Goal: Task Accomplishment & Management: Complete application form

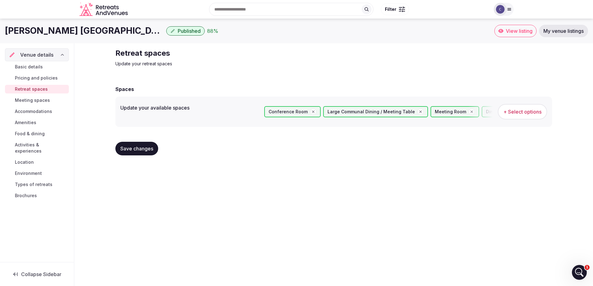
click at [130, 147] on span "Save changes" at bounding box center [136, 149] width 33 height 6
click at [26, 100] on span "Meeting spaces" at bounding box center [32, 100] width 35 height 6
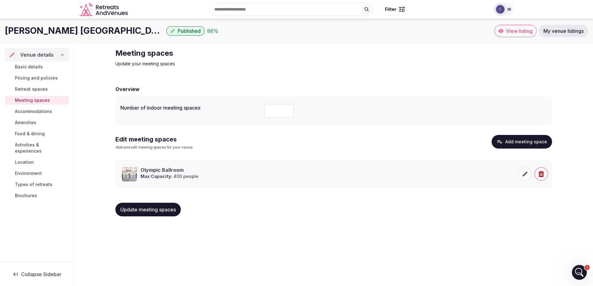
click at [515, 141] on button "Add meeting space" at bounding box center [521, 142] width 60 height 14
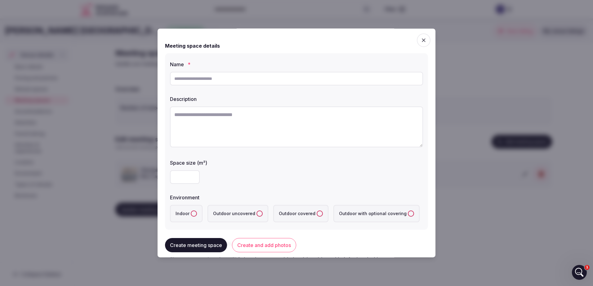
click at [204, 80] on input "text" at bounding box center [296, 79] width 253 height 14
type input "**********"
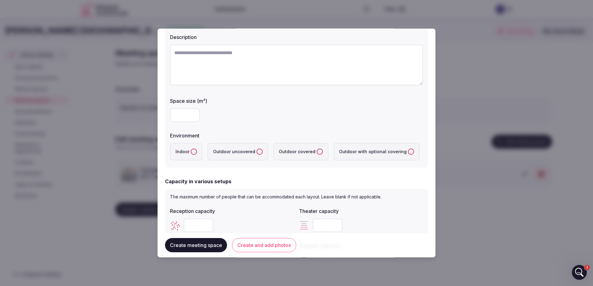
click at [191, 149] on button "Indoor" at bounding box center [194, 152] width 6 height 6
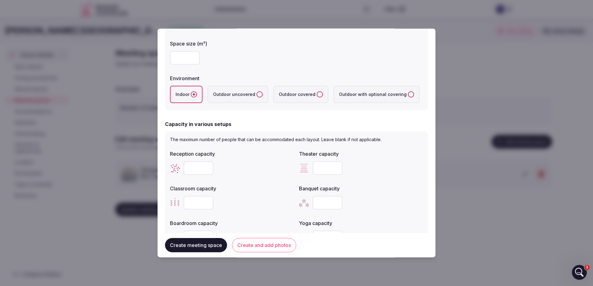
scroll to position [124, 0]
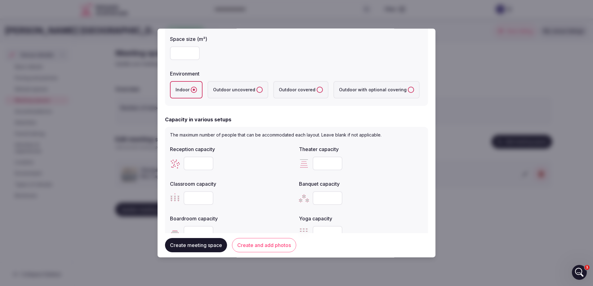
click at [199, 164] on input "number" at bounding box center [198, 164] width 30 height 14
type input "***"
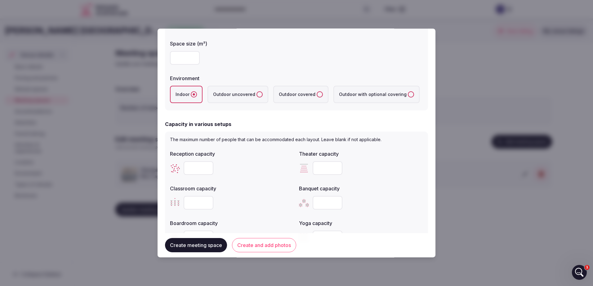
scroll to position [155, 0]
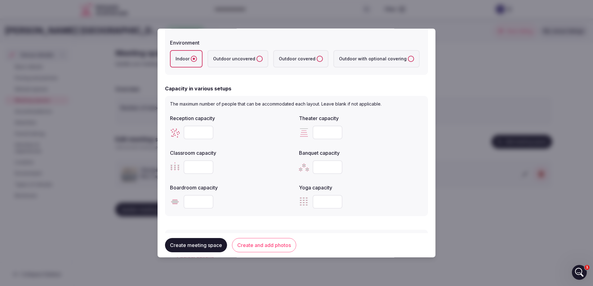
drag, startPoint x: 334, startPoint y: 134, endPoint x: 329, endPoint y: 132, distance: 5.1
click at [333, 134] on input "*" at bounding box center [327, 133] width 30 height 14
type input "***"
click at [189, 166] on input "number" at bounding box center [198, 168] width 30 height 14
type input "***"
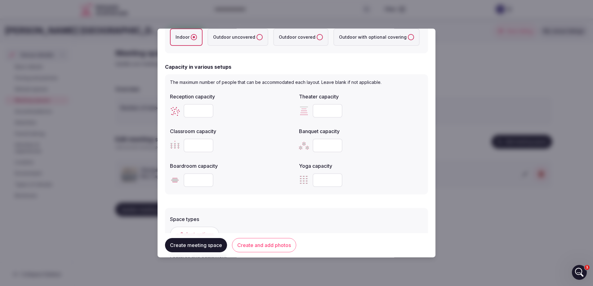
scroll to position [186, 0]
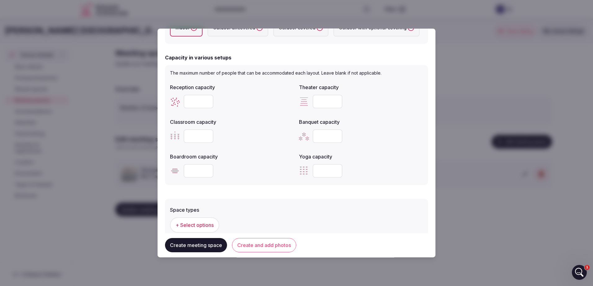
type input "**"
click at [201, 171] on input "number" at bounding box center [198, 171] width 30 height 14
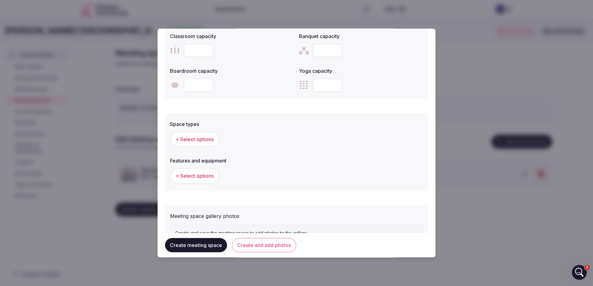
scroll to position [300, 0]
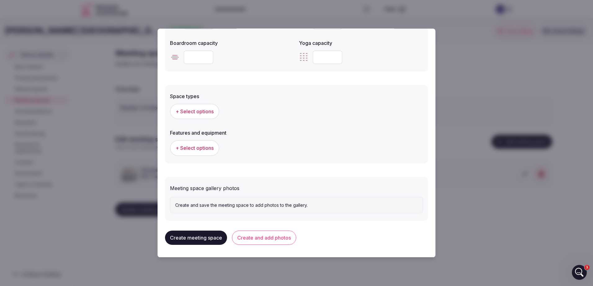
type input "**"
click at [207, 239] on button "Create meeting space" at bounding box center [196, 238] width 62 height 14
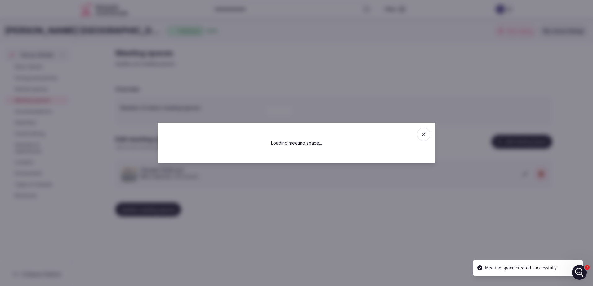
scroll to position [0, 0]
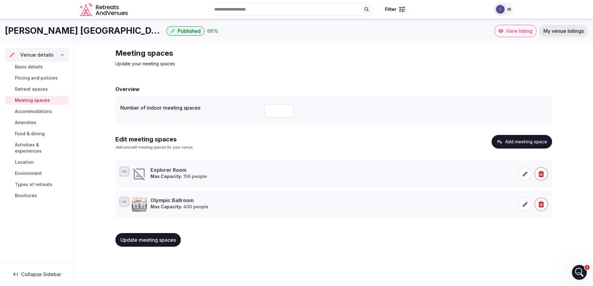
click at [140, 177] on icon at bounding box center [139, 174] width 12 height 12
click at [526, 172] on icon at bounding box center [525, 174] width 5 height 5
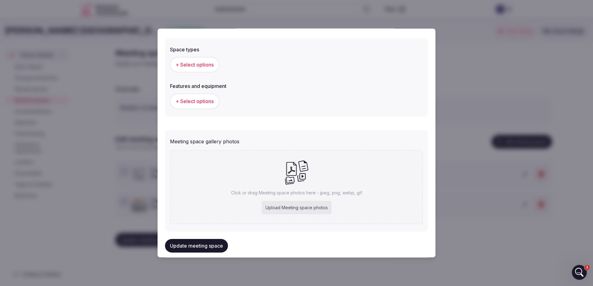
scroll to position [357, 0]
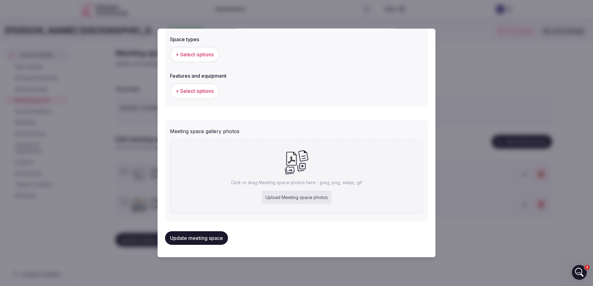
click at [281, 197] on div "Upload Meeting space photos" at bounding box center [297, 198] width 70 height 14
type input "**********"
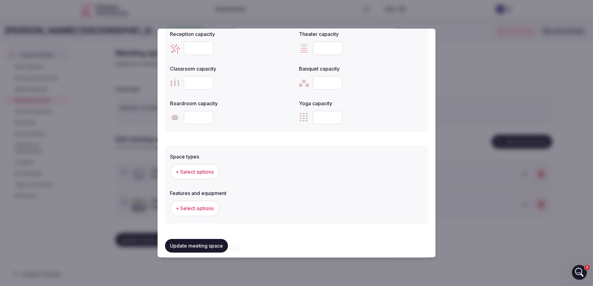
scroll to position [264, 0]
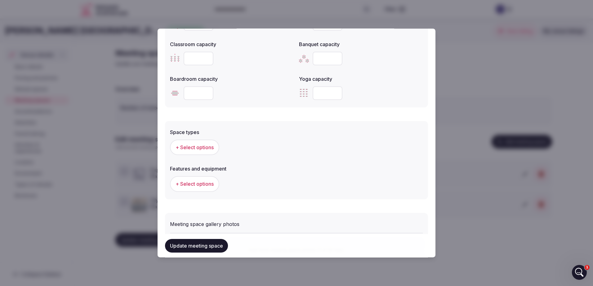
click at [192, 148] on span "+ Select options" at bounding box center [194, 147] width 38 height 7
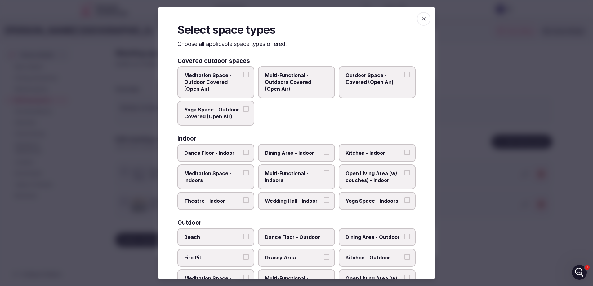
click at [417, 17] on span "button" at bounding box center [424, 19] width 14 height 14
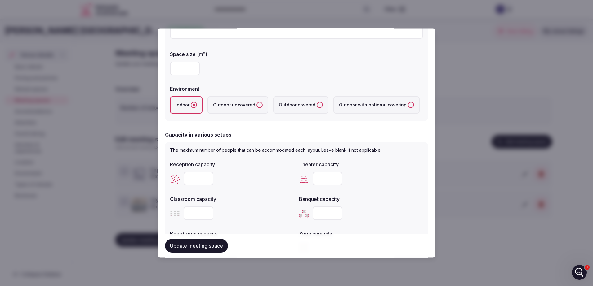
scroll to position [0, 0]
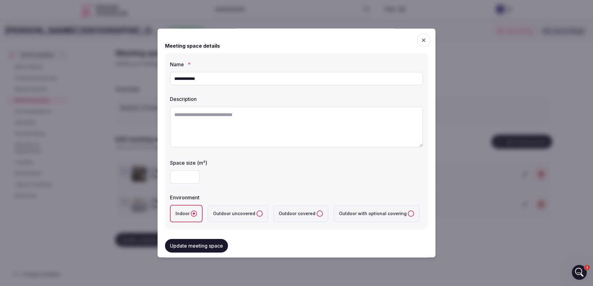
click at [185, 182] on input "number" at bounding box center [185, 177] width 30 height 14
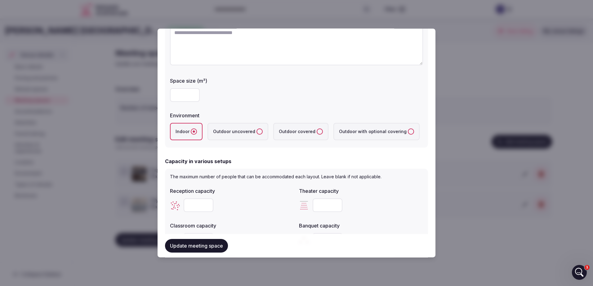
scroll to position [124, 0]
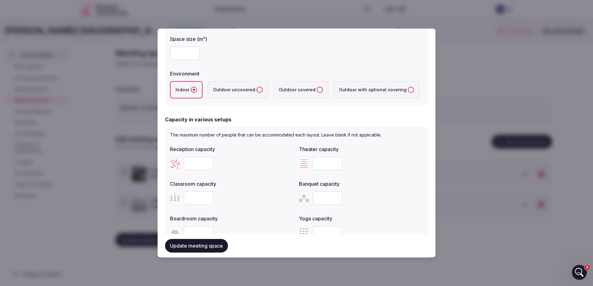
type input "***"
click at [197, 244] on button "Update meeting space" at bounding box center [196, 246] width 63 height 14
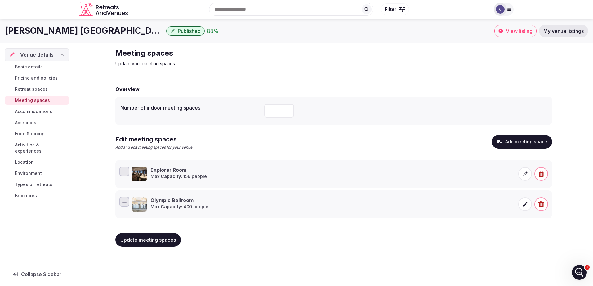
click at [147, 238] on span "Update meeting spaces" at bounding box center [147, 240] width 55 height 6
click at [516, 150] on div "Edit meeting spaces Add and edit meeting spaces for your venue. Add meeting spa…" at bounding box center [333, 145] width 436 height 20
click at [516, 141] on button "Add meeting space" at bounding box center [521, 142] width 60 height 14
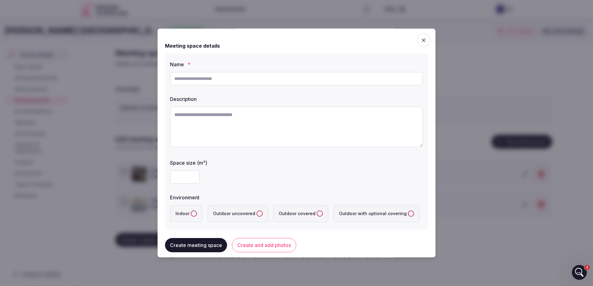
click at [201, 79] on input "text" at bounding box center [296, 79] width 253 height 14
type input "**********"
click at [178, 176] on input "number" at bounding box center [185, 177] width 30 height 14
type input "***"
type button "indoor"
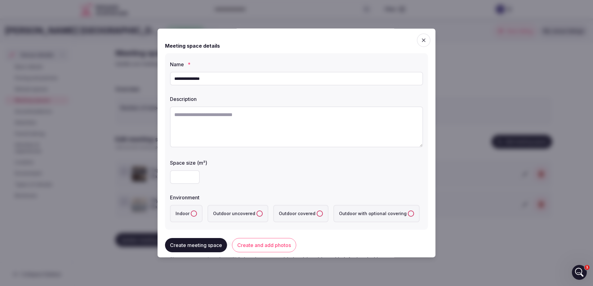
click at [196, 214] on button "indoor" at bounding box center [194, 214] width 6 height 6
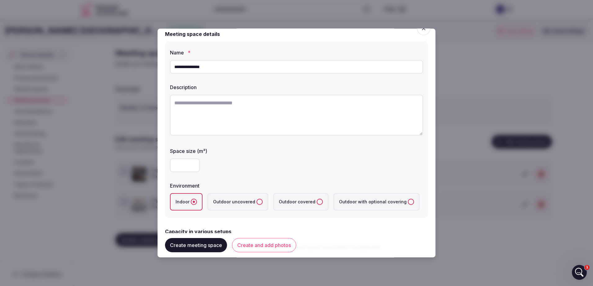
scroll to position [31, 0]
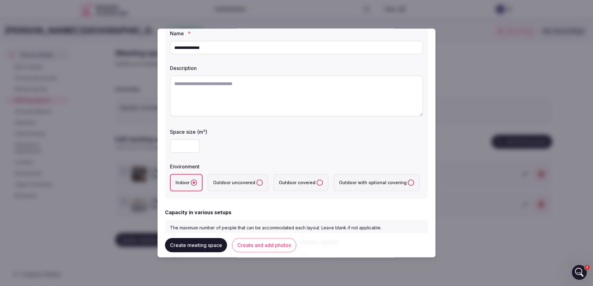
click at [257, 182] on uncovered "Outdoor uncovered" at bounding box center [259, 183] width 6 height 6
click at [198, 182] on label "Indoor indoor" at bounding box center [186, 182] width 33 height 17
click at [197, 182] on button "indoor" at bounding box center [194, 183] width 6 height 6
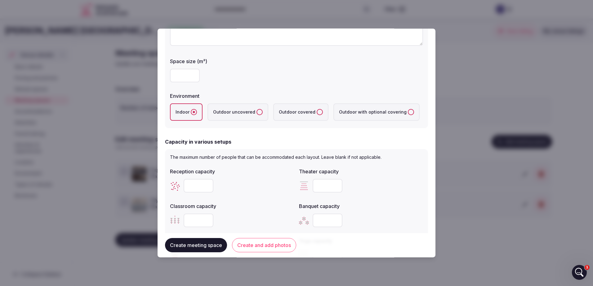
scroll to position [124, 0]
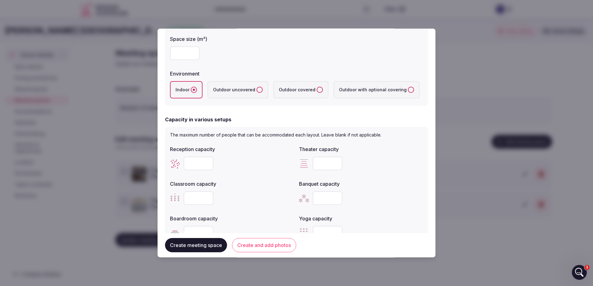
click at [569, 165] on div at bounding box center [296, 143] width 593 height 286
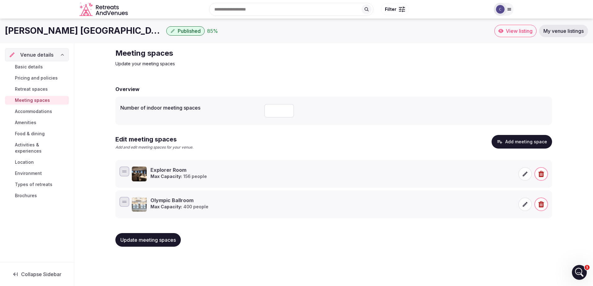
click at [508, 139] on button "Add meeting space" at bounding box center [521, 142] width 60 height 14
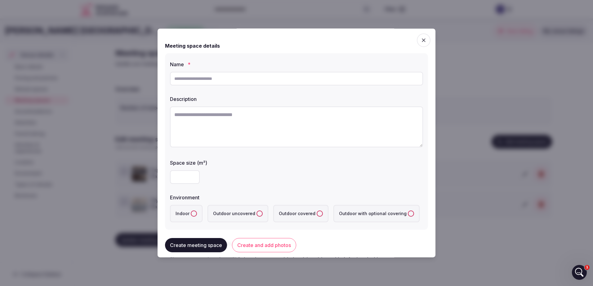
click at [246, 70] on div at bounding box center [296, 78] width 253 height 19
click at [244, 75] on input "text" at bounding box center [296, 79] width 253 height 14
type input "**********"
type input "***"
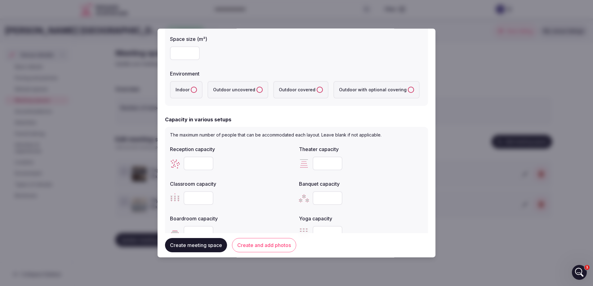
click at [195, 162] on input "number" at bounding box center [198, 164] width 30 height 14
type input "***"
click at [328, 169] on input "number" at bounding box center [327, 164] width 30 height 14
type input "***"
click at [197, 194] on input "number" at bounding box center [198, 199] width 30 height 14
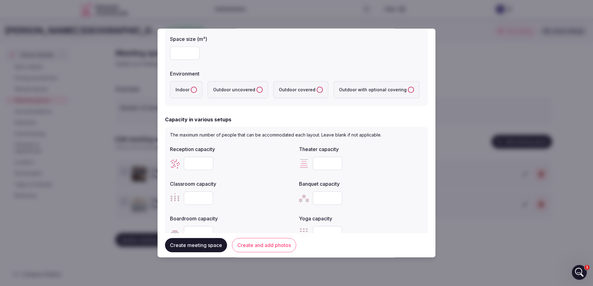
type input "***"
click at [317, 196] on input "number" at bounding box center [327, 199] width 30 height 14
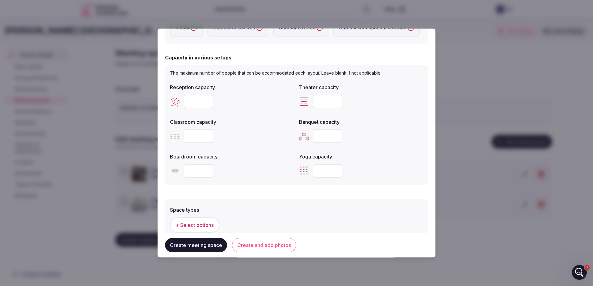
type input "***"
click at [201, 171] on input "number" at bounding box center [198, 171] width 30 height 14
type input "**"
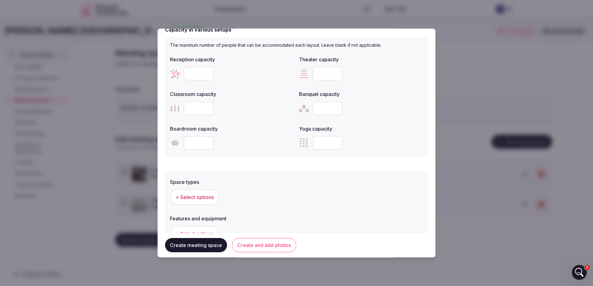
scroll to position [248, 0]
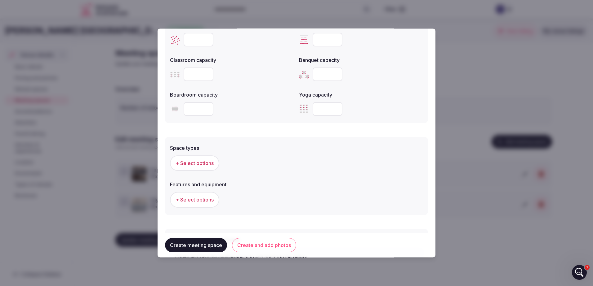
click at [203, 163] on span "+ Select options" at bounding box center [194, 163] width 38 height 7
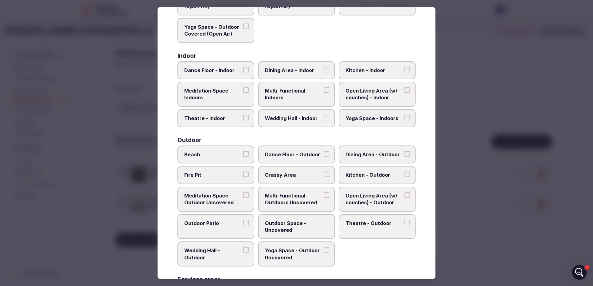
scroll to position [93, 0]
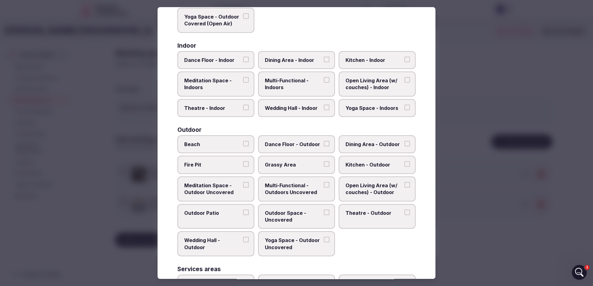
click at [243, 212] on button "Outdoor Patio" at bounding box center [246, 213] width 6 height 6
click at [324, 214] on button "Outdoor Space - Uncovered" at bounding box center [327, 213] width 6 height 6
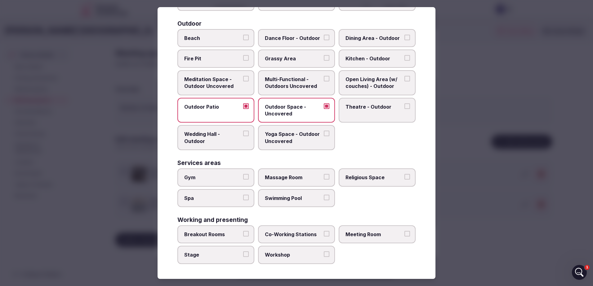
scroll to position [0, 0]
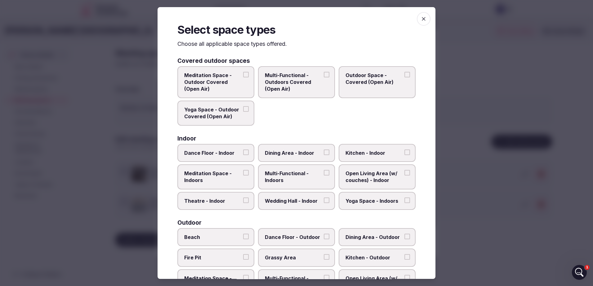
click at [420, 19] on icon "button" at bounding box center [423, 19] width 6 height 6
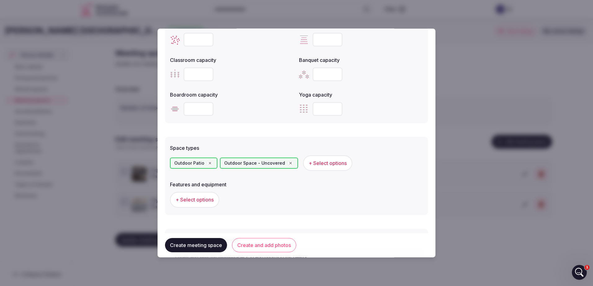
click at [209, 246] on button "Create meeting space" at bounding box center [196, 246] width 62 height 14
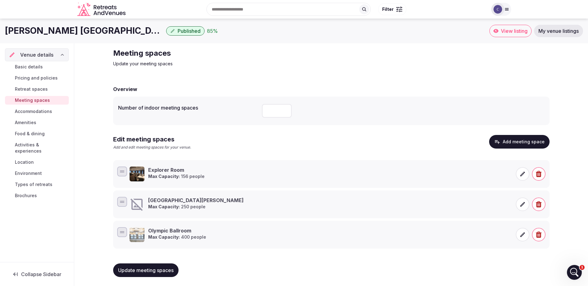
click at [567, 137] on div "Meeting spaces Update your meeting spaces Overview Number of indoor meeting spa…" at bounding box center [331, 165] width 514 height 244
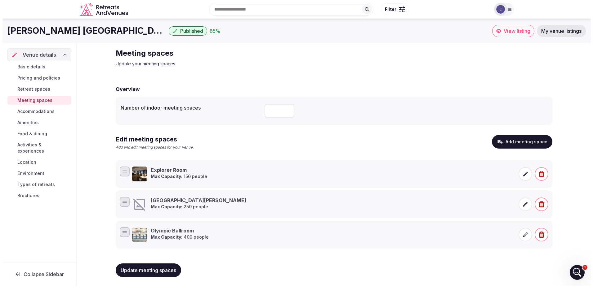
scroll to position [1, 0]
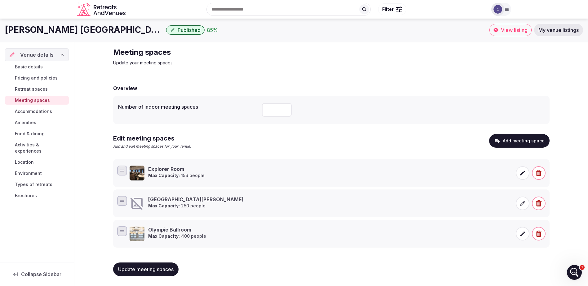
click at [521, 199] on span at bounding box center [523, 204] width 14 height 14
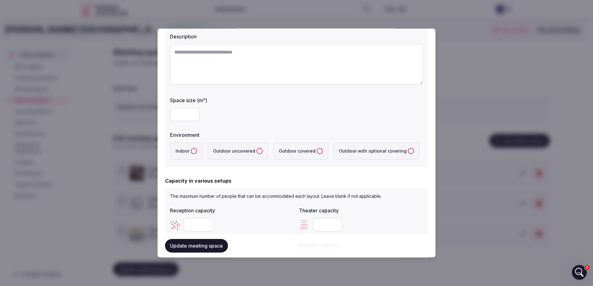
scroll to position [357, 0]
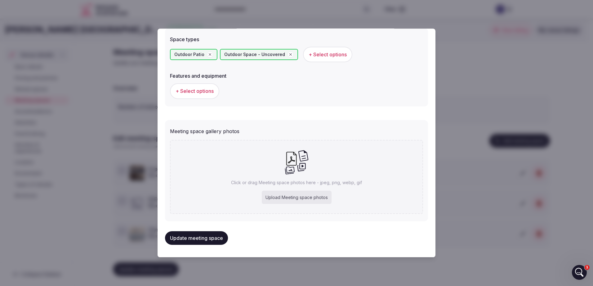
click at [298, 197] on div "Upload Meeting space photos" at bounding box center [297, 198] width 70 height 14
type input "**********"
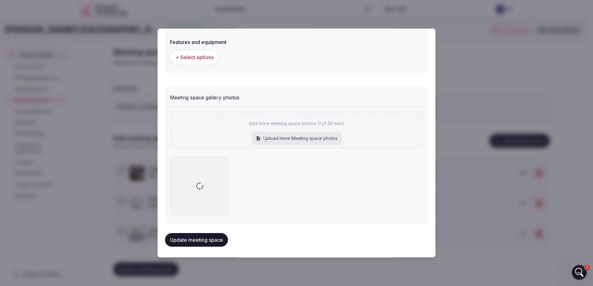
scroll to position [391, 0]
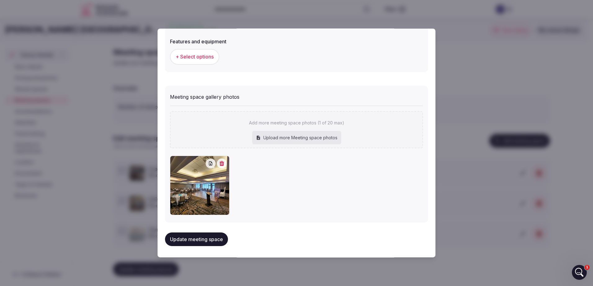
click at [195, 239] on button "Update meeting space" at bounding box center [196, 240] width 63 height 14
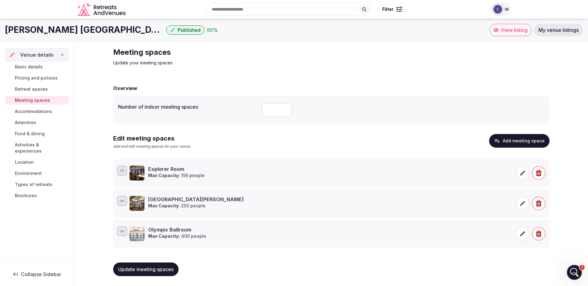
click at [157, 269] on span "Update meeting spaces" at bounding box center [145, 270] width 55 height 6
click at [524, 142] on button "Add meeting space" at bounding box center [519, 141] width 60 height 14
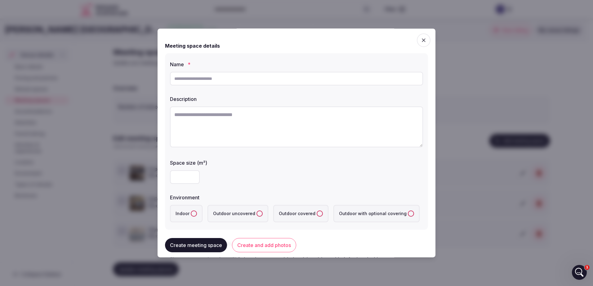
drag, startPoint x: 197, startPoint y: 74, endPoint x: 205, endPoint y: 79, distance: 9.5
click at [198, 75] on input "text" at bounding box center [296, 79] width 253 height 14
type input "*"
click at [420, 38] on icon "button" at bounding box center [423, 40] width 6 height 6
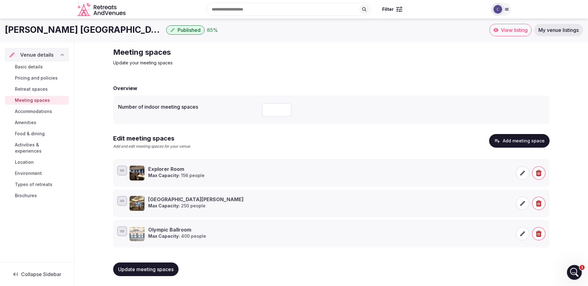
click at [141, 267] on span "Update meeting spaces" at bounding box center [145, 270] width 55 height 6
click at [507, 138] on button "Add meeting space" at bounding box center [519, 141] width 60 height 14
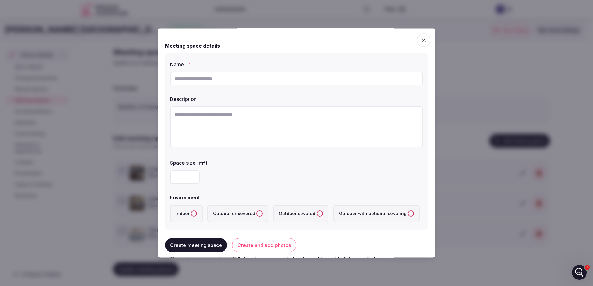
click at [202, 84] on input "text" at bounding box center [296, 79] width 253 height 14
type input "**********"
click at [179, 186] on div at bounding box center [296, 177] width 253 height 19
click at [181, 179] on input "number" at bounding box center [185, 177] width 30 height 14
type input "***"
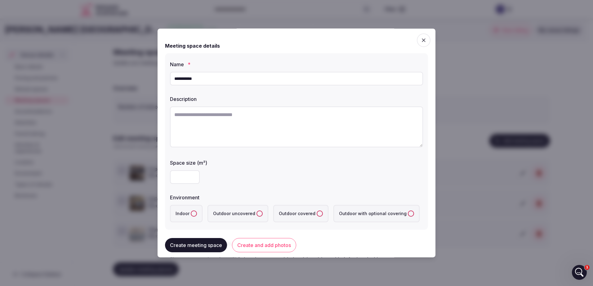
click at [216, 130] on textarea at bounding box center [296, 127] width 253 height 41
type textarea "*"
type textarea "**********"
click at [193, 208] on label "Indoor" at bounding box center [186, 213] width 33 height 17
click at [193, 211] on button "Indoor" at bounding box center [194, 214] width 6 height 6
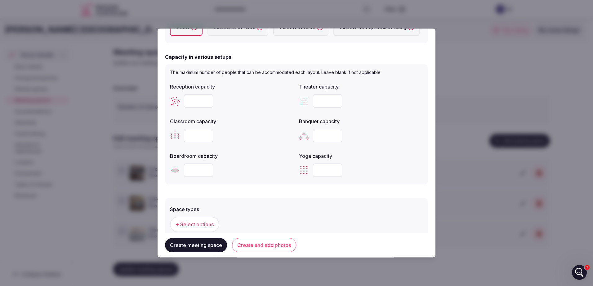
scroll to position [186, 0]
click at [319, 139] on input "number" at bounding box center [327, 137] width 30 height 14
type input "**"
click at [199, 100] on input "number" at bounding box center [198, 102] width 30 height 14
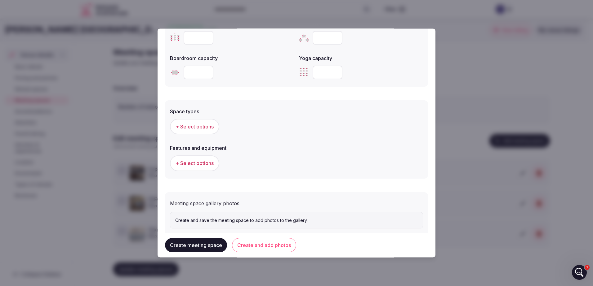
scroll to position [300, 0]
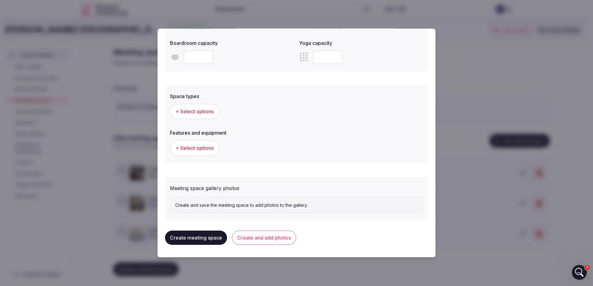
type input "***"
click at [250, 238] on button "Create and add photos" at bounding box center [264, 238] width 64 height 14
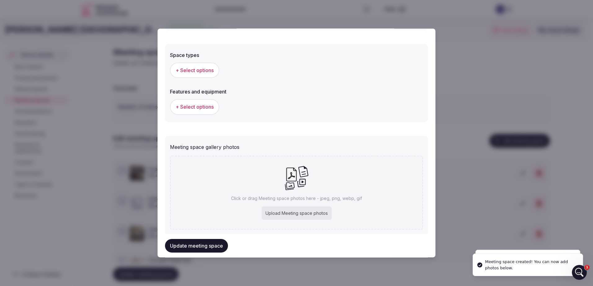
scroll to position [357, 0]
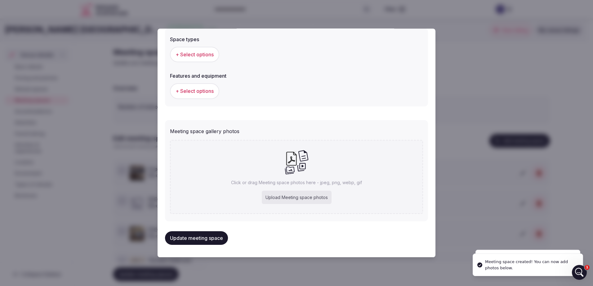
click at [293, 192] on div "Upload Meeting space photos" at bounding box center [297, 198] width 70 height 14
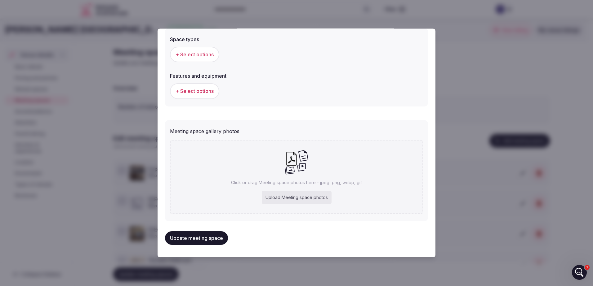
type input "**********"
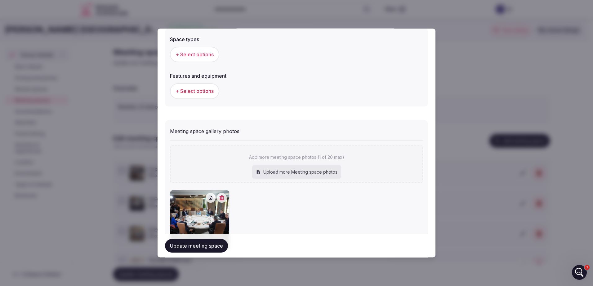
click at [191, 251] on button "Update meeting space" at bounding box center [196, 246] width 63 height 14
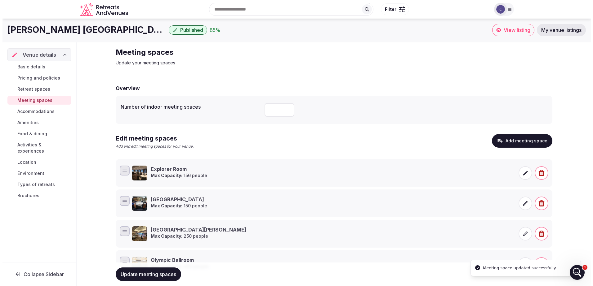
scroll to position [31, 0]
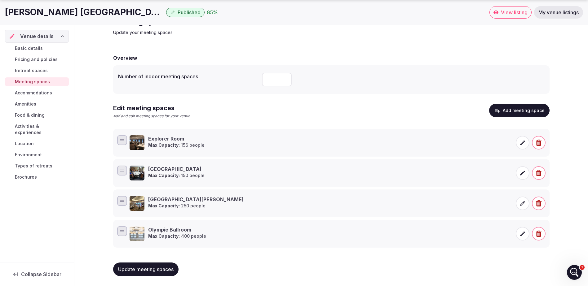
click at [135, 270] on span "Update meeting spaces" at bounding box center [145, 270] width 55 height 6
click at [534, 108] on button "Add meeting space" at bounding box center [519, 111] width 60 height 14
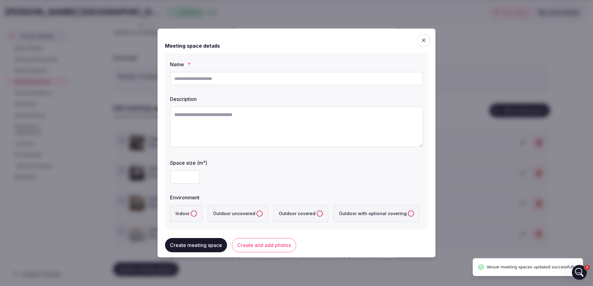
click at [267, 75] on input "text" at bounding box center [296, 79] width 253 height 14
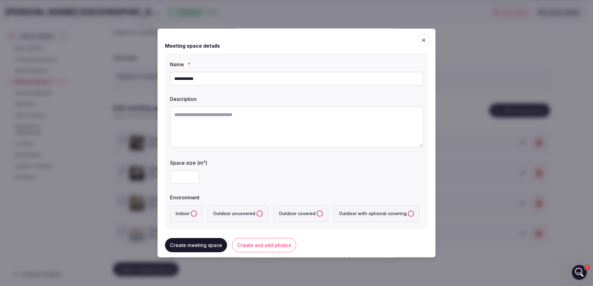
type input "**********"
click at [179, 178] on input "number" at bounding box center [185, 177] width 30 height 14
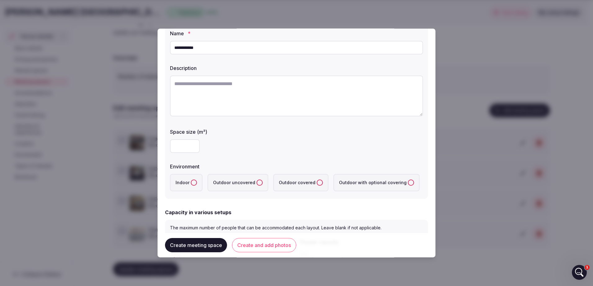
type input "***"
click at [191, 181] on button "Indoor" at bounding box center [194, 183] width 6 height 6
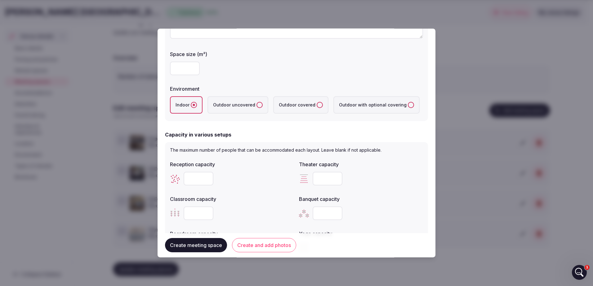
scroll to position [124, 0]
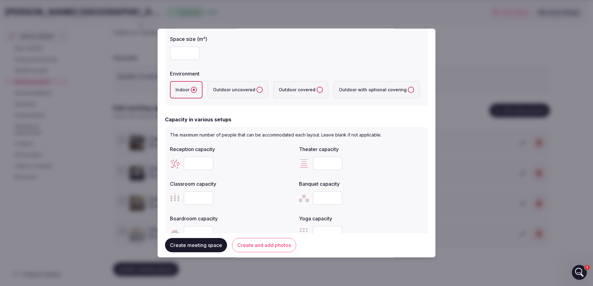
click at [193, 161] on input "number" at bounding box center [198, 164] width 30 height 14
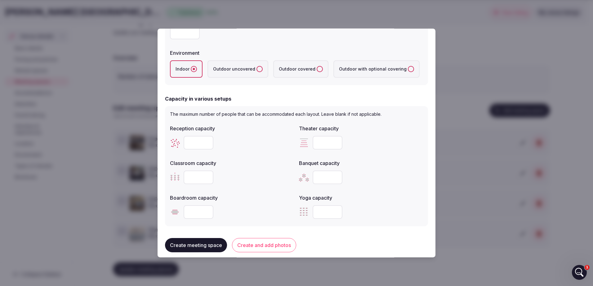
scroll to position [155, 0]
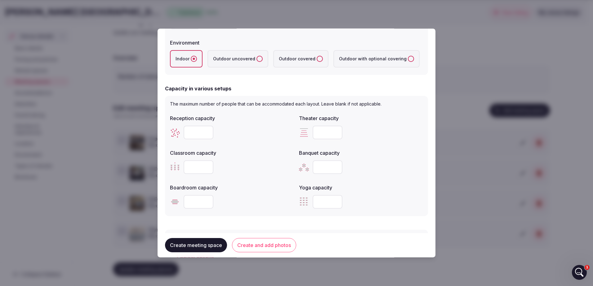
type input "***"
click at [332, 168] on input "*" at bounding box center [327, 168] width 30 height 14
click at [325, 169] on input "*" at bounding box center [327, 168] width 30 height 14
drag, startPoint x: 325, startPoint y: 169, endPoint x: 311, endPoint y: 168, distance: 13.7
click at [312, 168] on input "*" at bounding box center [327, 168] width 30 height 14
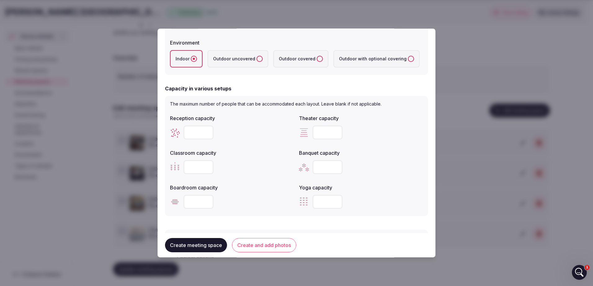
type input "***"
click at [321, 204] on input "number" at bounding box center [327, 202] width 30 height 14
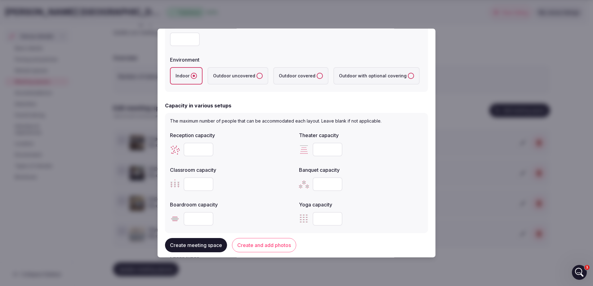
scroll to position [124, 0]
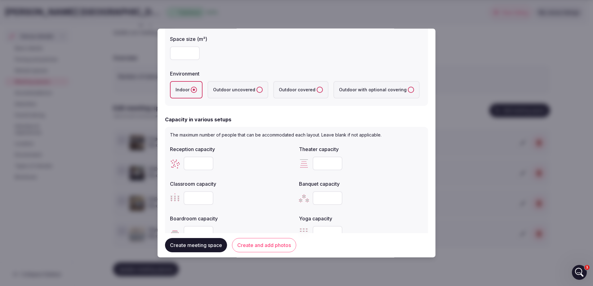
click at [194, 246] on button "Create meeting space" at bounding box center [196, 246] width 62 height 14
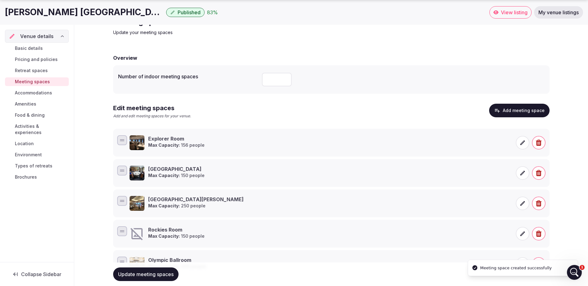
click at [525, 235] on icon at bounding box center [522, 234] width 6 height 6
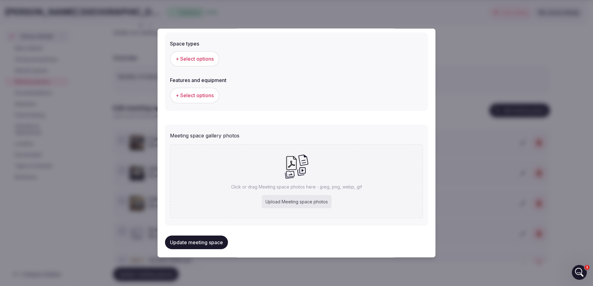
scroll to position [357, 0]
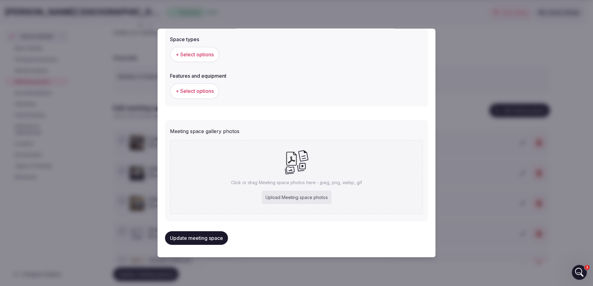
click at [286, 198] on div "Upload Meeting space photos" at bounding box center [297, 198] width 70 height 14
type input "**********"
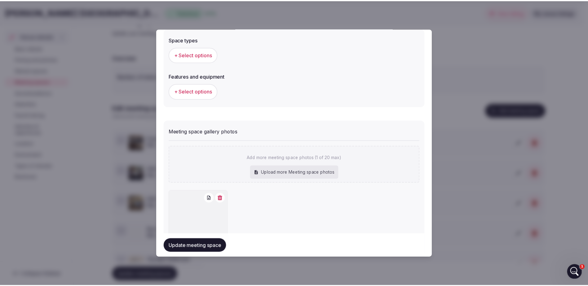
scroll to position [391, 0]
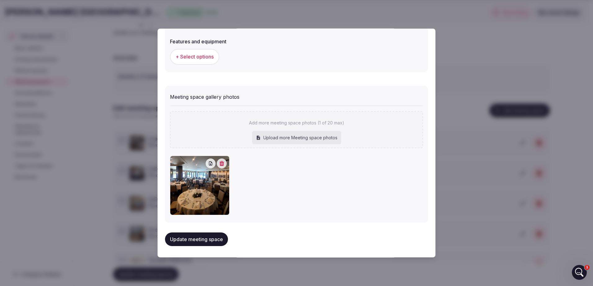
click at [213, 240] on button "Update meeting space" at bounding box center [196, 240] width 63 height 14
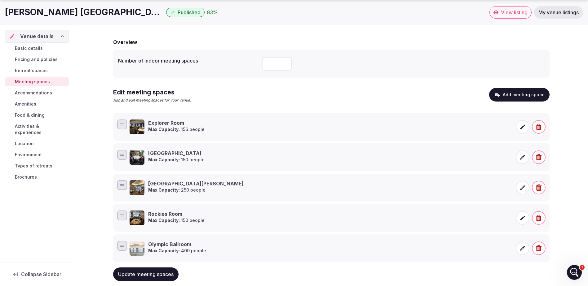
scroll to position [62, 0]
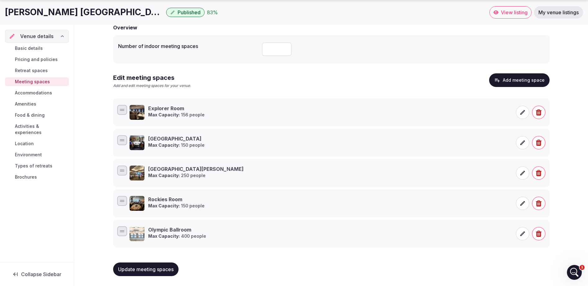
click at [30, 91] on span "Accommodations" at bounding box center [33, 93] width 37 height 6
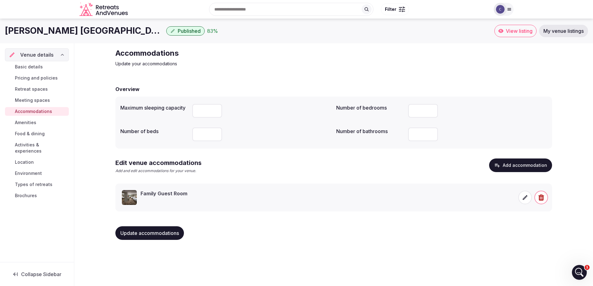
click at [199, 115] on input "number" at bounding box center [207, 111] width 30 height 14
click at [213, 135] on input "number" at bounding box center [207, 135] width 30 height 14
click at [201, 110] on input "number" at bounding box center [207, 111] width 30 height 14
type input "*"
click at [204, 133] on input "number" at bounding box center [207, 135] width 30 height 14
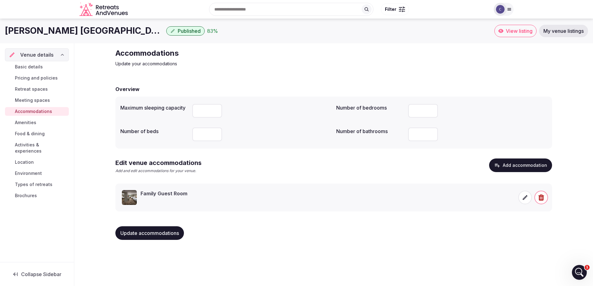
type input "*"
click at [347, 154] on div "Overview Maximum sleeping capacity * Number of bedrooms *** Number of beds * Nu…" at bounding box center [333, 162] width 436 height 166
click at [413, 139] on input "number" at bounding box center [423, 135] width 30 height 14
drag, startPoint x: 418, startPoint y: 133, endPoint x: 411, endPoint y: 132, distance: 6.8
click at [411, 132] on input "*" at bounding box center [423, 135] width 30 height 14
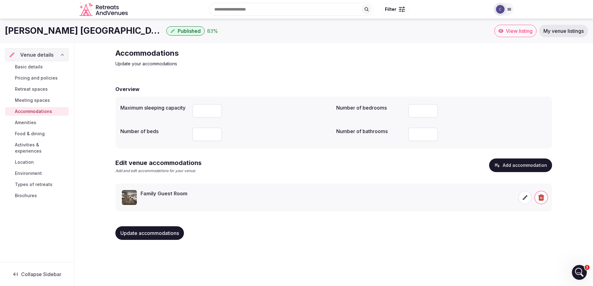
click at [365, 134] on label "Number of bathrooms" at bounding box center [369, 131] width 67 height 5
drag, startPoint x: 417, startPoint y: 136, endPoint x: 409, endPoint y: 136, distance: 8.4
click at [409, 136] on input "*" at bounding box center [423, 135] width 30 height 14
type input "*"
click at [509, 164] on button "Add accommodation" at bounding box center [520, 166] width 63 height 14
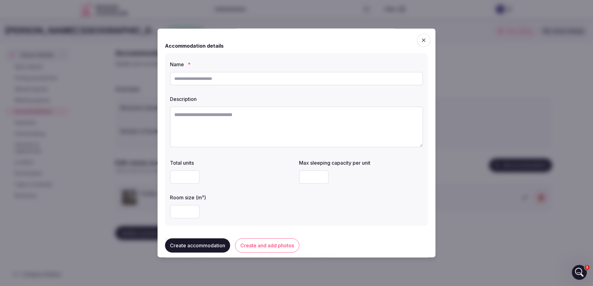
click at [228, 82] on input "text" at bounding box center [296, 79] width 253 height 14
click at [259, 199] on label "Room size (m²)" at bounding box center [232, 197] width 124 height 5
drag, startPoint x: 189, startPoint y: 89, endPoint x: 190, endPoint y: 85, distance: 4.8
click at [189, 89] on div "Name * Description Total units Max sleeping capacity per unit Room size (m²)" at bounding box center [296, 139] width 263 height 173
click at [190, 85] on input "text" at bounding box center [296, 79] width 253 height 14
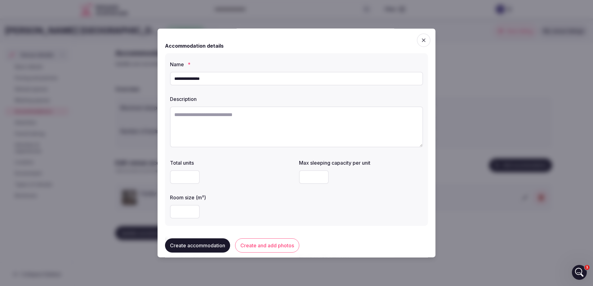
type input "**********"
paste textarea "**********"
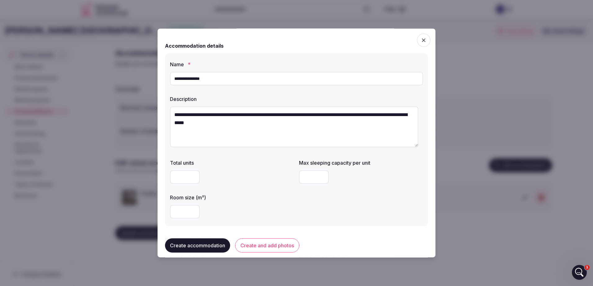
type textarea "**********"
click at [186, 180] on input "number" at bounding box center [185, 177] width 30 height 14
type input "***"
click at [309, 174] on input "number" at bounding box center [314, 177] width 30 height 14
type input "*"
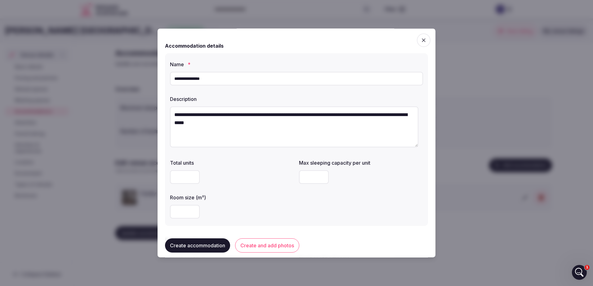
click at [195, 213] on input "number" at bounding box center [185, 212] width 30 height 14
click at [258, 245] on button "Create and add photos" at bounding box center [267, 246] width 64 height 14
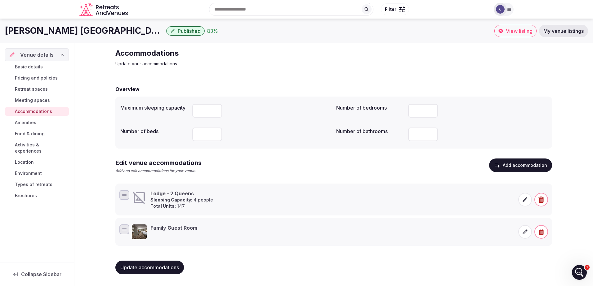
click at [528, 203] on icon at bounding box center [525, 200] width 6 height 6
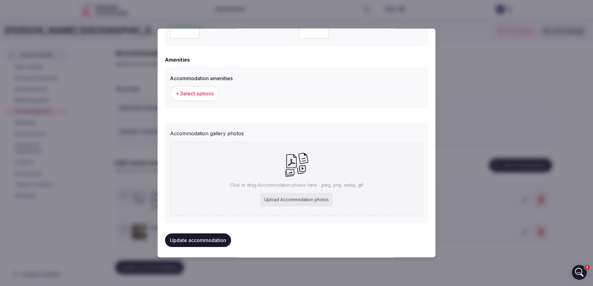
scroll to position [578, 0]
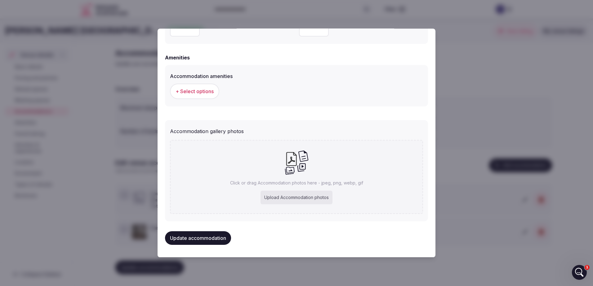
click at [296, 198] on div "Upload Accommodation photos" at bounding box center [296, 198] width 72 height 14
click at [306, 200] on div "Upload Accommodation photos" at bounding box center [296, 198] width 72 height 14
click at [279, 197] on div "Upload Accommodation photos" at bounding box center [296, 198] width 72 height 14
type input "**********"
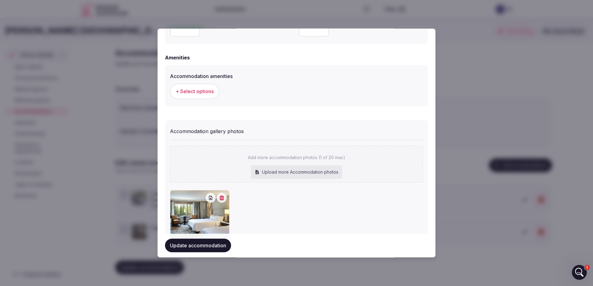
click at [206, 253] on div "Update accommodation" at bounding box center [296, 246] width 263 height 24
click at [206, 250] on button "Update accommodation" at bounding box center [198, 246] width 66 height 14
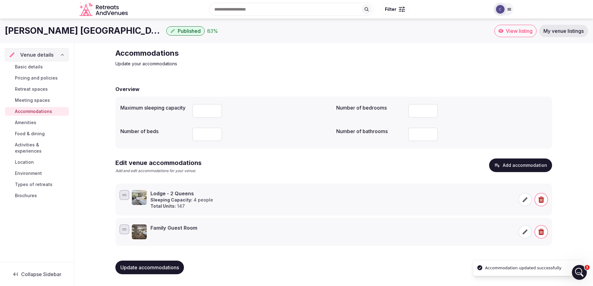
click at [576, 136] on div "Accommodations Update your accommodations Overview Maximum sleeping capacity * …" at bounding box center [333, 163] width 518 height 241
click at [268, 167] on div "Edit venue accommodations Add and edit accommodations for your venue. Add accom…" at bounding box center [333, 169] width 436 height 20
click at [192, 231] on h3 "Family Guest Room" at bounding box center [173, 228] width 47 height 7
click at [525, 232] on icon at bounding box center [525, 232] width 6 height 6
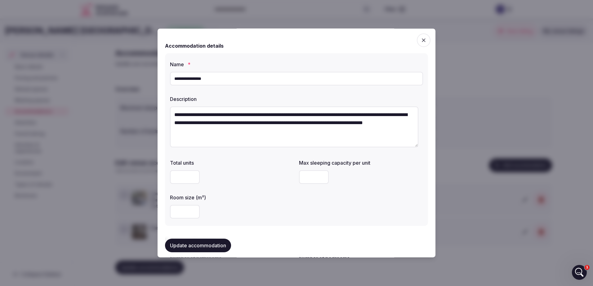
click at [184, 177] on input "number" at bounding box center [185, 177] width 30 height 14
type input "**"
click at [203, 250] on button "Update accommodation" at bounding box center [198, 246] width 66 height 14
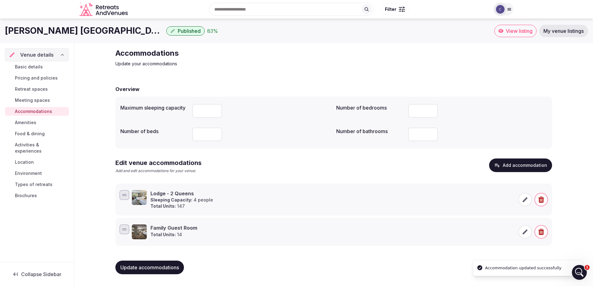
drag, startPoint x: 204, startPoint y: 135, endPoint x: 191, endPoint y: 135, distance: 12.4
click at [191, 135] on div "Number of beds *" at bounding box center [225, 134] width 211 height 19
type input "***"
drag, startPoint x: 203, startPoint y: 134, endPoint x: 192, endPoint y: 135, distance: 11.2
click at [192, 135] on input "***" at bounding box center [207, 135] width 30 height 14
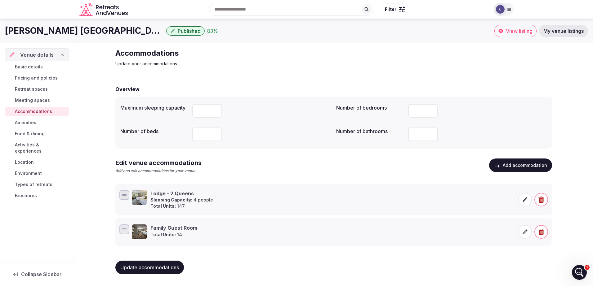
drag, startPoint x: 201, startPoint y: 110, endPoint x: 190, endPoint y: 114, distance: 11.9
click at [191, 112] on div "Maximum sleeping capacity *" at bounding box center [225, 111] width 211 height 19
drag, startPoint x: 418, startPoint y: 135, endPoint x: 402, endPoint y: 134, distance: 16.4
click at [402, 134] on div "Number of bathrooms *" at bounding box center [441, 134] width 211 height 19
click at [398, 158] on div "Overview Maximum sleeping capacity Number of bedrooms *** Number of beds Number…" at bounding box center [333, 179] width 436 height 200
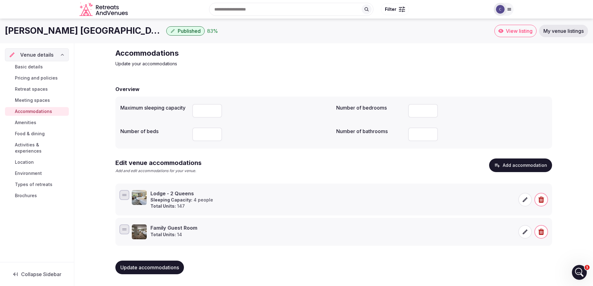
click at [157, 266] on span "Update accommodations" at bounding box center [149, 268] width 59 height 6
click at [519, 167] on button "Add accommodation" at bounding box center [520, 166] width 63 height 14
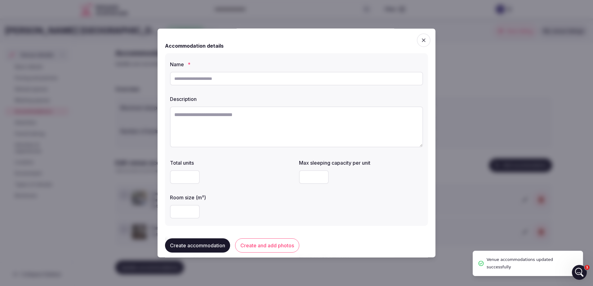
click at [200, 82] on input "text" at bounding box center [296, 79] width 253 height 14
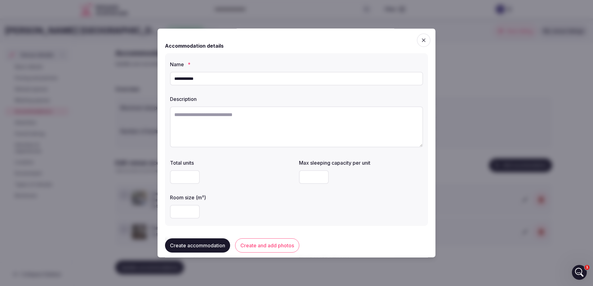
type input "**********"
click at [271, 126] on textarea at bounding box center [296, 127] width 253 height 41
paste textarea "**********"
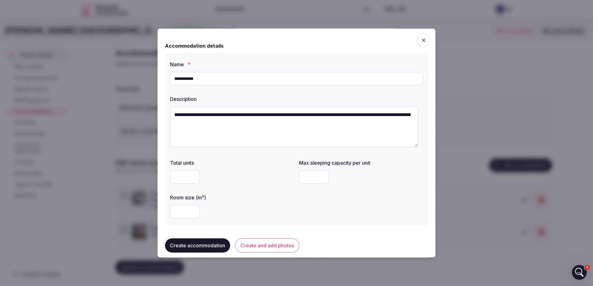
type textarea "**********"
click at [182, 186] on div at bounding box center [232, 177] width 124 height 19
click at [184, 183] on input "number" at bounding box center [185, 177] width 30 height 14
type input "**"
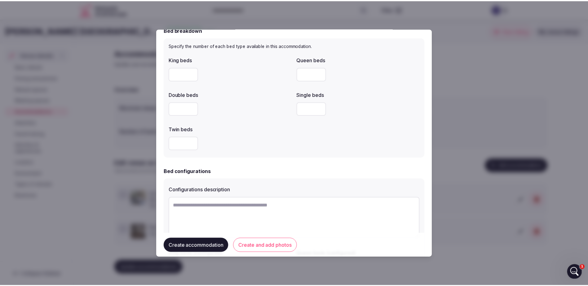
scroll to position [522, 0]
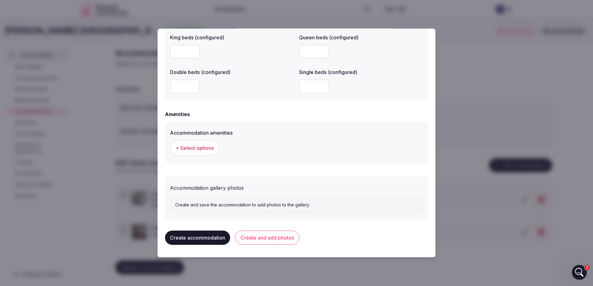
type input "*"
click at [196, 150] on span "+ Select options" at bounding box center [194, 148] width 38 height 7
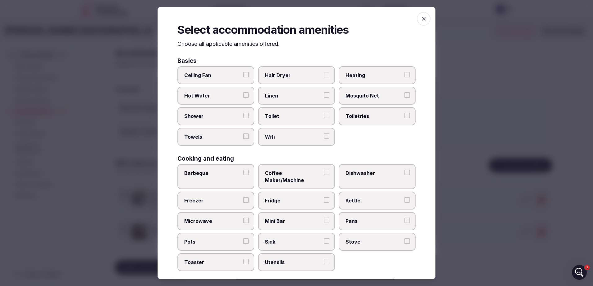
click at [412, 24] on div "Select accommodation amenities Choose all applicable amenities offered. Basics …" at bounding box center [296, 143] width 278 height 272
click at [420, 18] on icon "button" at bounding box center [423, 19] width 6 height 6
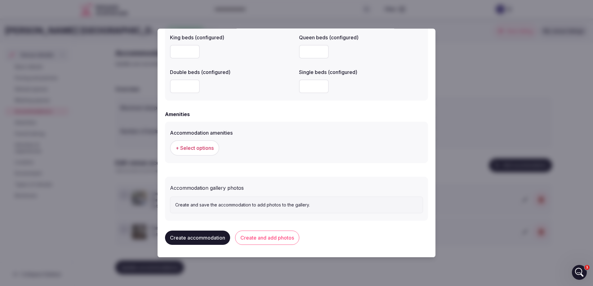
click at [250, 232] on button "Create and add photos" at bounding box center [267, 238] width 64 height 14
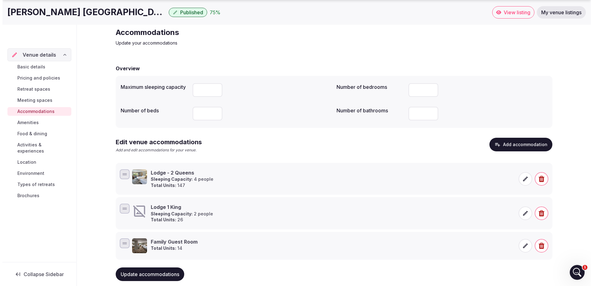
scroll to position [31, 0]
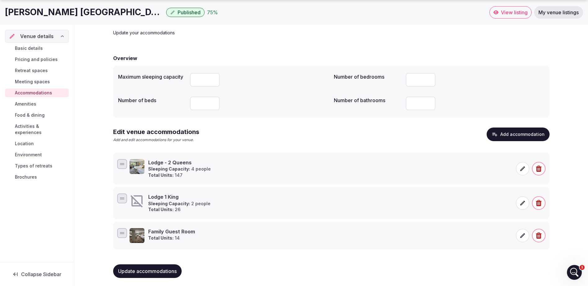
click at [519, 203] on span at bounding box center [523, 204] width 14 height 14
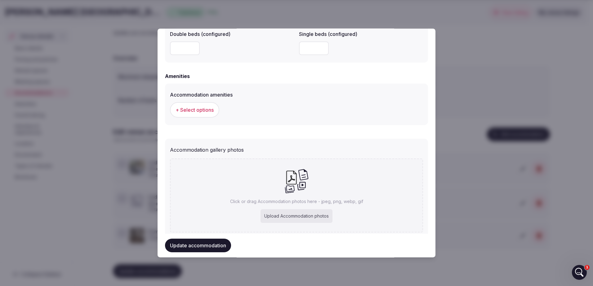
scroll to position [578, 0]
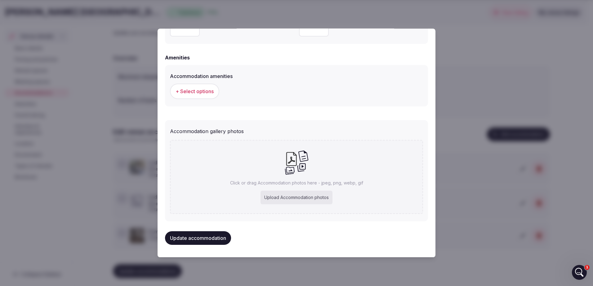
click at [272, 197] on div "Upload Accommodation photos" at bounding box center [296, 198] width 72 height 14
type input "**********"
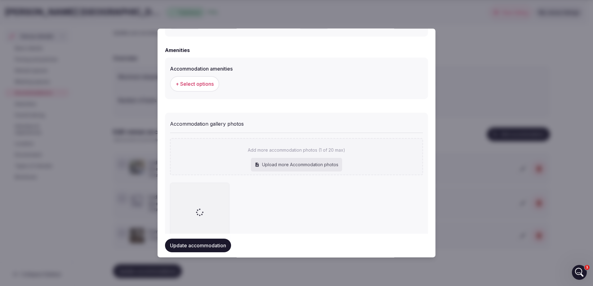
scroll to position [609, 0]
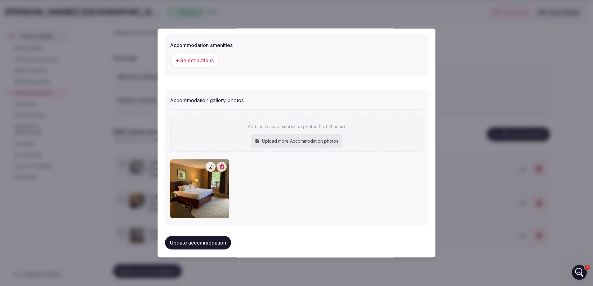
click at [220, 167] on icon "button" at bounding box center [221, 167] width 5 height 5
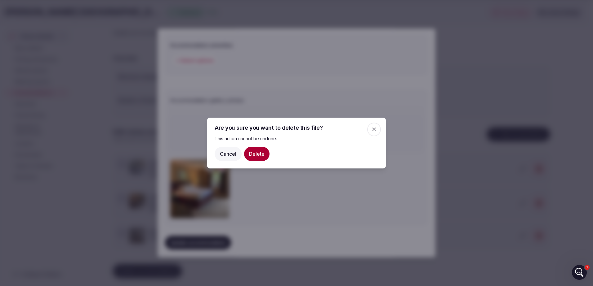
click at [251, 155] on button "Delete" at bounding box center [256, 154] width 25 height 14
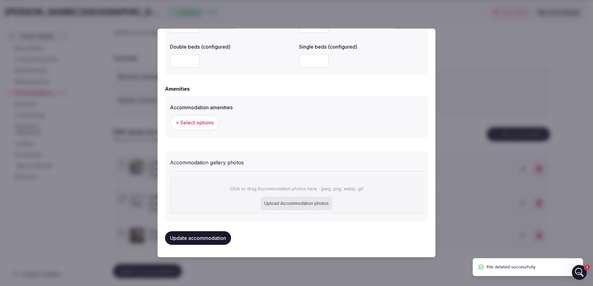
scroll to position [547, 0]
click at [297, 201] on div "Upload Accommodation photos" at bounding box center [296, 204] width 72 height 14
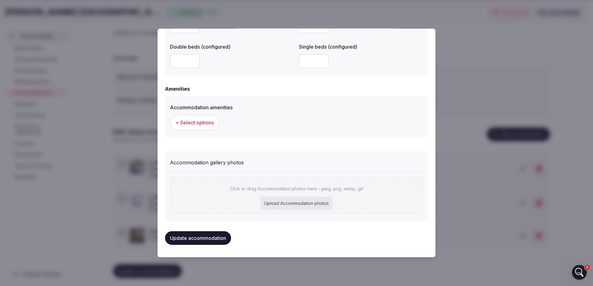
click at [279, 202] on div "Upload Accommodation photos" at bounding box center [296, 204] width 72 height 14
click at [291, 205] on div "Upload Accommodation photos" at bounding box center [296, 204] width 72 height 14
click at [289, 204] on div "Upload Accommodation photos" at bounding box center [296, 204] width 72 height 14
type input "**********"
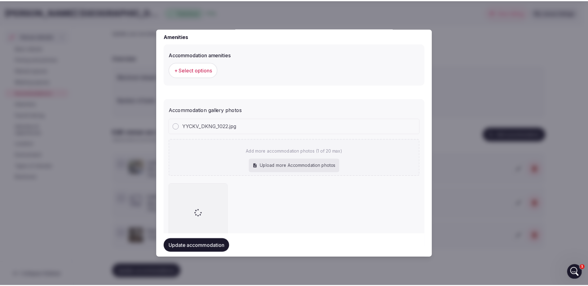
scroll to position [628, 0]
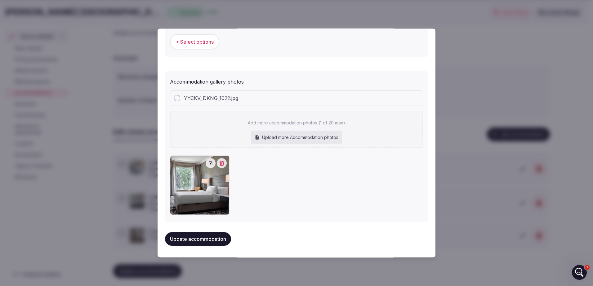
click at [217, 236] on button "Update accommodation" at bounding box center [198, 240] width 66 height 14
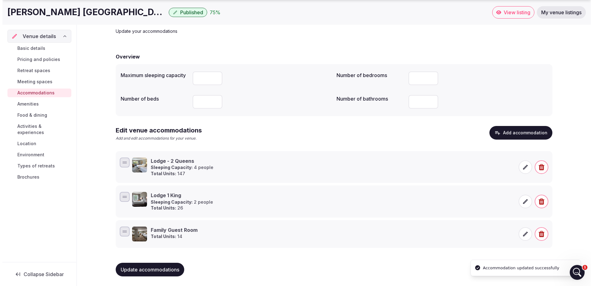
scroll to position [33, 0]
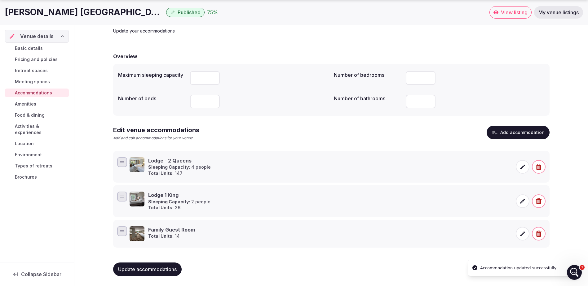
click at [517, 134] on button "Add accommodation" at bounding box center [518, 133] width 63 height 14
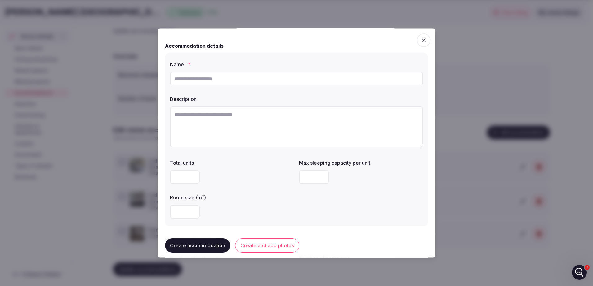
click at [330, 80] on input "text" at bounding box center [296, 79] width 253 height 14
type input "**********"
type input "*"
click at [315, 179] on input "number" at bounding box center [314, 177] width 30 height 14
type input "*"
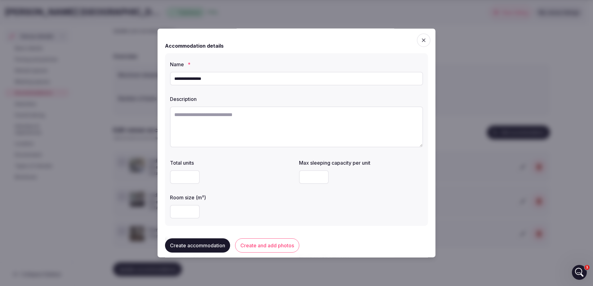
click at [267, 245] on button "Create and add photos" at bounding box center [267, 246] width 64 height 14
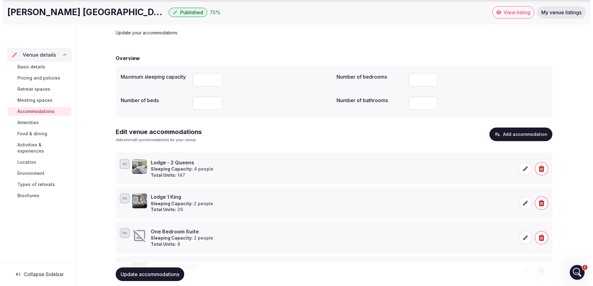
scroll to position [68, 0]
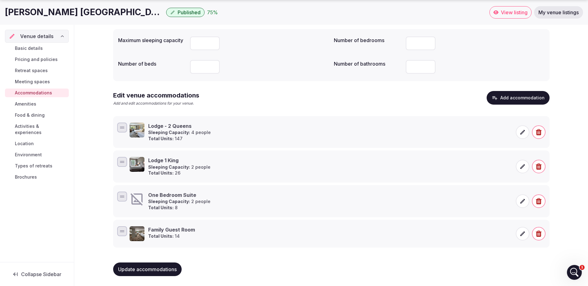
click at [86, 94] on div "Accommodations Update your accommodations Overview Maximum sleeping capacity Nu…" at bounding box center [331, 131] width 514 height 311
click at [522, 235] on icon at bounding box center [522, 234] width 5 height 5
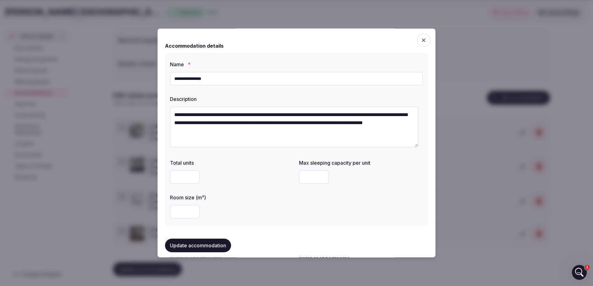
click at [420, 38] on icon "button" at bounding box center [423, 40] width 6 height 6
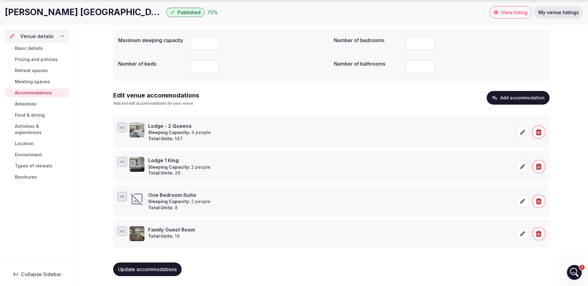
click at [525, 203] on icon at bounding box center [522, 201] width 6 height 6
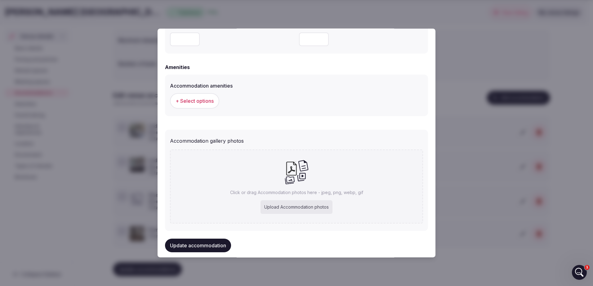
scroll to position [578, 0]
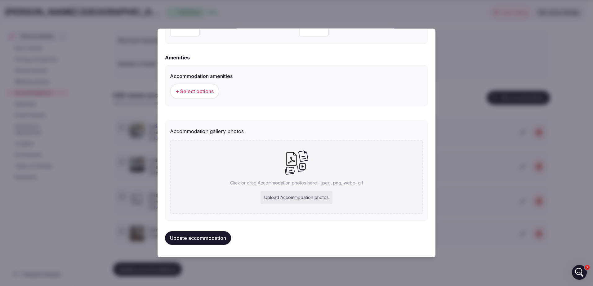
click at [285, 199] on div "Upload Accommodation photos" at bounding box center [296, 198] width 72 height 14
type input "**********"
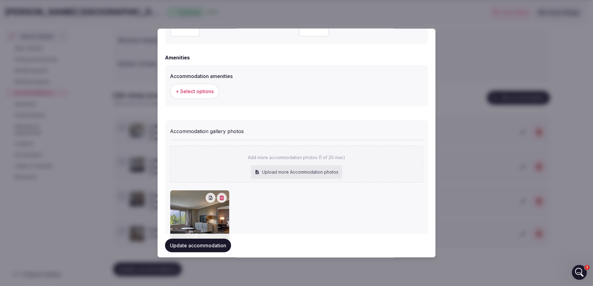
click at [212, 244] on button "Update accommodation" at bounding box center [198, 246] width 66 height 14
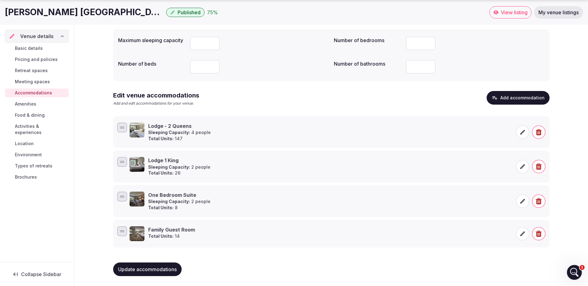
click at [523, 236] on icon at bounding box center [522, 234] width 6 height 6
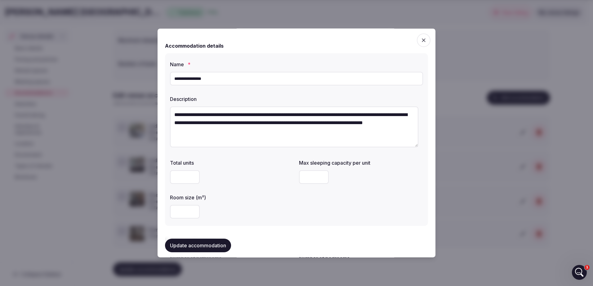
click at [305, 174] on input "number" at bounding box center [314, 177] width 30 height 14
type input "*"
click at [186, 245] on button "Update accommodation" at bounding box center [198, 246] width 66 height 14
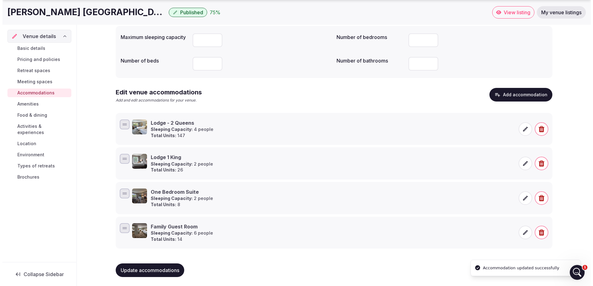
scroll to position [72, 0]
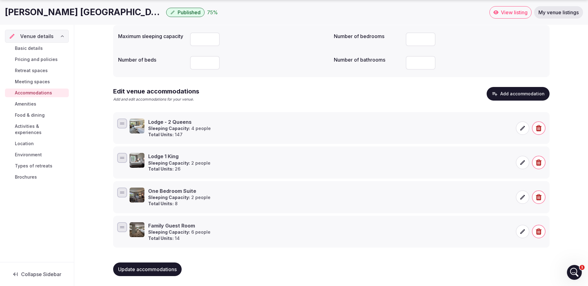
click at [500, 94] on button "Add accommodation" at bounding box center [518, 94] width 63 height 14
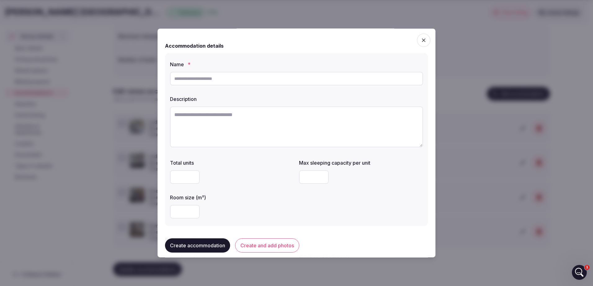
click at [278, 84] on input "text" at bounding box center [296, 79] width 253 height 14
type input "**********"
click at [180, 179] on input "number" at bounding box center [185, 177] width 30 height 14
type input "*"
click at [255, 113] on textarea at bounding box center [296, 127] width 253 height 41
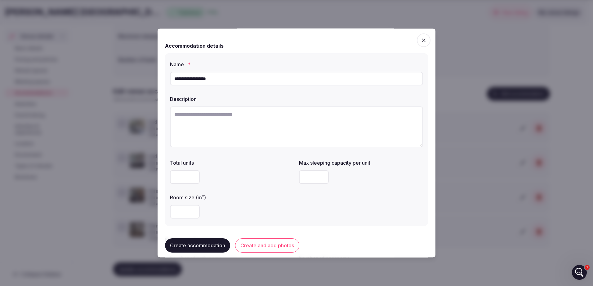
paste textarea "**********"
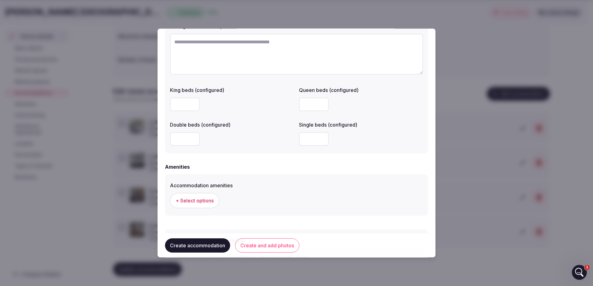
scroll to position [522, 0]
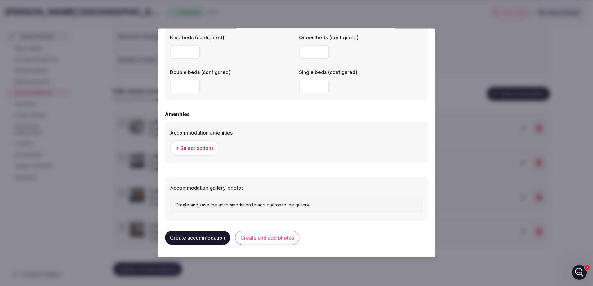
type textarea "**********"
click at [269, 240] on button "Create and add photos" at bounding box center [267, 238] width 64 height 14
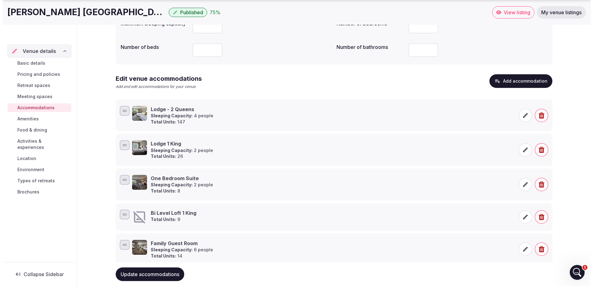
scroll to position [102, 0]
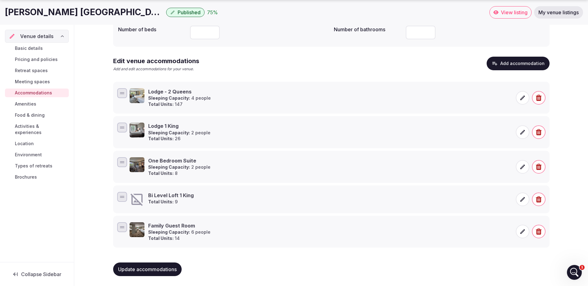
click at [522, 200] on icon at bounding box center [522, 200] width 6 height 6
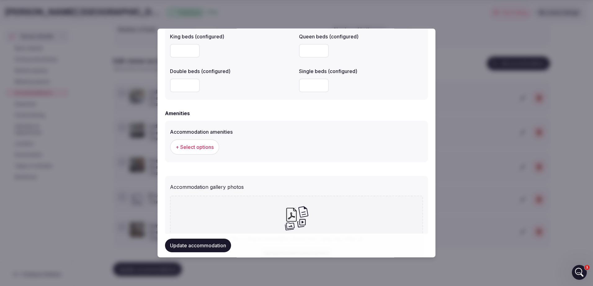
scroll to position [578, 0]
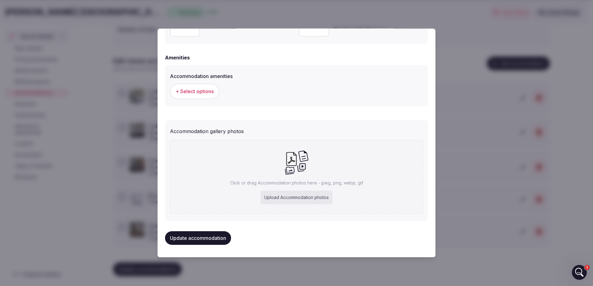
click at [276, 194] on div "Upload Accommodation photos" at bounding box center [296, 198] width 72 height 14
type input "**********"
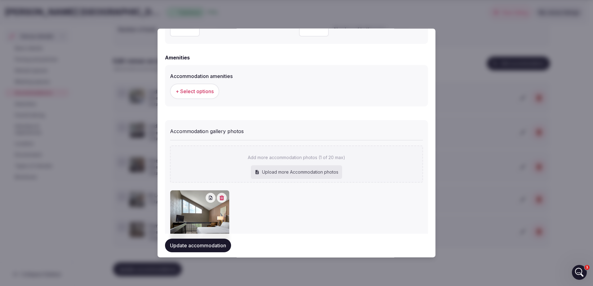
click at [201, 242] on button "Update accommodation" at bounding box center [198, 246] width 66 height 14
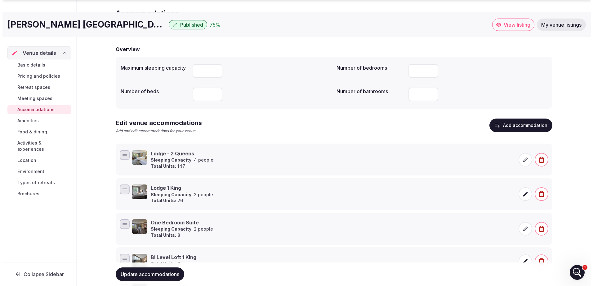
scroll to position [102, 0]
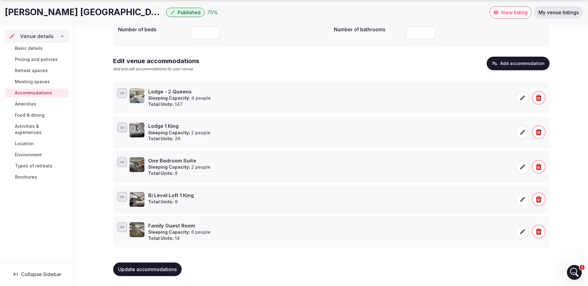
click at [514, 66] on button "Add accommodation" at bounding box center [518, 64] width 63 height 14
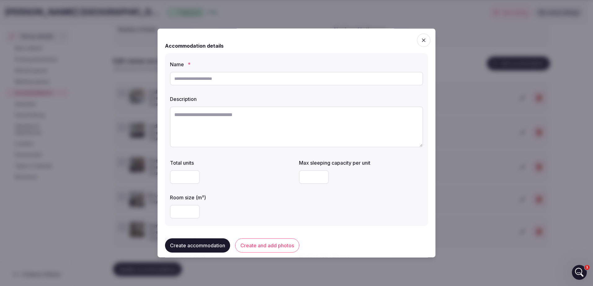
click at [216, 75] on input "text" at bounding box center [296, 79] width 253 height 14
type input "**********"
click at [245, 116] on textarea at bounding box center [296, 127] width 253 height 41
paste textarea "**********"
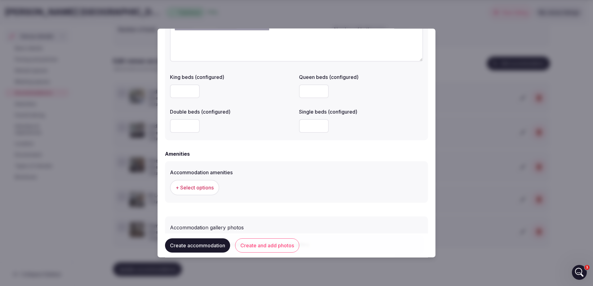
scroll to position [522, 0]
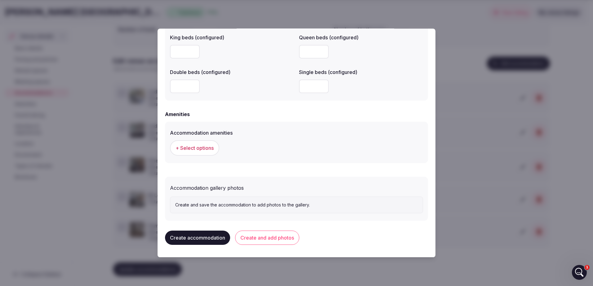
type textarea "**********"
click at [198, 202] on div "Create and save the accommodation to add photos to the gallery." at bounding box center [296, 205] width 253 height 17
drag, startPoint x: 226, startPoint y: 209, endPoint x: 230, endPoint y: 205, distance: 5.3
click at [227, 208] on div "Create and save the accommodation to add photos to the gallery." at bounding box center [296, 205] width 253 height 17
click at [230, 205] on p "Create and save the accommodation to add photos to the gallery." at bounding box center [296, 205] width 242 height 6
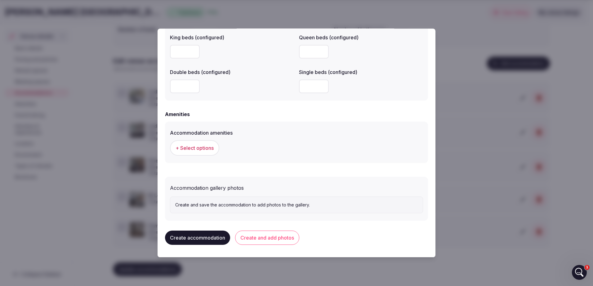
click at [230, 203] on p "Create and save the accommodation to add photos to the gallery." at bounding box center [296, 205] width 242 height 6
click at [256, 239] on button "Create and add photos" at bounding box center [267, 238] width 64 height 14
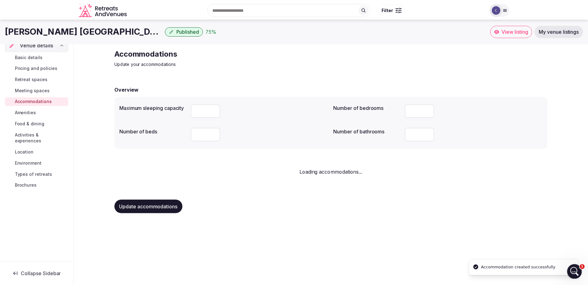
scroll to position [0, 0]
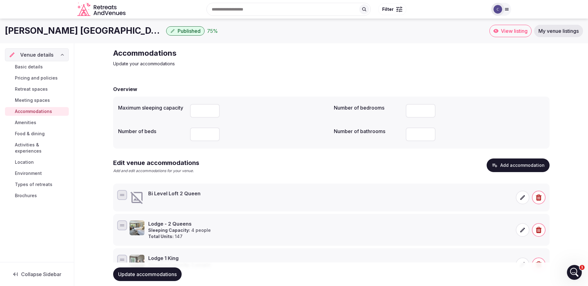
click at [200, 111] on input "number" at bounding box center [205, 111] width 30 height 14
drag, startPoint x: 199, startPoint y: 107, endPoint x: 189, endPoint y: 108, distance: 10.4
click at [189, 108] on div "Maximum sleeping capacity *" at bounding box center [223, 111] width 211 height 19
type input "*"
click at [208, 134] on input "number" at bounding box center [205, 135] width 30 height 14
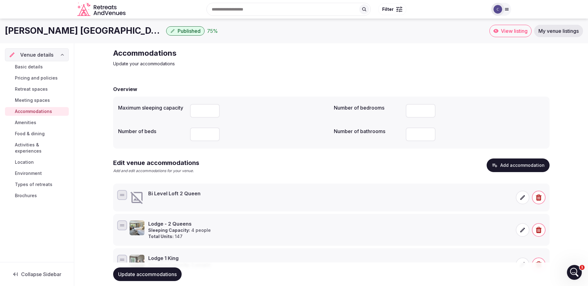
type input "*"
drag, startPoint x: 201, startPoint y: 108, endPoint x: 188, endPoint y: 108, distance: 12.4
click at [188, 108] on div "Maximum sleeping capacity *" at bounding box center [223, 111] width 211 height 19
drag, startPoint x: 200, startPoint y: 135, endPoint x: 171, endPoint y: 133, distance: 28.7
click at [171, 133] on div "Number of beds *" at bounding box center [223, 134] width 211 height 19
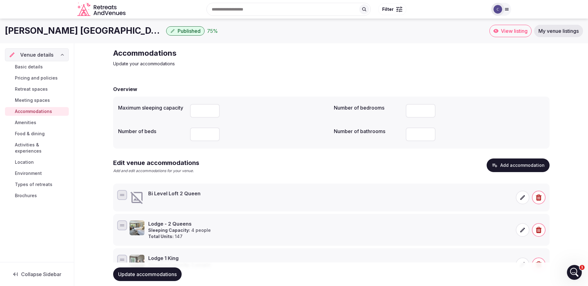
click at [249, 160] on div "Edit venue accommodations Add and edit accommodations for your venue. Add accom…" at bounding box center [331, 169] width 436 height 20
drag, startPoint x: 536, startPoint y: 202, endPoint x: 510, endPoint y: 199, distance: 25.8
click at [510, 199] on div "Bi Level Loft 2 Queen" at bounding box center [338, 197] width 416 height 15
click at [523, 197] on icon at bounding box center [522, 198] width 6 height 6
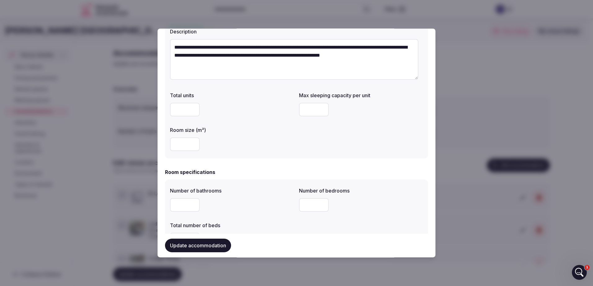
scroll to position [31, 0]
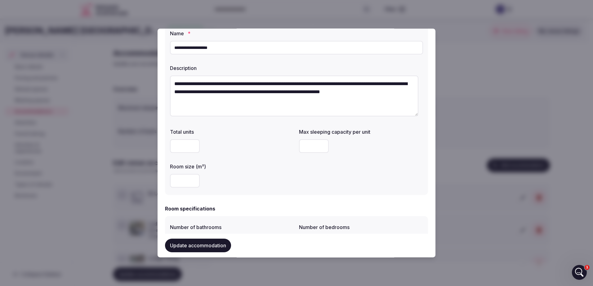
click at [180, 154] on div at bounding box center [232, 146] width 124 height 19
click at [182, 149] on input "number" at bounding box center [185, 146] width 30 height 14
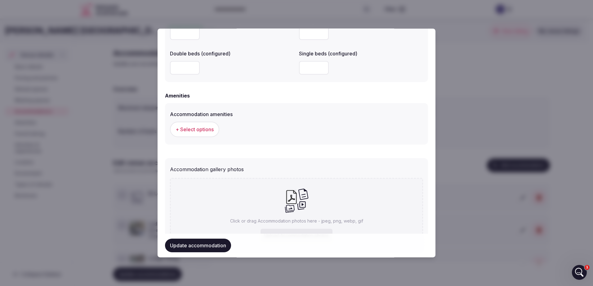
scroll to position [578, 0]
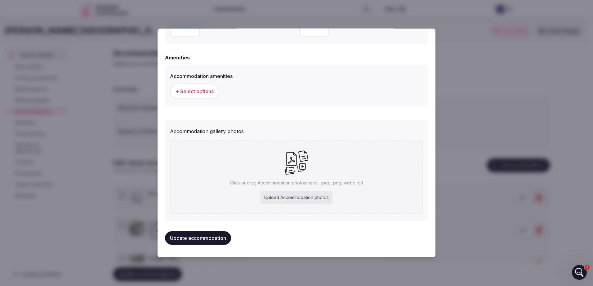
type input "**"
click at [284, 199] on div "Upload Accommodation photos" at bounding box center [296, 198] width 72 height 14
type input "**********"
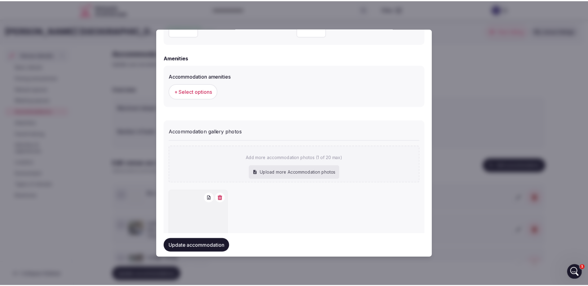
scroll to position [547, 0]
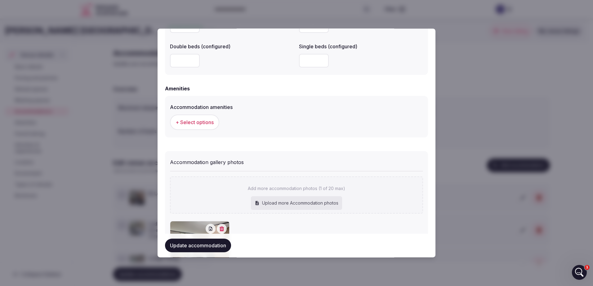
click at [204, 249] on button "Update accommodation" at bounding box center [198, 246] width 66 height 14
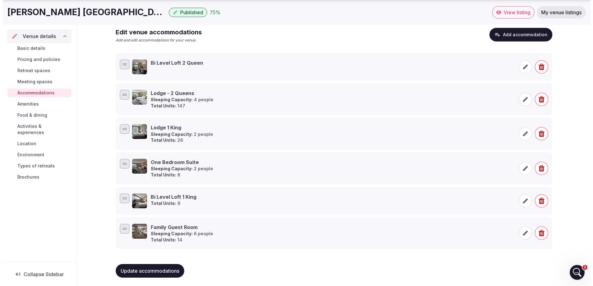
scroll to position [132, 0]
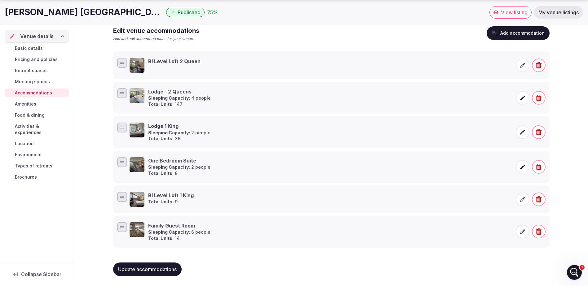
click at [153, 268] on span "Update accommodations" at bounding box center [147, 270] width 59 height 6
click at [503, 36] on button "Add accommodation" at bounding box center [518, 33] width 63 height 14
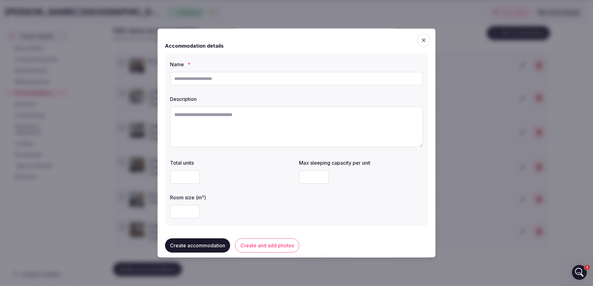
click at [218, 119] on textarea at bounding box center [296, 127] width 253 height 41
paste textarea "**********"
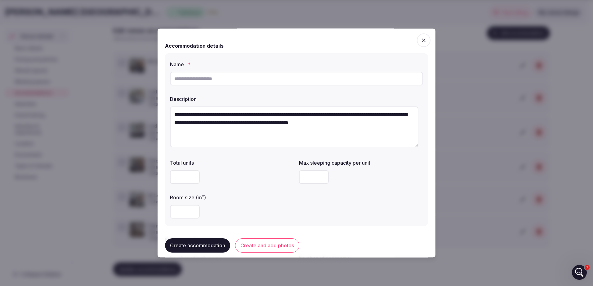
type textarea "**********"
click at [220, 75] on input "text" at bounding box center [296, 79] width 253 height 14
type input "**********"
click at [184, 172] on input "number" at bounding box center [185, 177] width 30 height 14
type input "*"
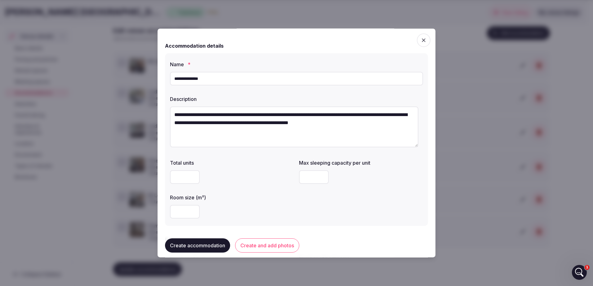
click at [256, 244] on button "Create and add photos" at bounding box center [267, 246] width 64 height 14
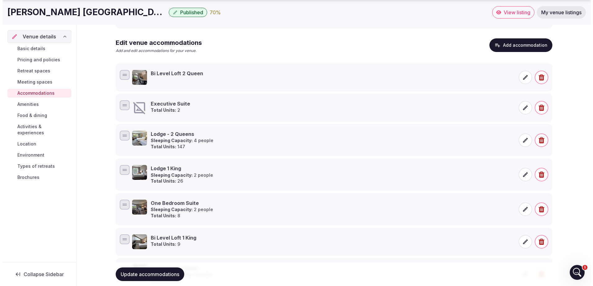
scroll to position [124, 0]
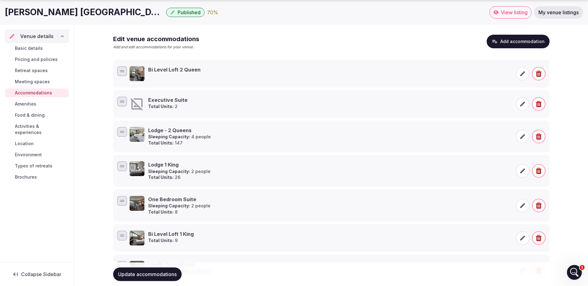
click at [525, 104] on icon at bounding box center [522, 104] width 6 height 6
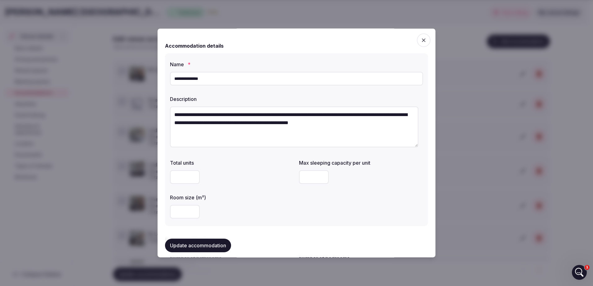
scroll to position [578, 0]
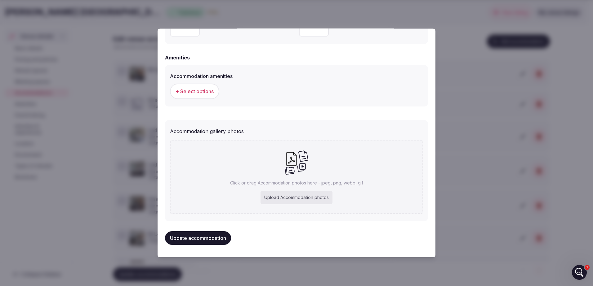
click at [217, 238] on button "Update accommodation" at bounding box center [198, 239] width 66 height 14
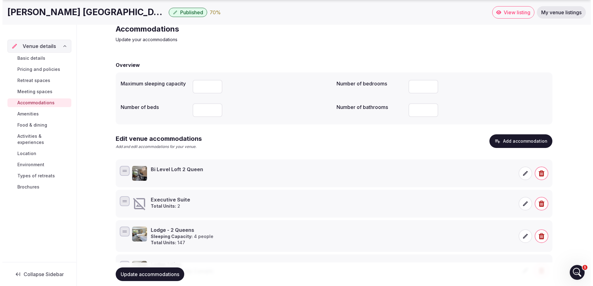
scroll to position [62, 0]
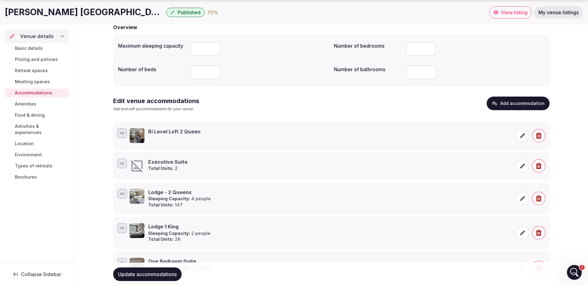
click at [521, 165] on icon at bounding box center [522, 166] width 6 height 6
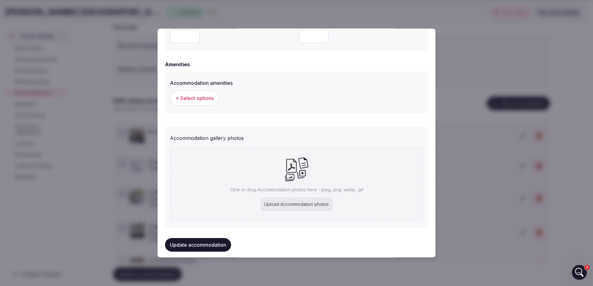
scroll to position [578, 0]
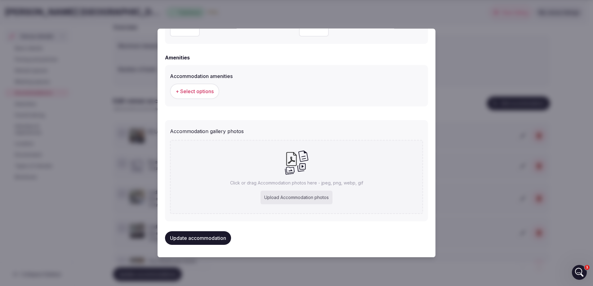
click at [285, 196] on div "Upload Accommodation photos" at bounding box center [296, 198] width 72 height 14
click at [211, 239] on button "Update accommodation" at bounding box center [198, 239] width 66 height 14
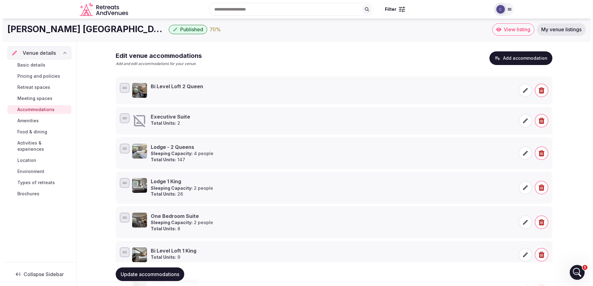
scroll to position [31, 0]
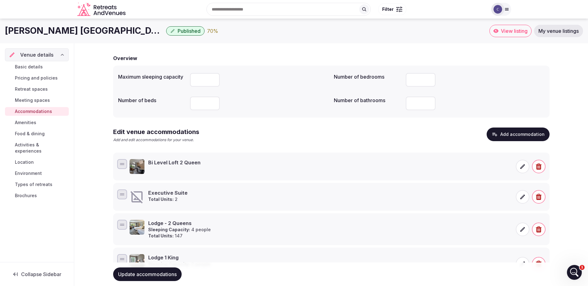
click at [525, 139] on button "Add accommodation" at bounding box center [518, 135] width 63 height 14
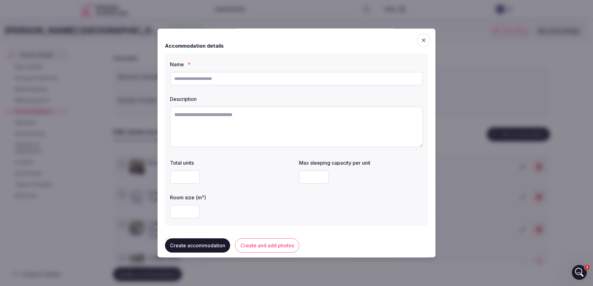
click at [221, 84] on input "text" at bounding box center [296, 79] width 253 height 14
type input "**********"
click at [238, 115] on textarea at bounding box center [296, 127] width 253 height 41
paste textarea "**********"
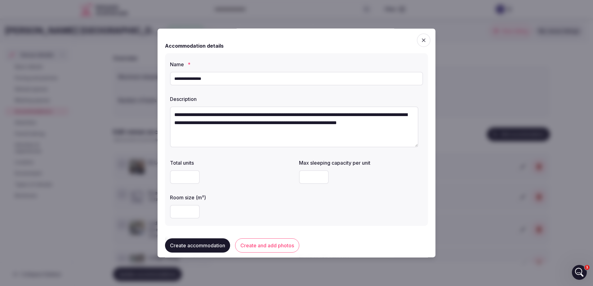
type textarea "**********"
click at [175, 180] on input "number" at bounding box center [185, 177] width 30 height 14
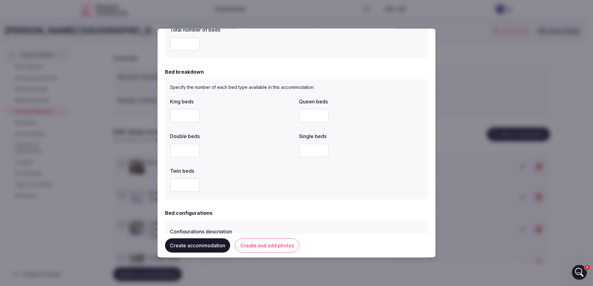
scroll to position [310, 0]
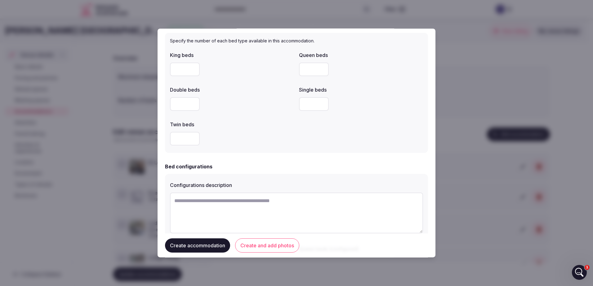
type input "*"
click at [269, 249] on button "Create and add photos" at bounding box center [267, 246] width 64 height 14
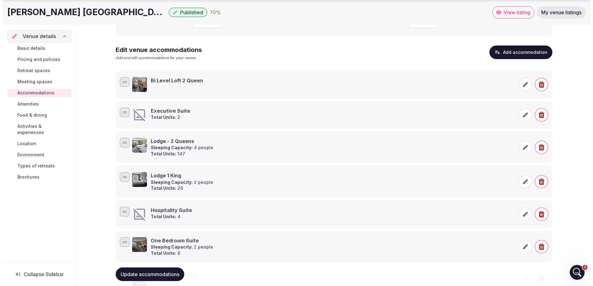
scroll to position [124, 0]
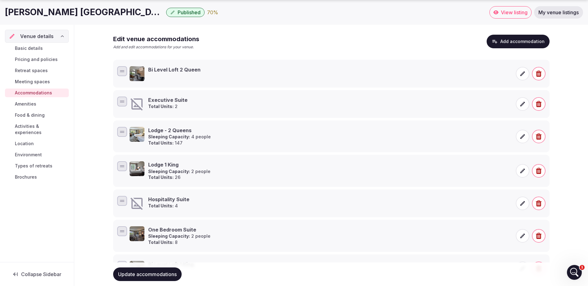
click at [521, 204] on icon at bounding box center [522, 204] width 6 height 6
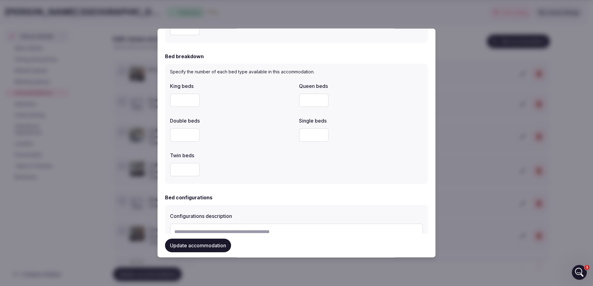
scroll to position [578, 0]
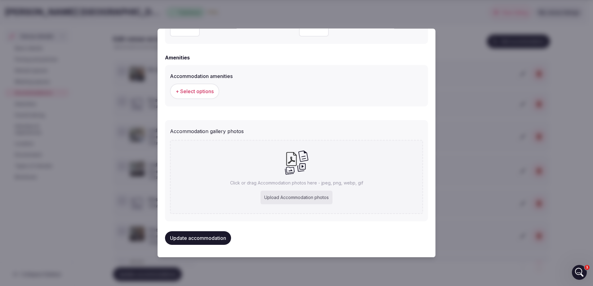
click at [189, 236] on button "Update accommodation" at bounding box center [198, 239] width 66 height 14
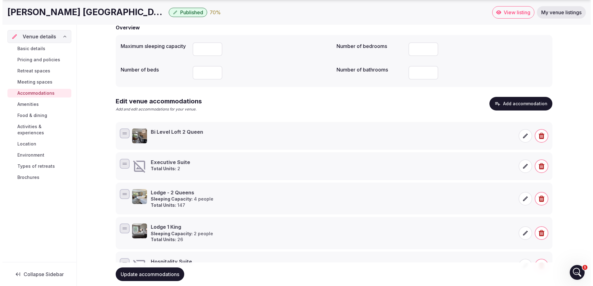
scroll to position [62, 0]
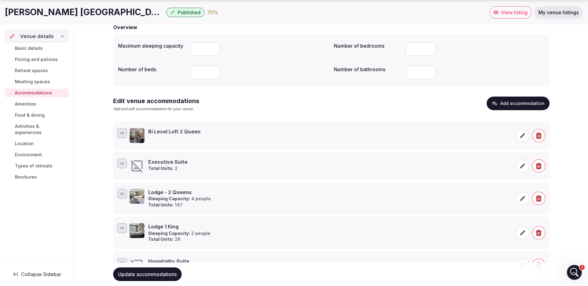
click at [153, 278] on button "Update accommodations" at bounding box center [147, 275] width 68 height 14
click at [529, 100] on button "Add accommodation" at bounding box center [518, 104] width 63 height 14
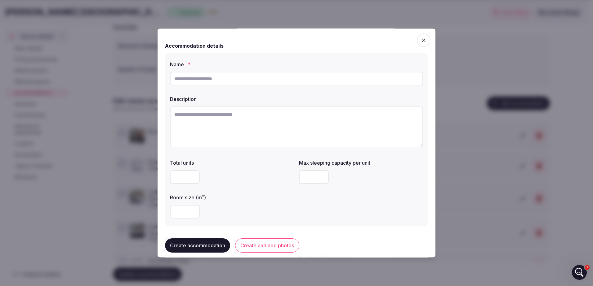
drag, startPoint x: 259, startPoint y: 77, endPoint x: 255, endPoint y: 78, distance: 4.9
click at [259, 77] on input "text" at bounding box center [296, 79] width 253 height 14
type input "**********"
paste textarea "**********"
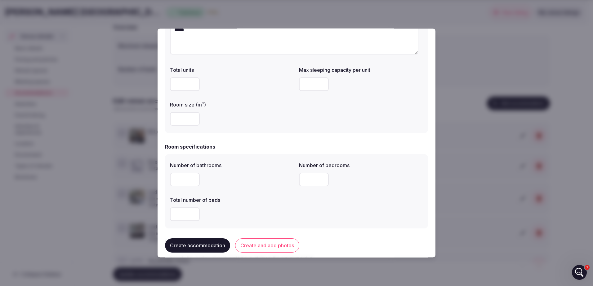
scroll to position [155, 0]
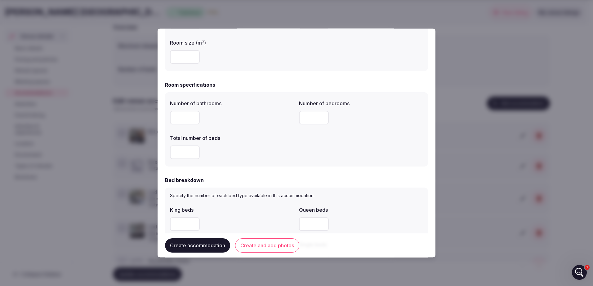
type textarea "**********"
click at [181, 225] on input "number" at bounding box center [185, 225] width 30 height 14
type input "**"
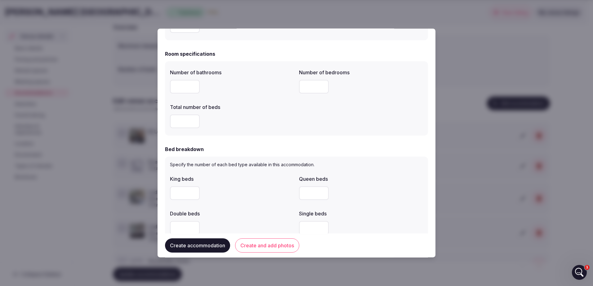
drag, startPoint x: 181, startPoint y: 193, endPoint x: 167, endPoint y: 194, distance: 13.7
click at [167, 194] on div "Specify the number of each bed type available in this accommodation. King beds …" at bounding box center [296, 217] width 263 height 120
click at [176, 121] on input "number" at bounding box center [185, 122] width 30 height 14
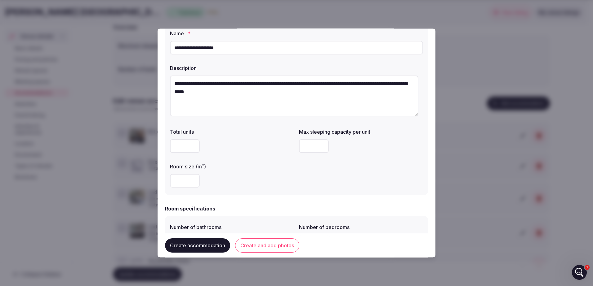
click at [179, 155] on div at bounding box center [232, 146] width 124 height 19
click at [180, 150] on input "number" at bounding box center [185, 146] width 30 height 14
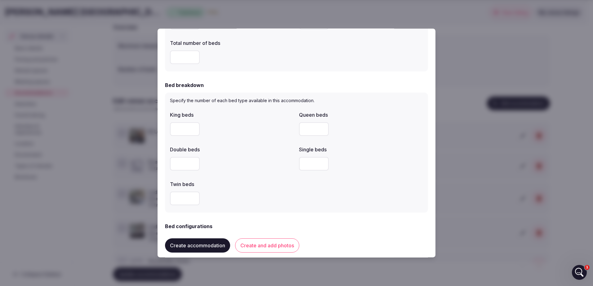
scroll to position [341, 0]
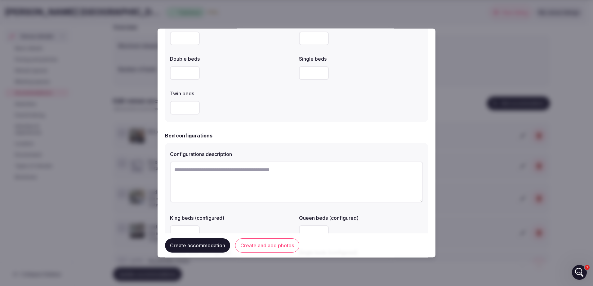
type input "**"
click at [258, 249] on button "Create and add photos" at bounding box center [267, 246] width 64 height 14
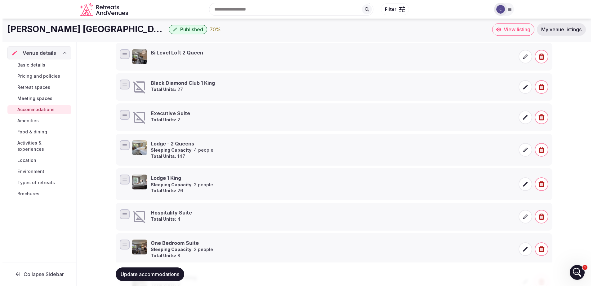
scroll to position [93, 0]
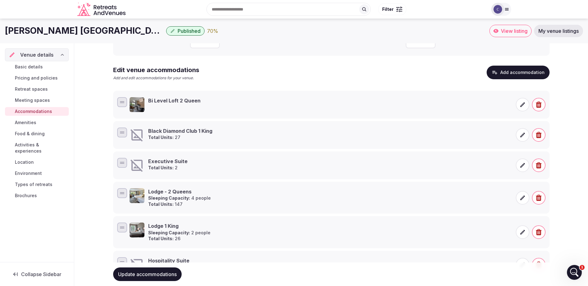
click at [522, 137] on icon at bounding box center [522, 135] width 6 height 6
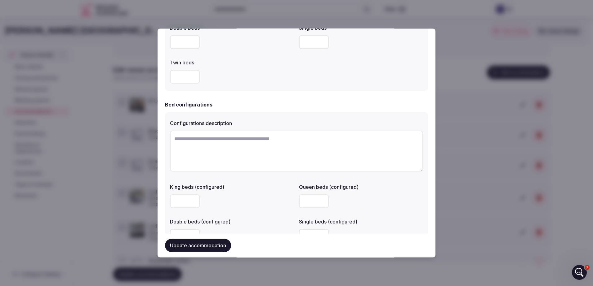
scroll to position [578, 0]
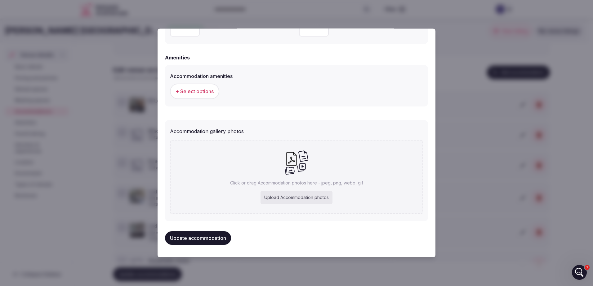
click at [281, 194] on div "Upload Accommodation photos" at bounding box center [296, 198] width 72 height 14
type input "**********"
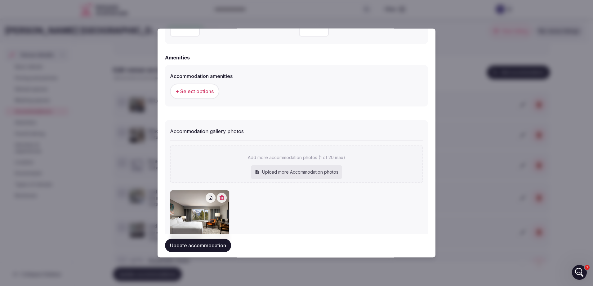
click at [205, 245] on button "Update accommodation" at bounding box center [198, 246] width 66 height 14
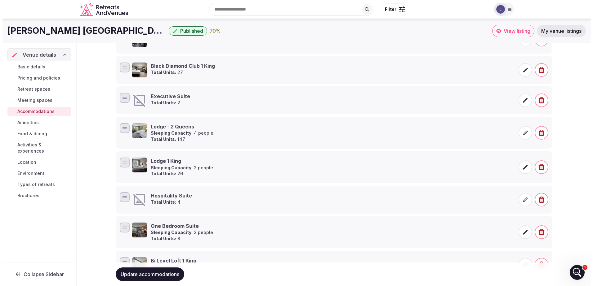
scroll to position [68, 0]
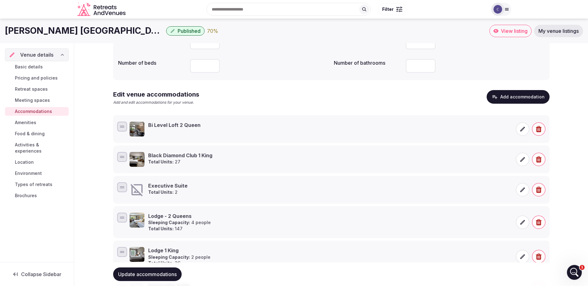
click at [515, 101] on button "Add accommodation" at bounding box center [518, 97] width 63 height 14
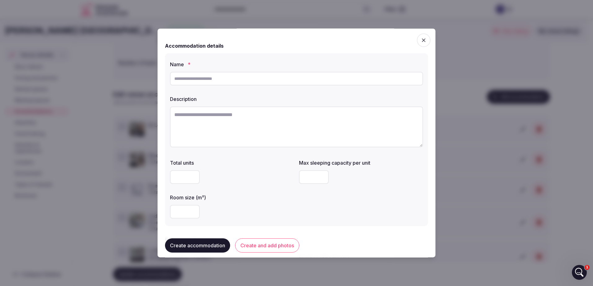
click at [305, 82] on input "text" at bounding box center [296, 79] width 253 height 14
type input "**********"
click at [181, 180] on input "number" at bounding box center [185, 177] width 30 height 14
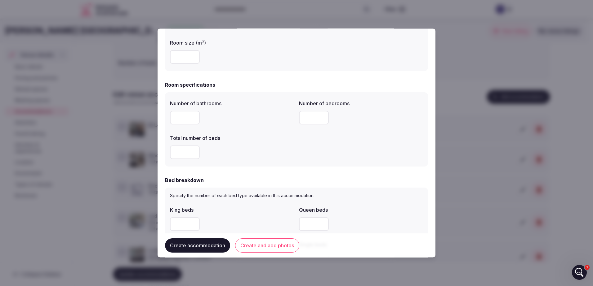
type input "*"
click at [265, 250] on button "Create and add photos" at bounding box center [267, 246] width 64 height 14
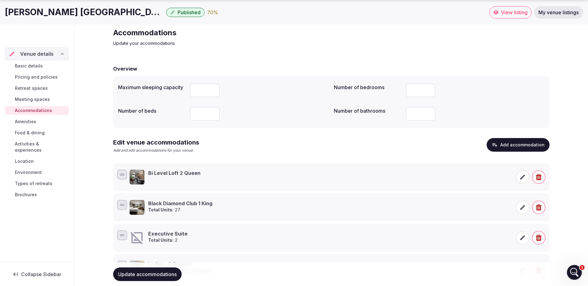
scroll to position [31, 0]
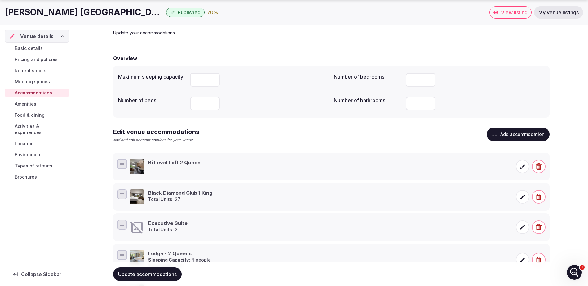
click at [522, 167] on icon at bounding box center [522, 166] width 5 height 5
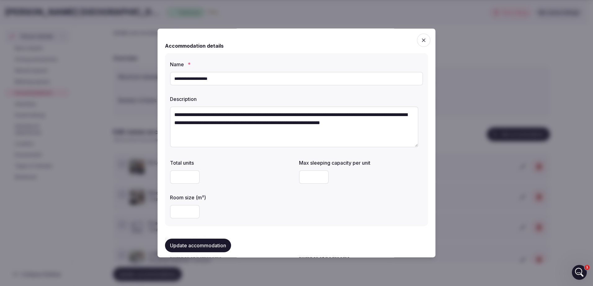
click at [417, 40] on span "button" at bounding box center [424, 40] width 14 height 14
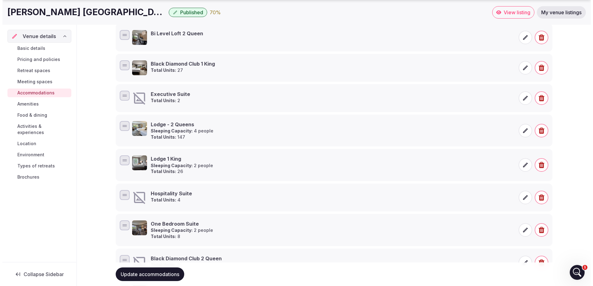
scroll to position [217, 0]
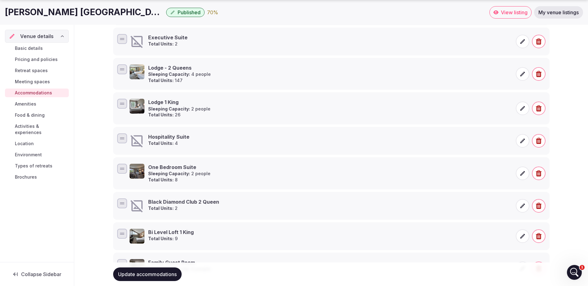
click at [523, 143] on icon at bounding box center [522, 141] width 6 height 6
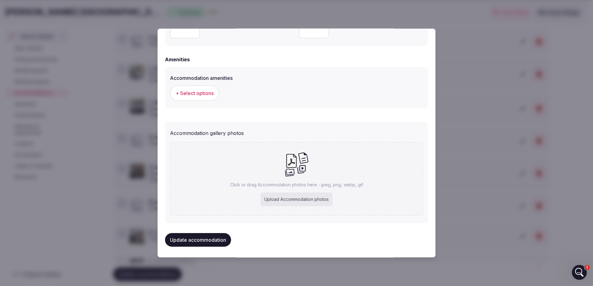
scroll to position [578, 0]
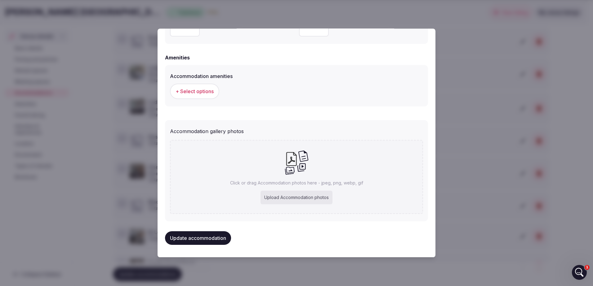
click at [279, 198] on div "Upload Accommodation photos" at bounding box center [296, 198] width 72 height 14
type input "**********"
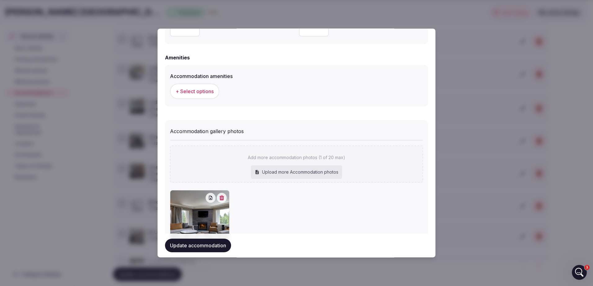
click at [282, 173] on div "Upload more Accommodation photos" at bounding box center [296, 173] width 91 height 14
type input "**********"
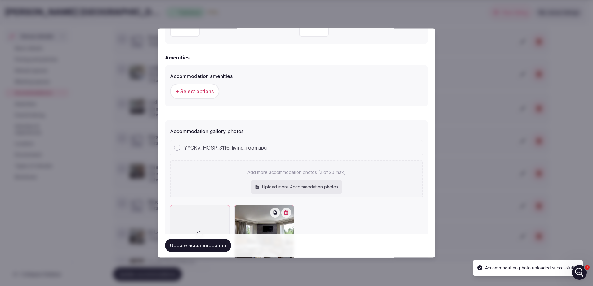
click at [267, 186] on div "Upload more Accommodation photos" at bounding box center [296, 188] width 91 height 14
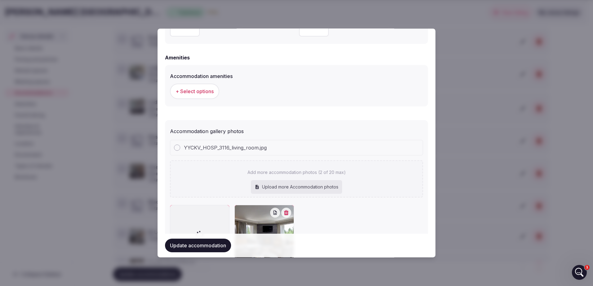
type input "**********"
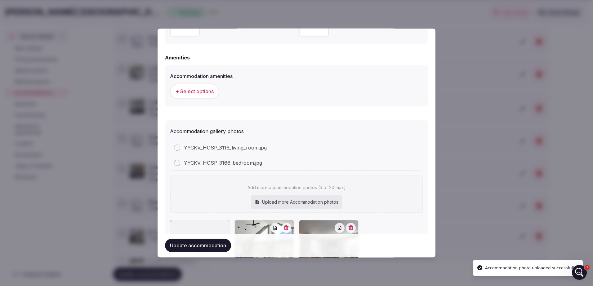
click at [198, 243] on button "Update accommodation" at bounding box center [198, 246] width 66 height 14
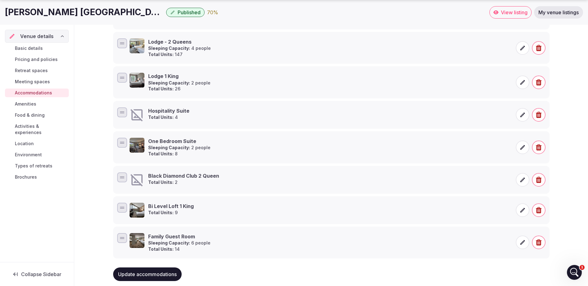
scroll to position [254, 0]
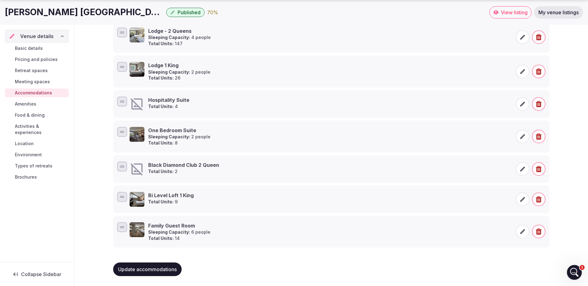
click at [137, 271] on span "Update accommodations" at bounding box center [147, 270] width 59 height 6
drag, startPoint x: 523, startPoint y: 170, endPoint x: 470, endPoint y: 140, distance: 61.0
click at [470, 140] on ul "Bi Level Loft 2 Queen Black Diamond Club 1 King Total Units: 27 Executive Suite…" at bounding box center [331, 89] width 436 height 318
drag, startPoint x: 470, startPoint y: 140, endPoint x: 477, endPoint y: 104, distance: 36.8
click at [476, 104] on div "Hospitality Suite Total Units: 4" at bounding box center [321, 104] width 382 height 15
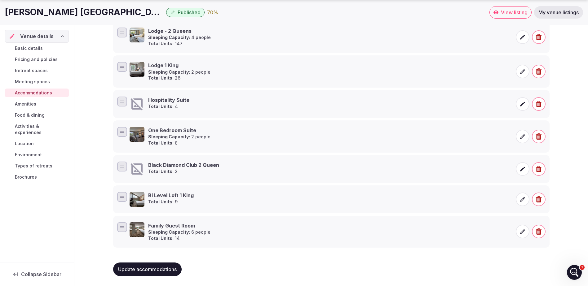
click at [523, 104] on icon at bounding box center [522, 104] width 5 height 5
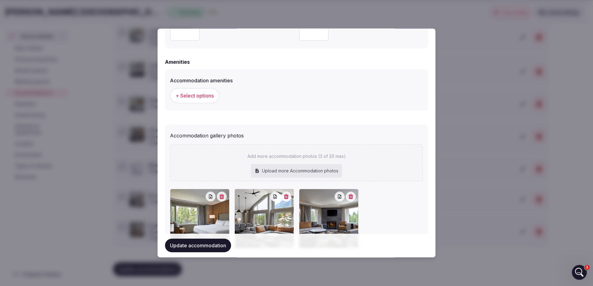
scroll to position [607, 0]
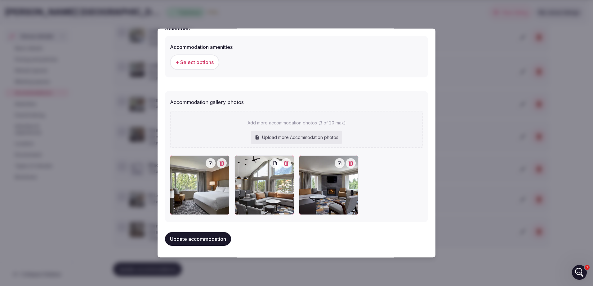
click at [212, 236] on button "Update accommodation" at bounding box center [198, 240] width 66 height 14
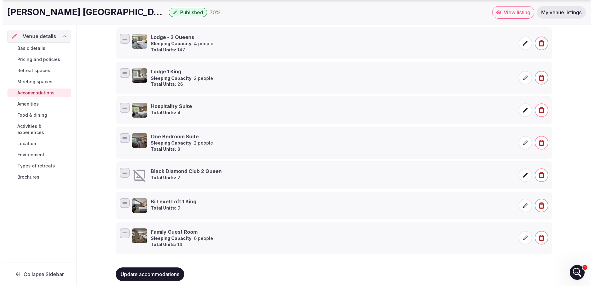
scroll to position [248, 0]
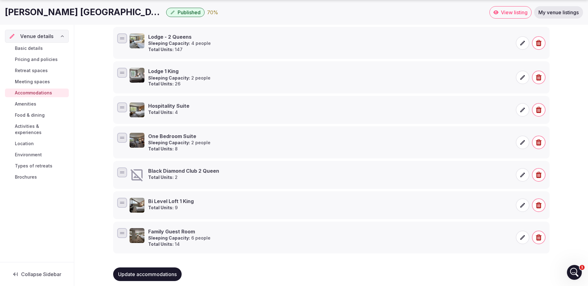
click at [527, 175] on span at bounding box center [523, 175] width 14 height 14
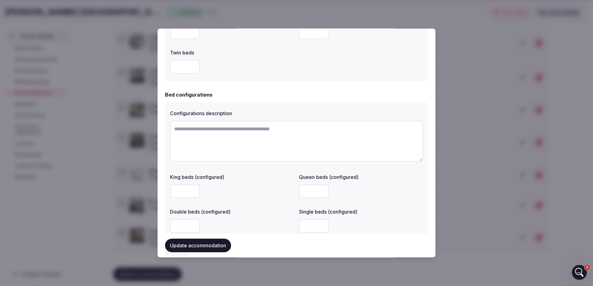
scroll to position [465, 0]
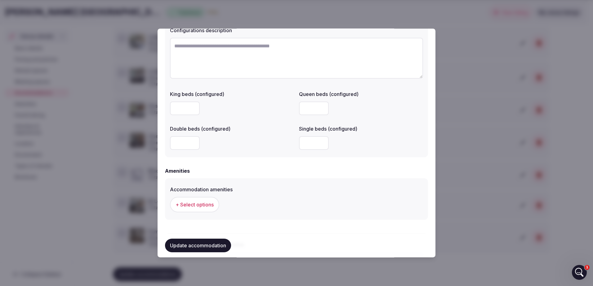
click at [206, 207] on span "+ Select options" at bounding box center [194, 204] width 38 height 7
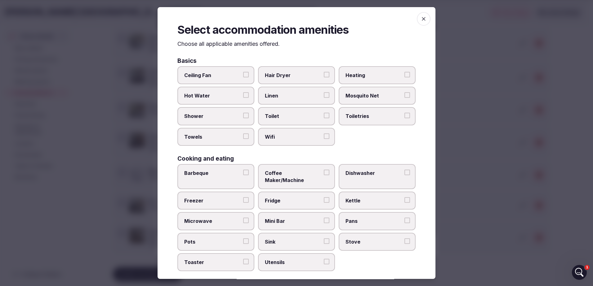
click at [422, 17] on icon "button" at bounding box center [424, 19] width 4 height 4
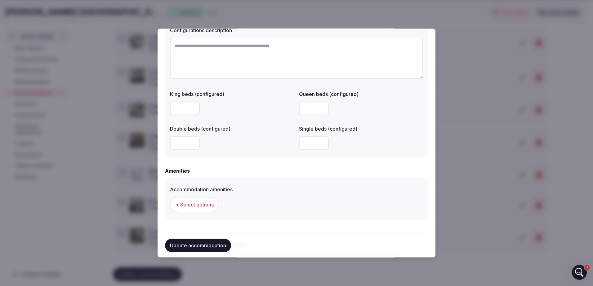
scroll to position [578, 0]
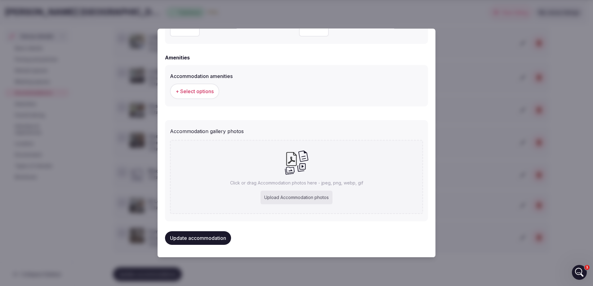
click at [289, 196] on div "Upload Accommodation photos" at bounding box center [296, 198] width 72 height 14
type input "**********"
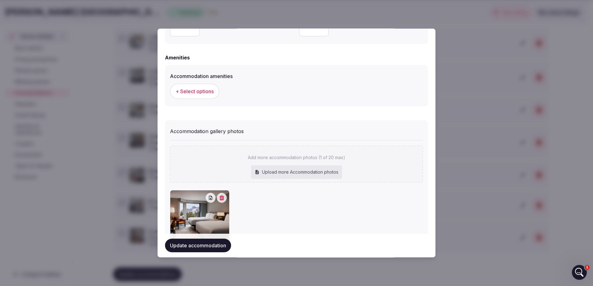
click at [191, 213] on img at bounding box center [199, 220] width 59 height 59
click at [196, 216] on img at bounding box center [199, 220] width 59 height 59
click at [192, 247] on button "Update accommodation" at bounding box center [198, 246] width 66 height 14
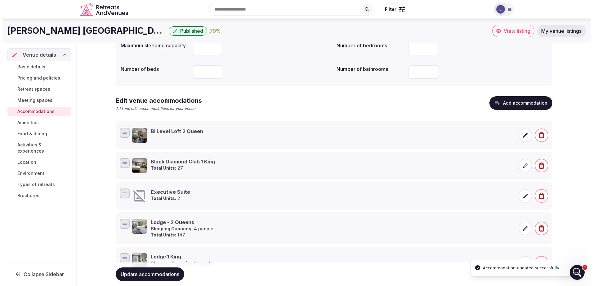
scroll to position [62, 0]
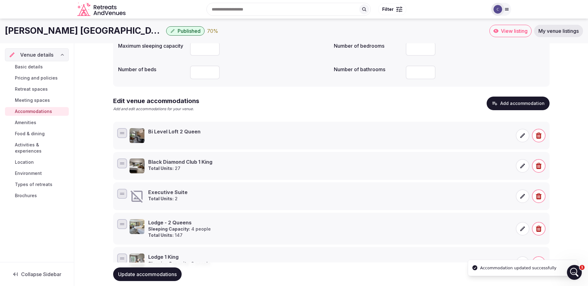
click at [502, 106] on button "Add accommodation" at bounding box center [518, 104] width 63 height 14
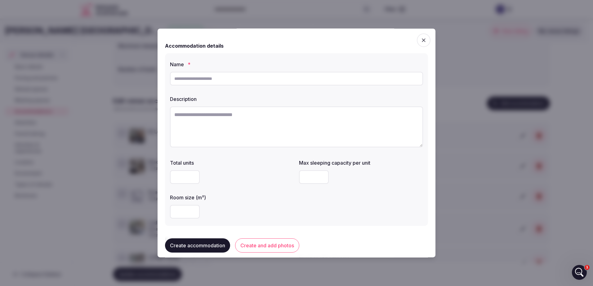
click at [235, 81] on input "text" at bounding box center [296, 79] width 253 height 14
click at [260, 75] on input "**********" at bounding box center [296, 79] width 253 height 14
type input "**********"
paste textarea "**********"
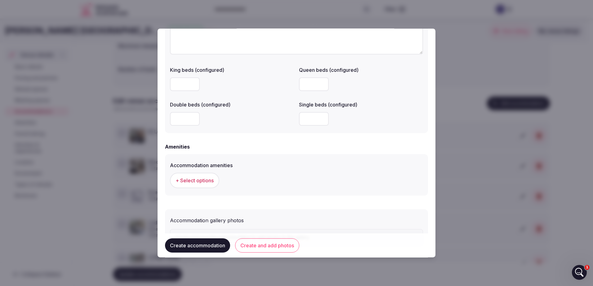
scroll to position [522, 0]
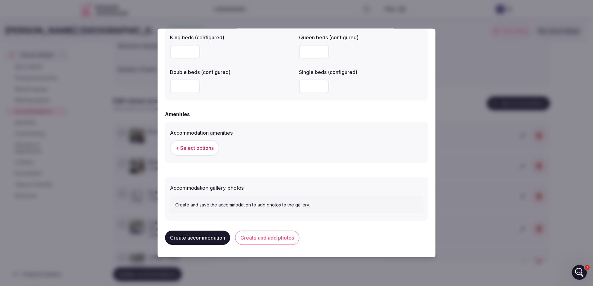
type textarea "**********"
click at [260, 235] on button "Create and add photos" at bounding box center [267, 238] width 64 height 14
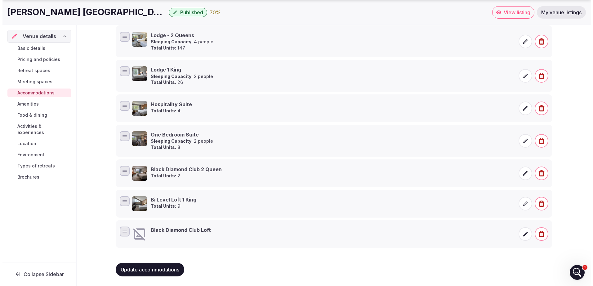
scroll to position [250, 0]
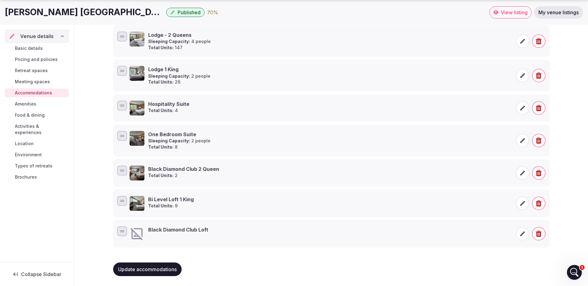
click at [524, 232] on icon at bounding box center [522, 234] width 5 height 5
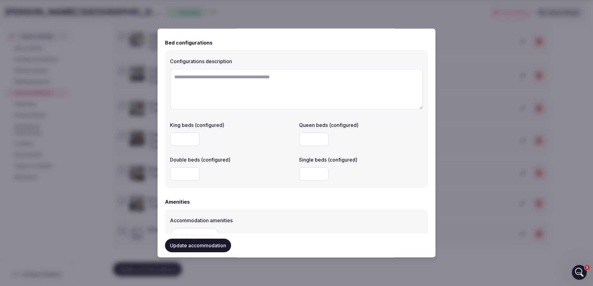
scroll to position [578, 0]
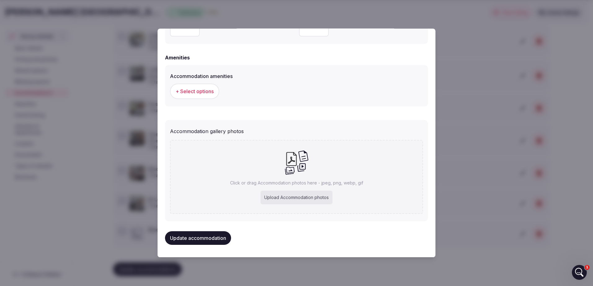
click at [290, 199] on div "Upload Accommodation photos" at bounding box center [296, 198] width 72 height 14
type input "**********"
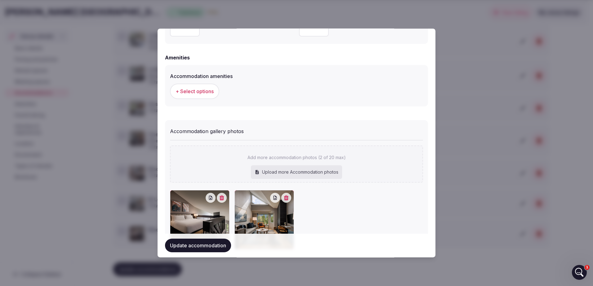
click at [202, 245] on button "Update accommodation" at bounding box center [198, 246] width 66 height 14
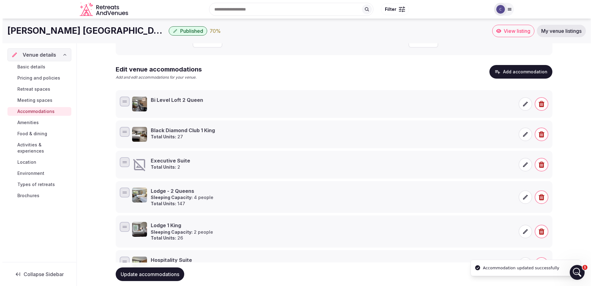
scroll to position [0, 0]
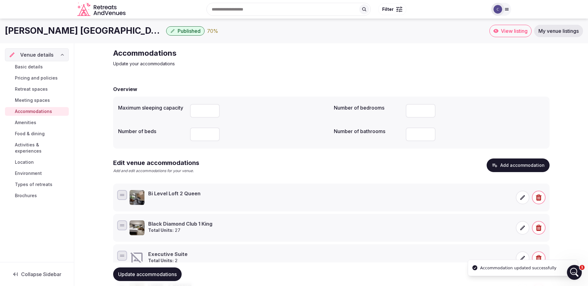
click at [41, 120] on link "Amenities" at bounding box center [37, 122] width 64 height 9
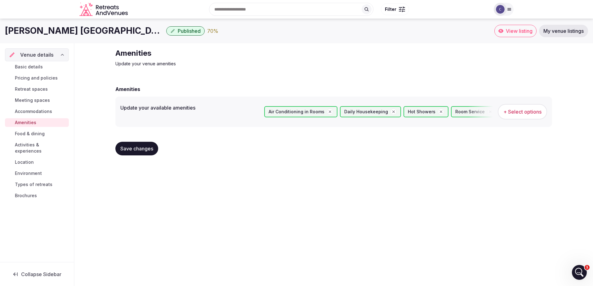
click at [530, 117] on button "+ Select options" at bounding box center [521, 111] width 49 height 15
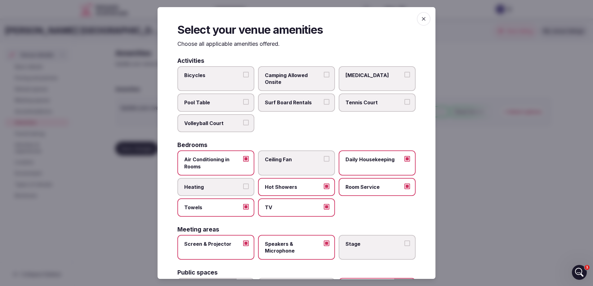
click at [247, 74] on label "Bicycles" at bounding box center [215, 78] width 77 height 25
click at [247, 74] on button "Bicycles" at bounding box center [246, 75] width 6 height 6
click at [404, 102] on button "Tennis Court" at bounding box center [407, 102] width 6 height 6
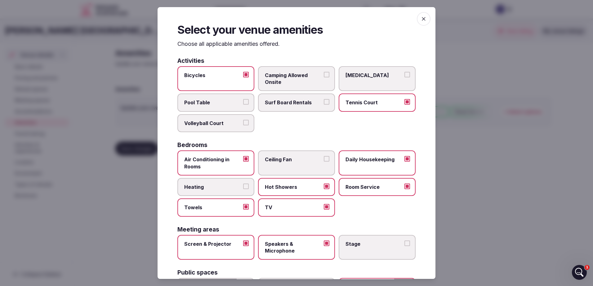
click at [247, 102] on button "Pool Table" at bounding box center [246, 102] width 6 height 6
click at [243, 120] on button "Volleyball Court" at bounding box center [246, 123] width 6 height 6
click at [245, 123] on button "Volleyball Court" at bounding box center [246, 123] width 6 height 6
click at [243, 123] on button "Volleyball Court" at bounding box center [246, 123] width 6 height 6
click at [243, 187] on button "Heating" at bounding box center [246, 187] width 6 height 6
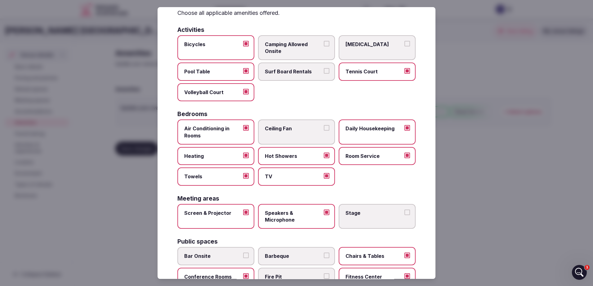
scroll to position [62, 0]
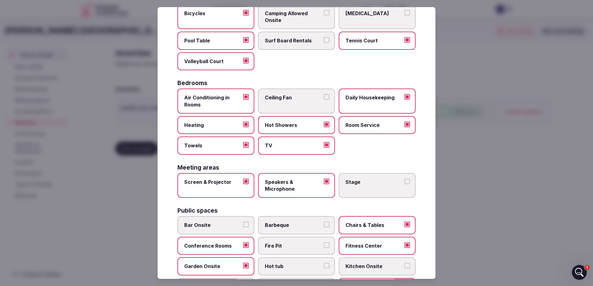
click at [404, 180] on button "Stage" at bounding box center [407, 182] width 6 height 6
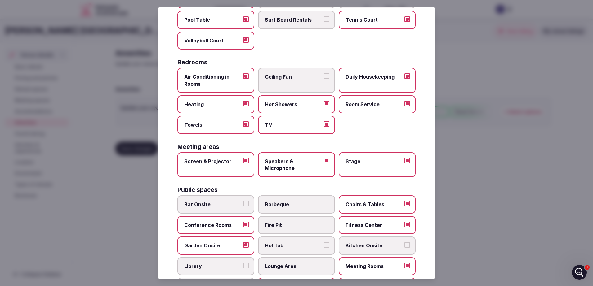
scroll to position [93, 0]
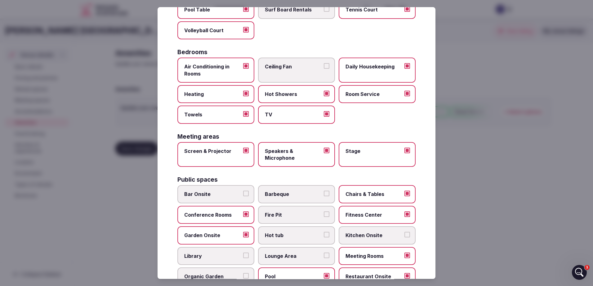
click at [246, 193] on button "Bar Onsite" at bounding box center [246, 194] width 6 height 6
click at [325, 193] on button "Barbeque" at bounding box center [327, 194] width 6 height 6
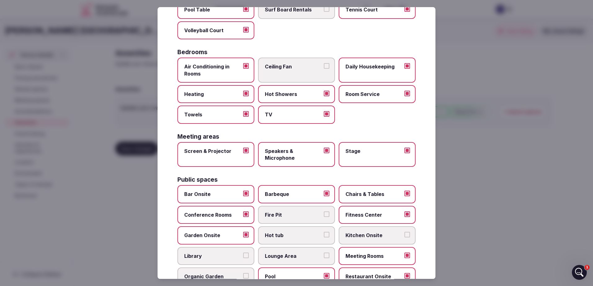
click at [324, 213] on button "Fire Pit" at bounding box center [327, 215] width 6 height 6
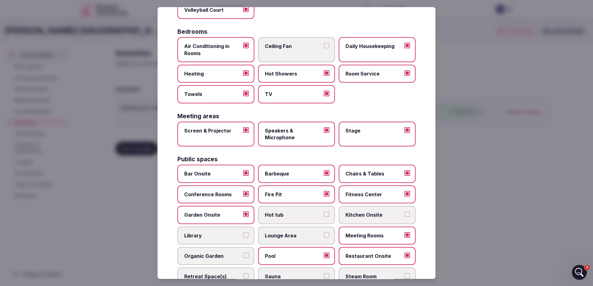
scroll to position [124, 0]
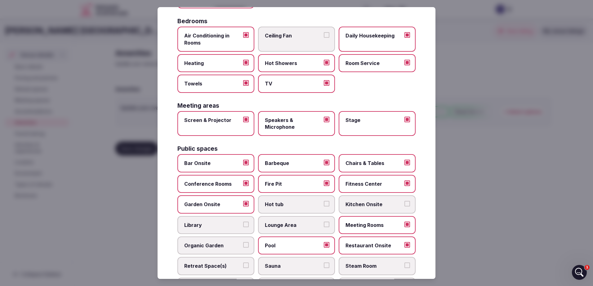
click at [326, 204] on label "Hot tub" at bounding box center [296, 205] width 77 height 18
click at [326, 204] on button "Hot tub" at bounding box center [327, 204] width 6 height 6
click at [324, 225] on button "Lounge Area" at bounding box center [327, 225] width 6 height 6
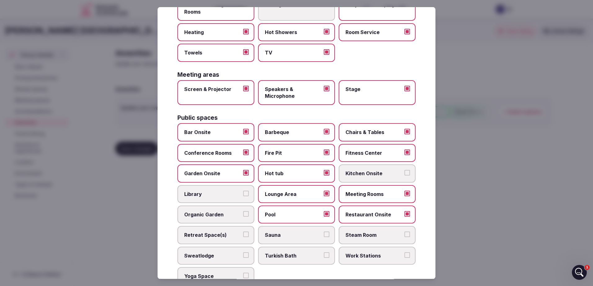
click at [246, 233] on button "Retreat Space(s)" at bounding box center [246, 235] width 6 height 6
drag, startPoint x: 320, startPoint y: 235, endPoint x: 325, endPoint y: 235, distance: 4.0
click at [324, 235] on button "Sauna" at bounding box center [327, 235] width 6 height 6
click at [405, 234] on label "Steam Room" at bounding box center [376, 236] width 77 height 18
click at [405, 234] on button "Steam Room" at bounding box center [407, 235] width 6 height 6
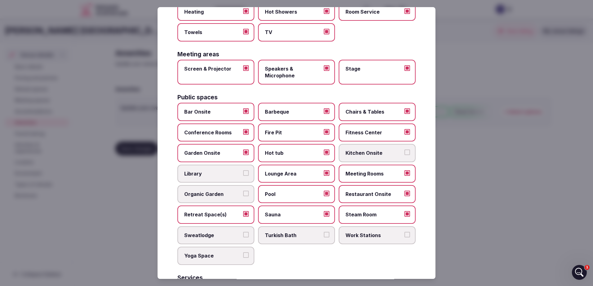
scroll to position [186, 0]
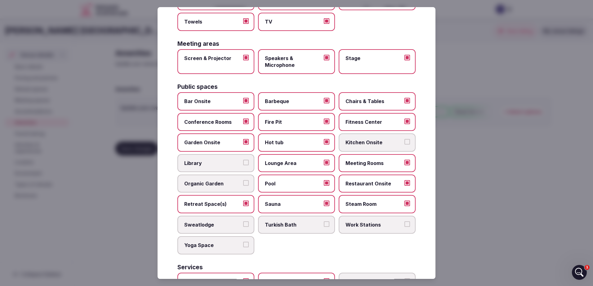
click at [243, 243] on button "Yoga Space" at bounding box center [246, 245] width 6 height 6
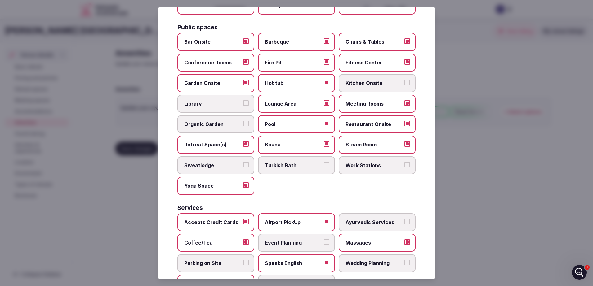
scroll to position [248, 0]
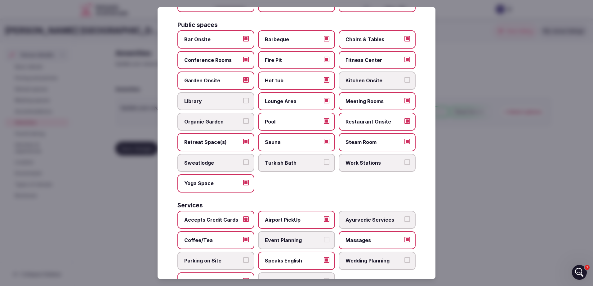
drag, startPoint x: 240, startPoint y: 164, endPoint x: 247, endPoint y: 164, distance: 6.5
click at [241, 164] on label "Sweatlodge" at bounding box center [215, 163] width 77 height 18
click at [243, 164] on button "Sweatlodge" at bounding box center [246, 163] width 6 height 6
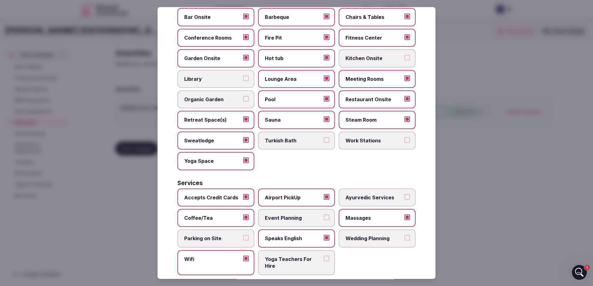
scroll to position [279, 0]
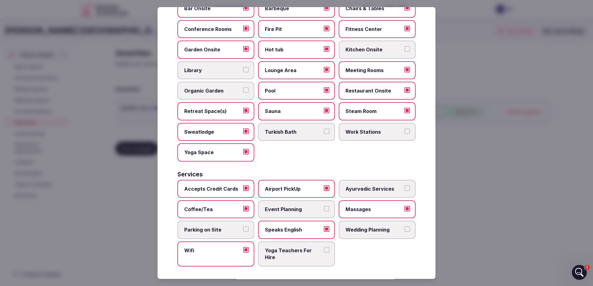
click at [325, 206] on button "Event Planning" at bounding box center [327, 209] width 6 height 6
click at [394, 228] on span "Wedding Planning" at bounding box center [373, 230] width 57 height 7
click at [404, 228] on button "Wedding Planning" at bounding box center [407, 230] width 6 height 6
click at [244, 227] on button "Parking on Site" at bounding box center [246, 230] width 6 height 6
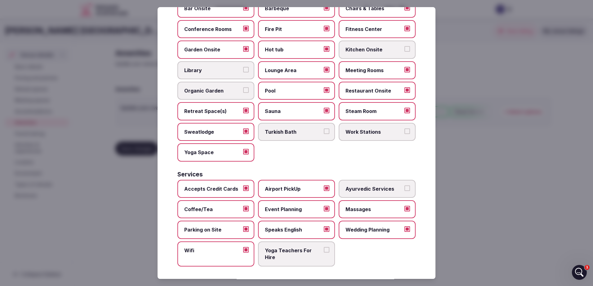
click at [319, 253] on label "Yoga Teachers For Hire" at bounding box center [296, 254] width 77 height 25
click at [324, 253] on button "Yoga Teachers For Hire" at bounding box center [327, 250] width 6 height 6
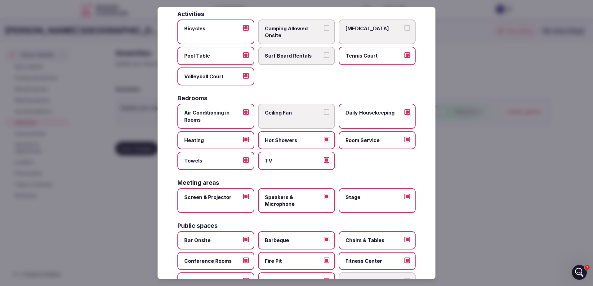
scroll to position [0, 0]
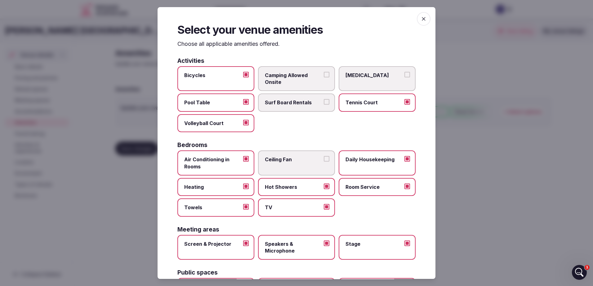
click at [417, 20] on span "button" at bounding box center [424, 19] width 14 height 14
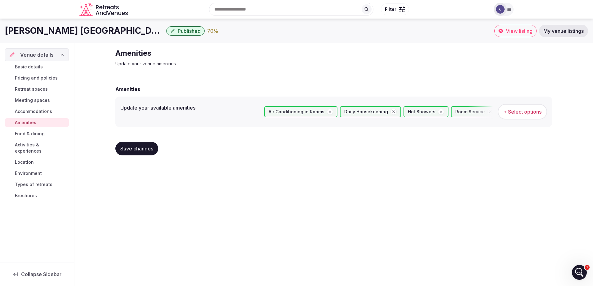
click at [35, 134] on span "Food & dining" at bounding box center [30, 134] width 30 height 6
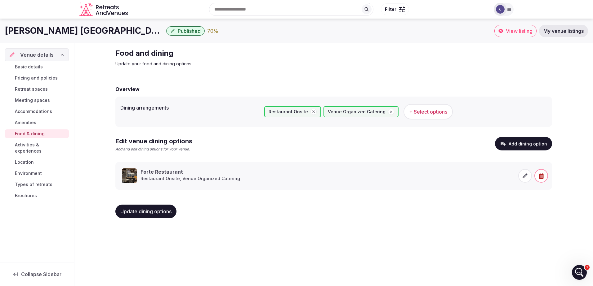
click at [521, 142] on button "Add dining option" at bounding box center [523, 144] width 57 height 14
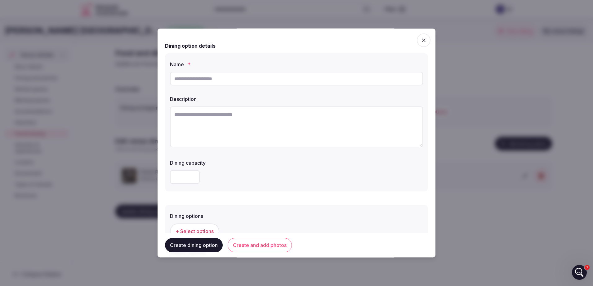
click at [242, 83] on input "text" at bounding box center [296, 79] width 253 height 14
drag, startPoint x: 219, startPoint y: 85, endPoint x: 191, endPoint y: 82, distance: 27.7
click at [191, 82] on input "**********" at bounding box center [296, 79] width 253 height 14
type input "**********"
click at [269, 119] on textarea at bounding box center [296, 127] width 253 height 41
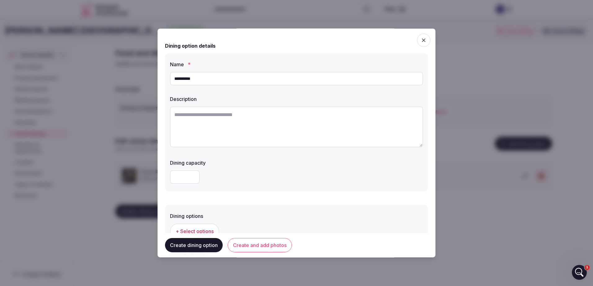
paste textarea "**********"
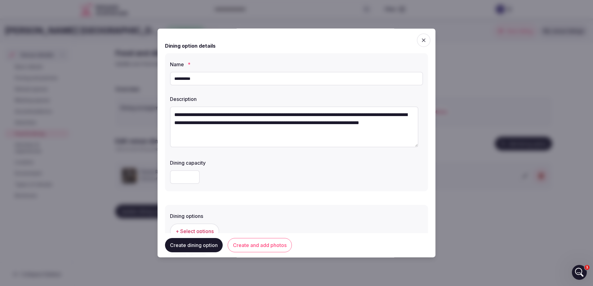
type textarea "**********"
click at [184, 170] on input "number" at bounding box center [185, 177] width 30 height 14
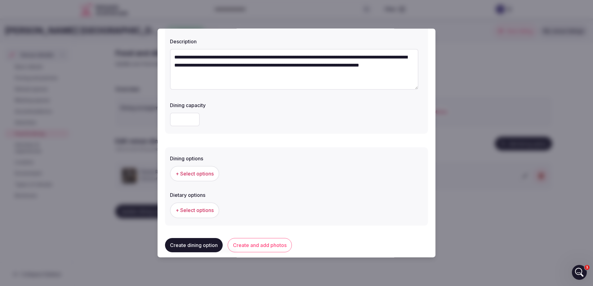
scroll to position [93, 0]
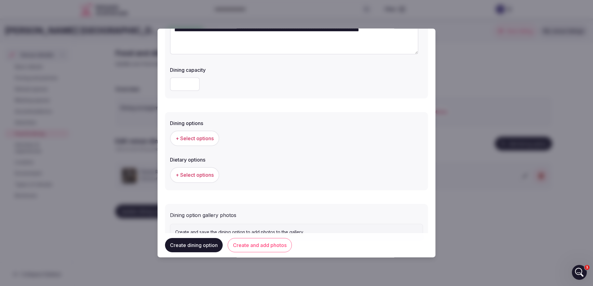
type input "**"
click at [190, 137] on span "+ Select options" at bounding box center [194, 138] width 38 height 7
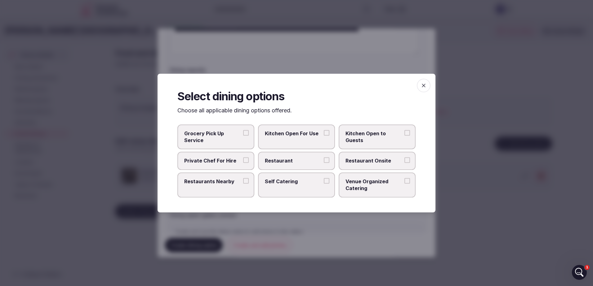
click at [405, 160] on button "Restaurant Onsite" at bounding box center [407, 161] width 6 height 6
click at [323, 159] on label "Restaurant" at bounding box center [296, 161] width 77 height 18
click at [324, 159] on button "Restaurant" at bounding box center [327, 161] width 6 height 6
click at [418, 85] on span "button" at bounding box center [424, 86] width 14 height 14
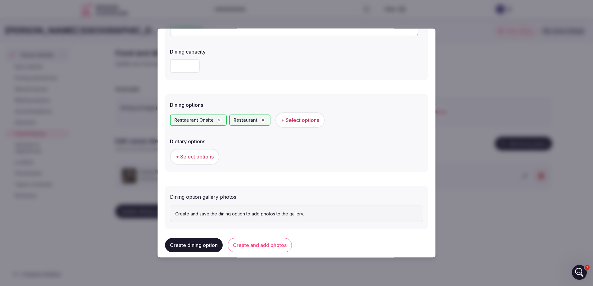
scroll to position [120, 0]
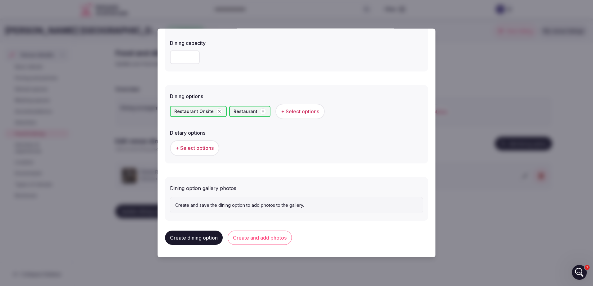
drag, startPoint x: 249, startPoint y: 237, endPoint x: 266, endPoint y: 202, distance: 38.3
click at [266, 202] on div "**********" at bounding box center [296, 143] width 278 height 229
click at [236, 202] on div "Create and save the dining option to add photos to the gallery." at bounding box center [296, 205] width 253 height 17
click at [259, 242] on button "Create and add photos" at bounding box center [259, 238] width 64 height 14
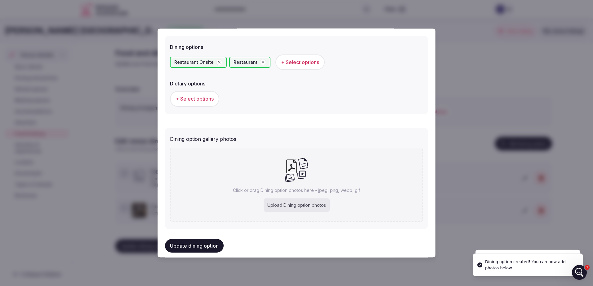
scroll to position [177, 0]
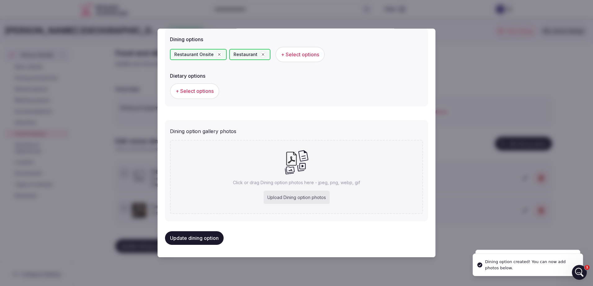
click at [298, 191] on div "Upload Dining option photos" at bounding box center [296, 198] width 66 height 14
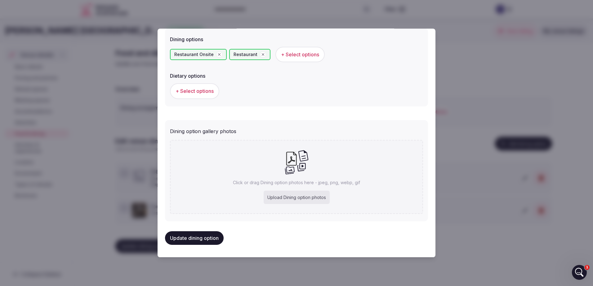
type input "**********"
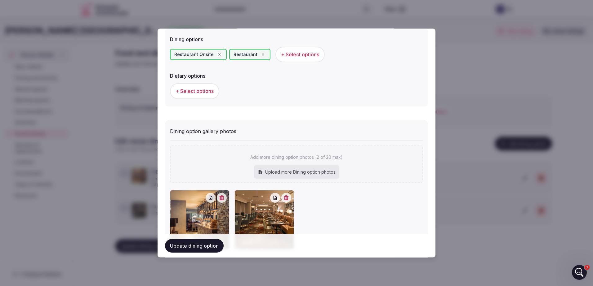
click at [184, 253] on div "Update dining option" at bounding box center [296, 246] width 263 height 24
click at [186, 247] on button "Update dining option" at bounding box center [194, 246] width 59 height 14
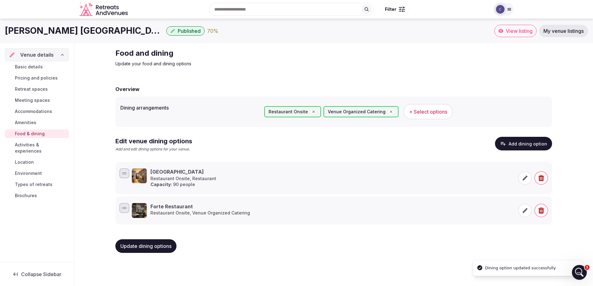
click at [536, 142] on button "Add dining option" at bounding box center [523, 144] width 57 height 14
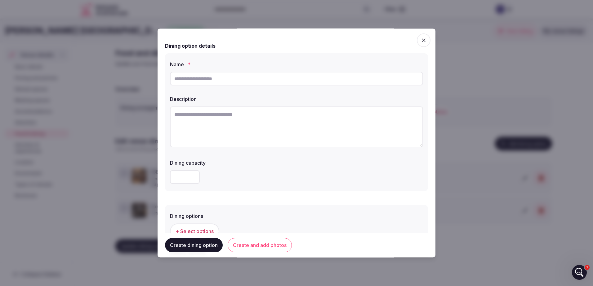
drag, startPoint x: 274, startPoint y: 80, endPoint x: 271, endPoint y: 83, distance: 4.4
click at [271, 83] on input "text" at bounding box center [296, 79] width 253 height 14
type input "**********"
click at [213, 121] on textarea at bounding box center [296, 127] width 253 height 41
paste textarea "**********"
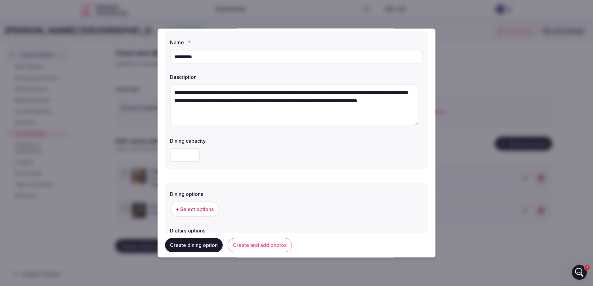
scroll to position [31, 0]
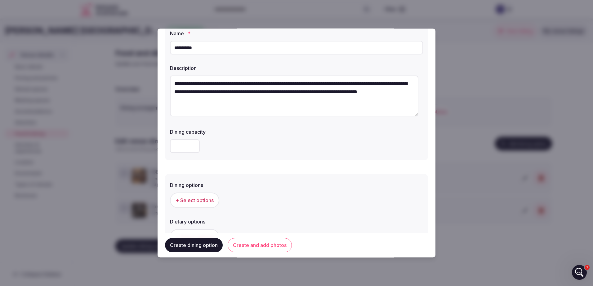
type textarea "**********"
click at [181, 144] on input "number" at bounding box center [185, 146] width 30 height 14
drag, startPoint x: 184, startPoint y: 145, endPoint x: 166, endPoint y: 146, distance: 17.4
click at [166, 146] on div "**********" at bounding box center [296, 91] width 263 height 138
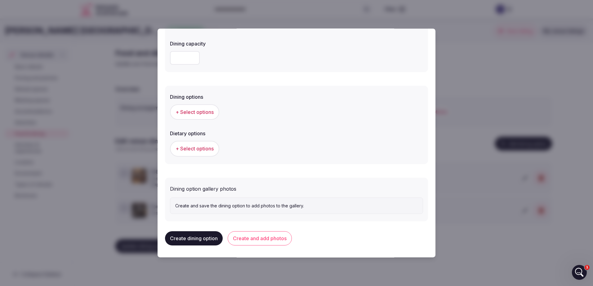
scroll to position [120, 0]
type input "***"
click at [191, 109] on span "+ Select options" at bounding box center [194, 111] width 38 height 7
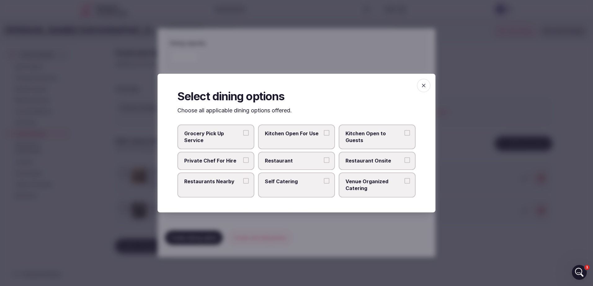
click at [337, 158] on div "Grocery Pick Up Service Kitchen Open For Use Kitchen Open to Guests Private Che…" at bounding box center [296, 161] width 238 height 73
click at [332, 160] on label "Restaurant" at bounding box center [296, 161] width 77 height 18
click at [329, 160] on button "Restaurant" at bounding box center [327, 161] width 6 height 6
click at [403, 161] on label "Restaurant Onsite" at bounding box center [376, 161] width 77 height 18
click at [404, 161] on button "Restaurant Onsite" at bounding box center [407, 161] width 6 height 6
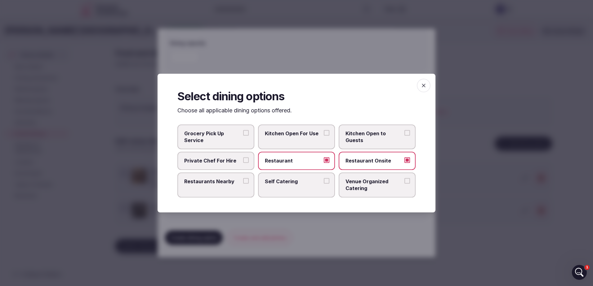
click at [422, 85] on icon "button" at bounding box center [423, 85] width 6 height 6
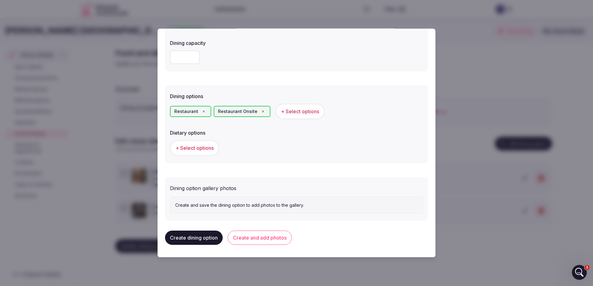
click at [256, 238] on button "Create and add photos" at bounding box center [259, 238] width 64 height 14
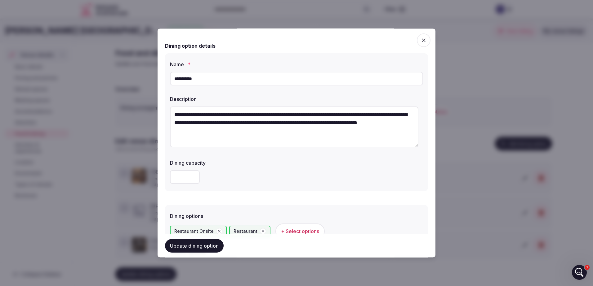
scroll to position [177, 0]
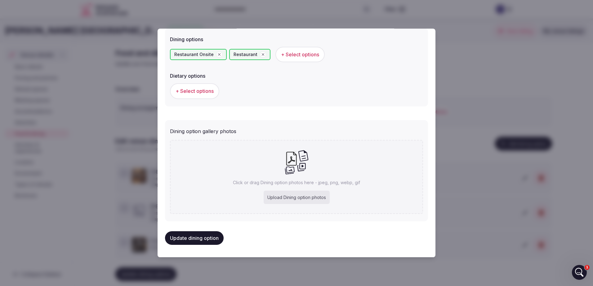
click at [281, 196] on div "Upload Dining option photos" at bounding box center [296, 198] width 66 height 14
type input "**********"
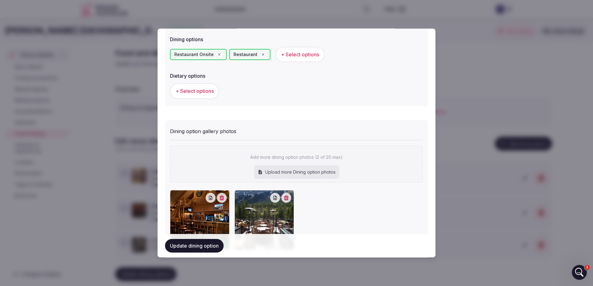
click at [194, 240] on button "Update dining option" at bounding box center [194, 246] width 59 height 14
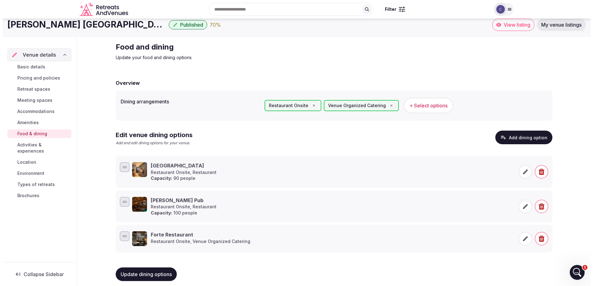
scroll to position [11, 0]
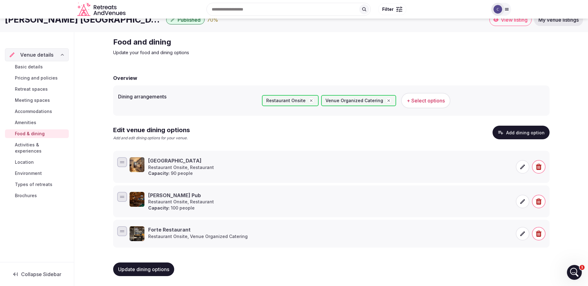
click at [501, 136] on button "Add dining option" at bounding box center [520, 133] width 57 height 14
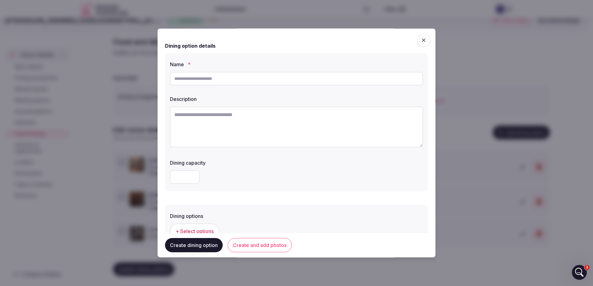
click at [309, 77] on input "text" at bounding box center [296, 79] width 253 height 14
drag, startPoint x: 220, startPoint y: 81, endPoint x: 192, endPoint y: 82, distance: 27.6
click at [192, 82] on input "**********" at bounding box center [296, 79] width 253 height 14
type input "**********"
click at [197, 119] on textarea at bounding box center [296, 127] width 253 height 41
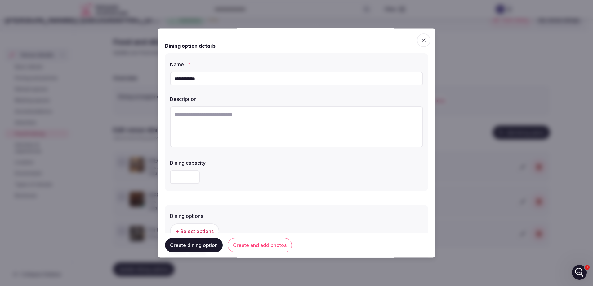
paste textarea "**********"
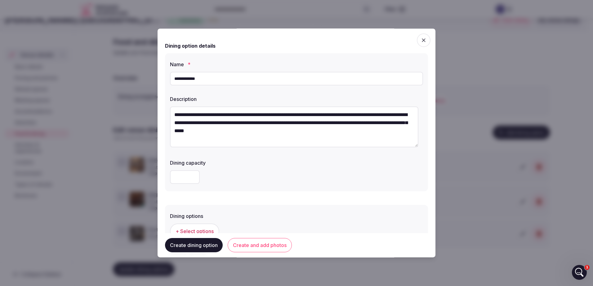
type textarea "**********"
click at [184, 177] on input "number" at bounding box center [185, 177] width 30 height 14
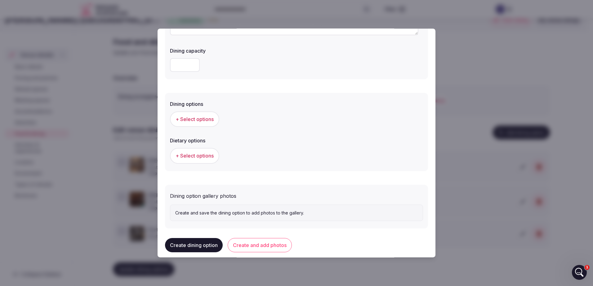
scroll to position [120, 0]
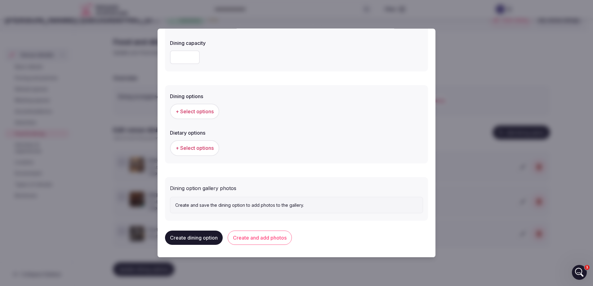
type input "**"
click at [243, 240] on button "Create and add photos" at bounding box center [259, 238] width 64 height 14
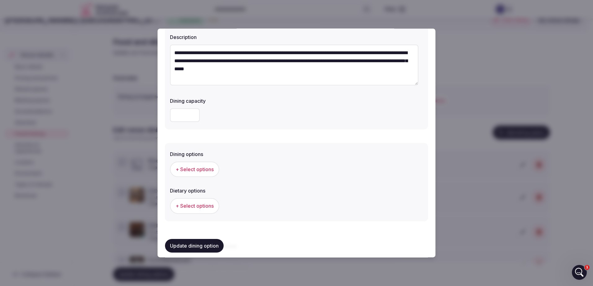
scroll to position [177, 0]
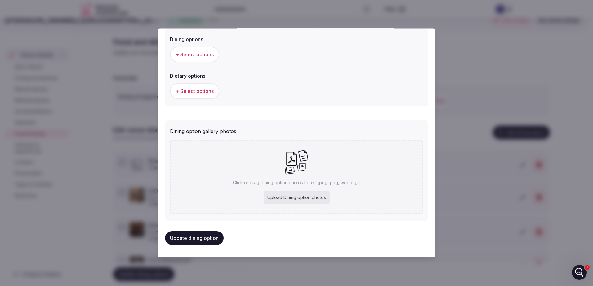
click at [286, 199] on div "Upload Dining option photos" at bounding box center [296, 198] width 66 height 14
type input "**********"
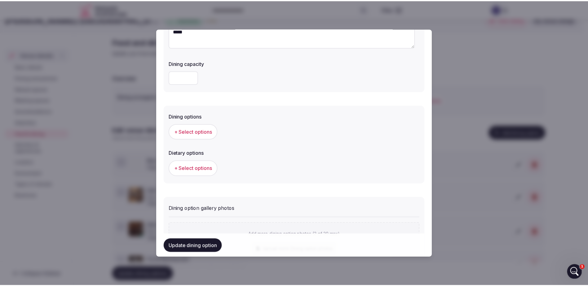
scroll to position [84, 0]
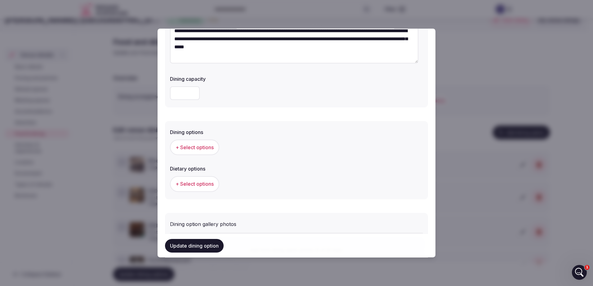
click at [198, 245] on button "Update dining option" at bounding box center [194, 246] width 59 height 14
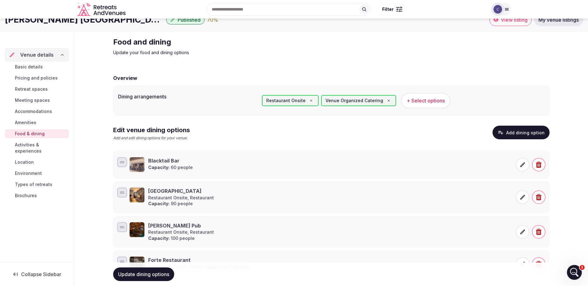
scroll to position [42, 0]
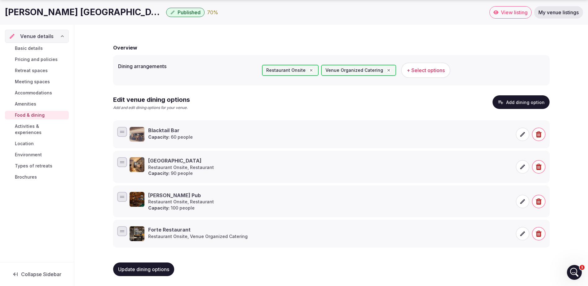
click at [18, 121] on div "Basic details Pricing and policies Retreat spaces Meeting spaces Accommodations…" at bounding box center [37, 113] width 64 height 140
click at [21, 124] on span "Activities & experiences" at bounding box center [40, 129] width 51 height 12
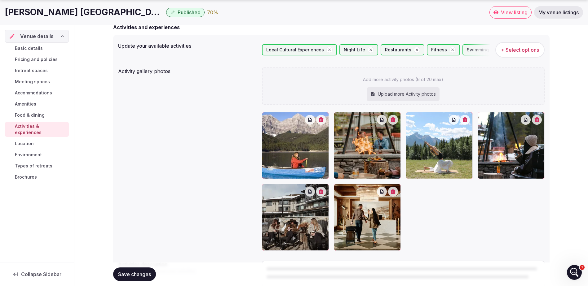
scroll to position [93, 0]
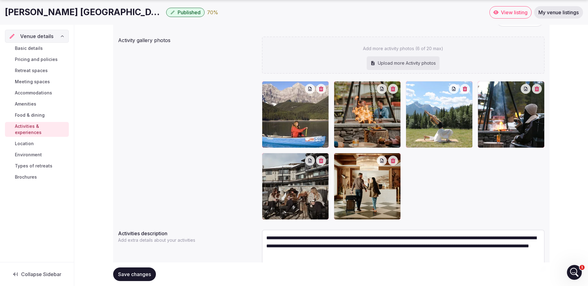
click at [14, 139] on link "Location" at bounding box center [37, 143] width 64 height 9
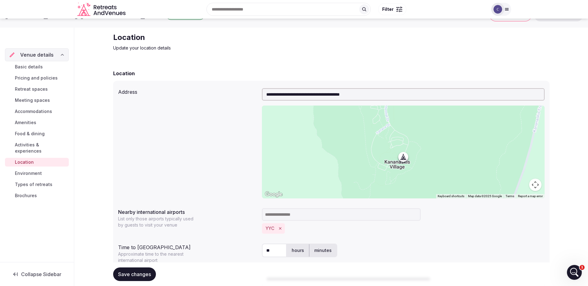
scroll to position [31, 0]
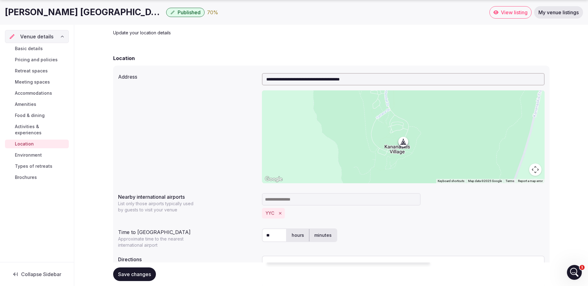
click at [38, 164] on link "Types of retreats" at bounding box center [37, 166] width 64 height 9
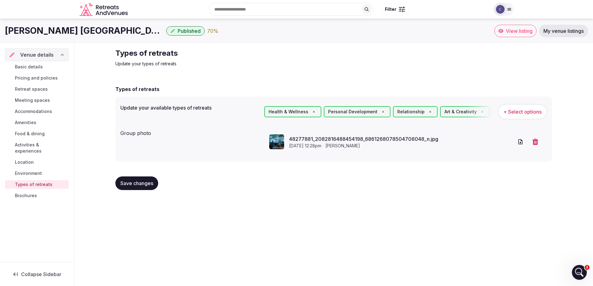
click at [33, 170] on span "Environment" at bounding box center [28, 173] width 27 height 6
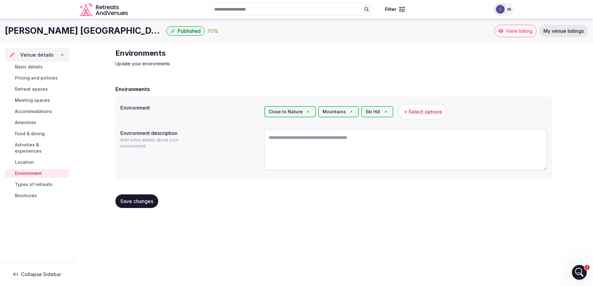
click at [428, 111] on span "+ Select options" at bounding box center [423, 111] width 38 height 7
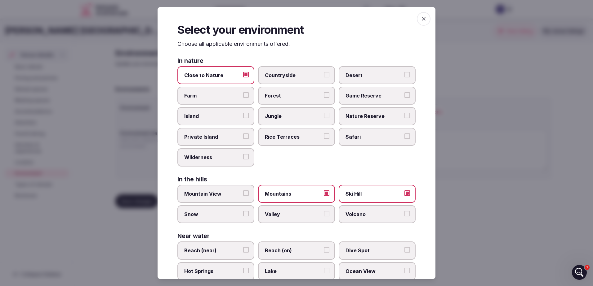
click at [324, 76] on button "Countryside" at bounding box center [327, 75] width 6 height 6
click at [246, 159] on button "Wilderness" at bounding box center [246, 157] width 6 height 6
click at [243, 193] on button "Mountain View" at bounding box center [246, 194] width 6 height 6
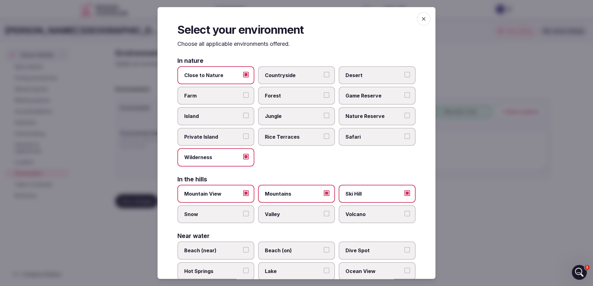
click at [245, 214] on button "Snow" at bounding box center [246, 214] width 6 height 6
click at [324, 213] on button "Valley" at bounding box center [327, 214] width 6 height 6
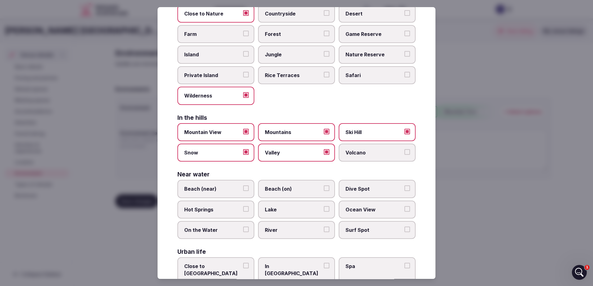
scroll to position [62, 0]
click at [311, 209] on span "Lake" at bounding box center [293, 209] width 57 height 7
click at [324, 209] on button "Lake" at bounding box center [327, 209] width 6 height 6
click at [246, 231] on button "On the Water" at bounding box center [246, 230] width 6 height 6
click at [316, 229] on span "River" at bounding box center [293, 230] width 57 height 7
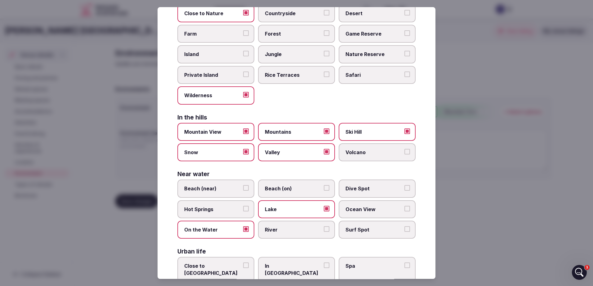
click at [324, 229] on button "River" at bounding box center [327, 230] width 6 height 6
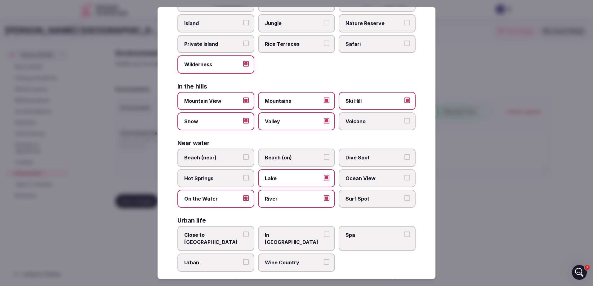
click at [364, 235] on span "Spa" at bounding box center [373, 235] width 57 height 7
click at [404, 235] on button "Spa" at bounding box center [407, 235] width 6 height 6
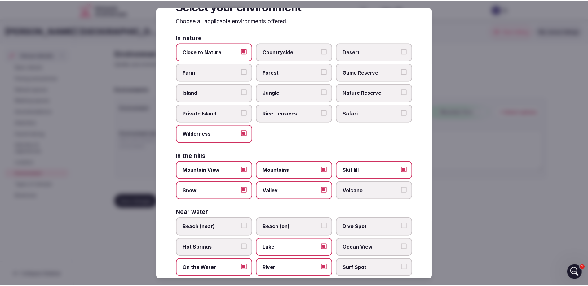
scroll to position [0, 0]
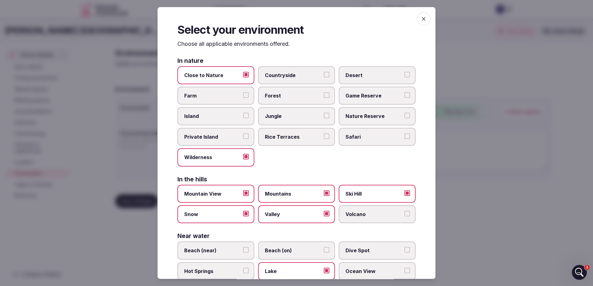
click at [420, 20] on icon "button" at bounding box center [423, 19] width 6 height 6
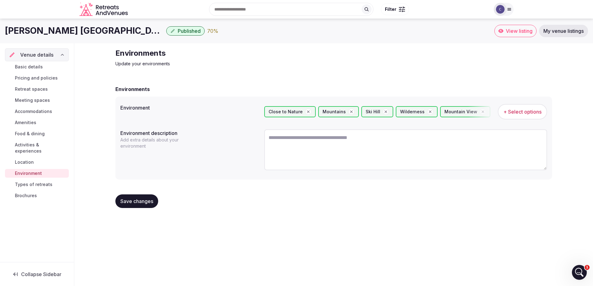
click at [48, 180] on link "Types of retreats" at bounding box center [37, 184] width 64 height 9
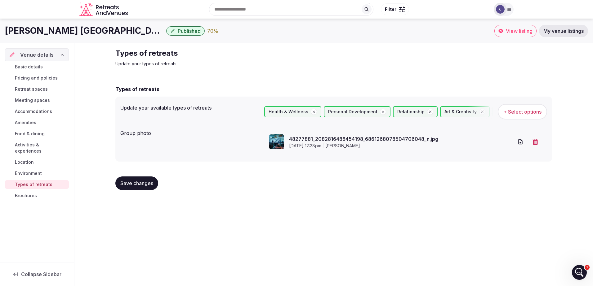
click at [45, 192] on link "Brochures" at bounding box center [37, 196] width 64 height 9
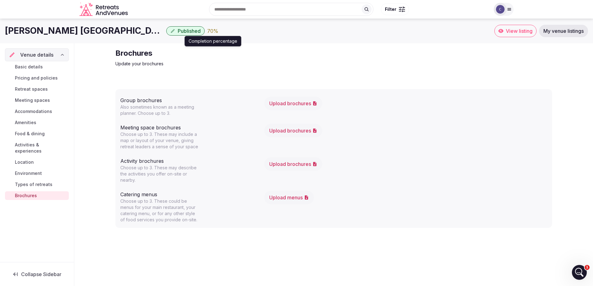
click at [214, 30] on div "70 %" at bounding box center [212, 30] width 11 height 7
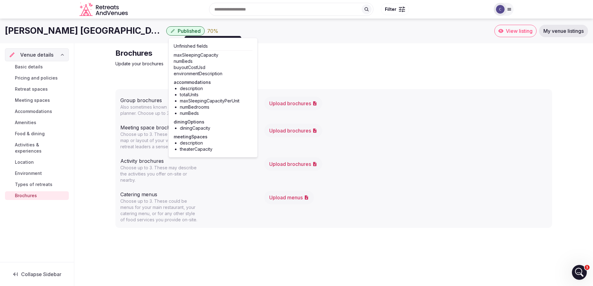
click at [196, 87] on li "description" at bounding box center [216, 89] width 73 height 6
drag, startPoint x: 280, startPoint y: 54, endPoint x: 305, endPoint y: 56, distance: 25.2
click at [280, 54] on h2 "Brochures" at bounding box center [219, 53] width 208 height 10
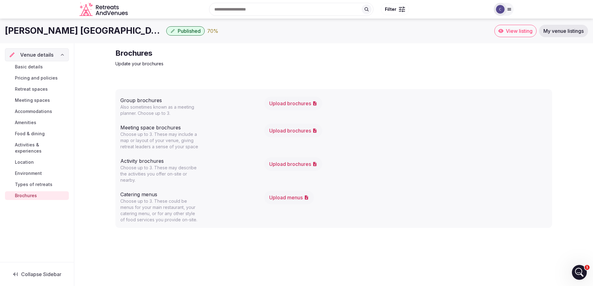
click at [194, 31] on span "Published" at bounding box center [189, 31] width 23 height 6
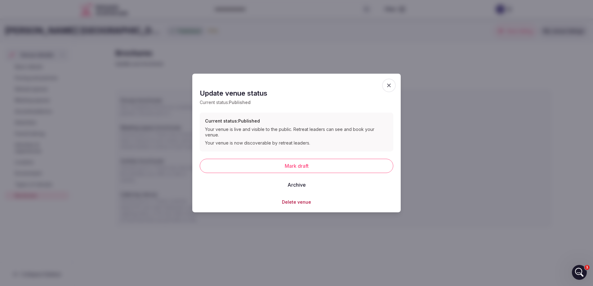
click at [389, 87] on icon "button" at bounding box center [389, 85] width 6 height 6
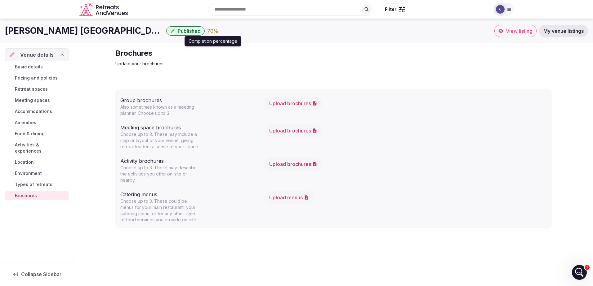
click at [215, 33] on div "70 %" at bounding box center [212, 30] width 11 height 7
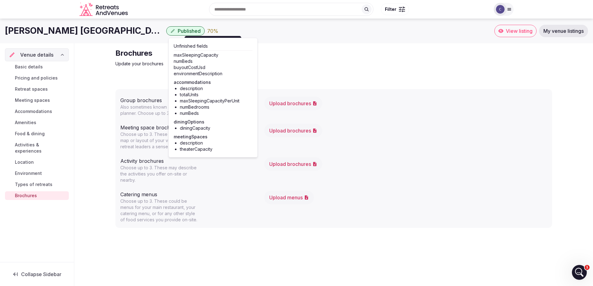
click at [43, 67] on link "Basic details" at bounding box center [37, 67] width 64 height 9
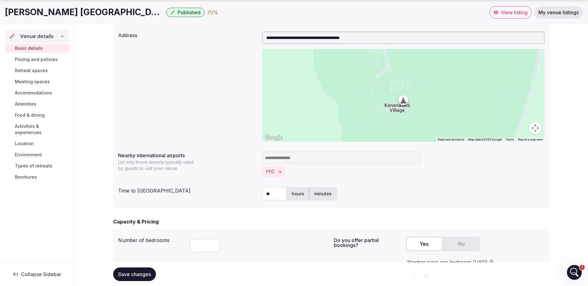
scroll to position [248, 0]
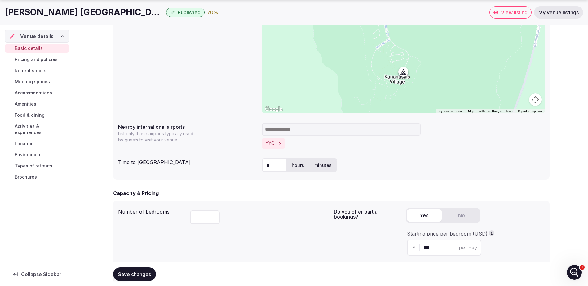
click at [23, 57] on span "Pricing and policies" at bounding box center [36, 59] width 43 height 6
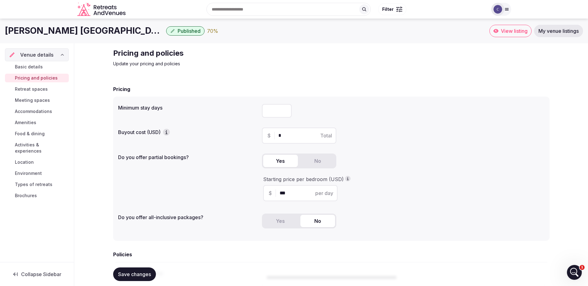
click at [290, 137] on input "*" at bounding box center [304, 135] width 52 height 7
drag, startPoint x: 289, startPoint y: 137, endPoint x: 164, endPoint y: 117, distance: 126.7
click at [277, 136] on div "$ * Total" at bounding box center [299, 136] width 74 height 16
click at [166, 132] on icon "button" at bounding box center [166, 132] width 6 height 6
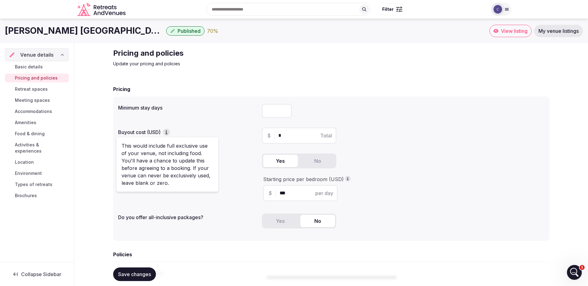
click at [166, 132] on icon "button" at bounding box center [166, 132] width 6 height 6
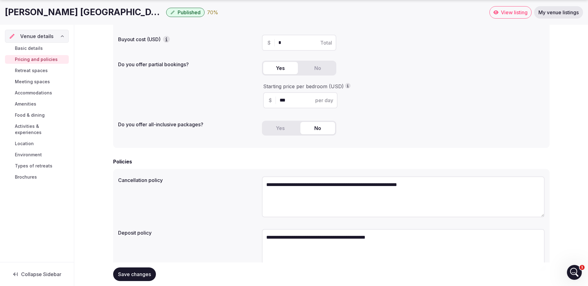
scroll to position [125, 0]
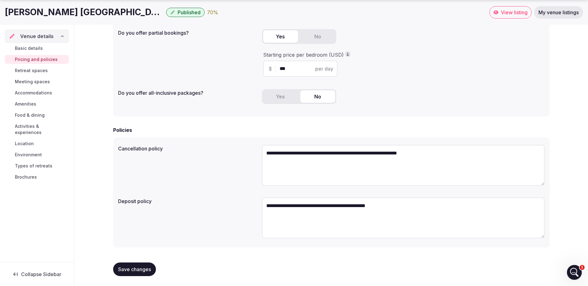
click at [33, 69] on span "Retreat spaces" at bounding box center [31, 71] width 33 height 6
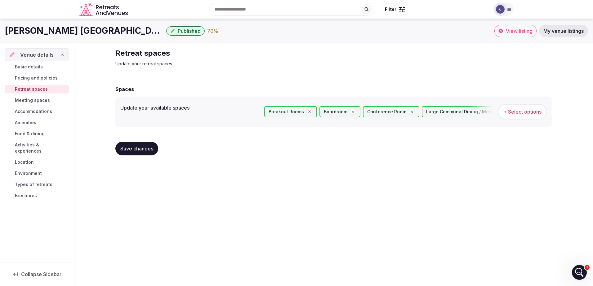
click at [37, 98] on span "Meeting spaces" at bounding box center [32, 100] width 35 height 6
